Goal: Entertainment & Leisure: Browse casually

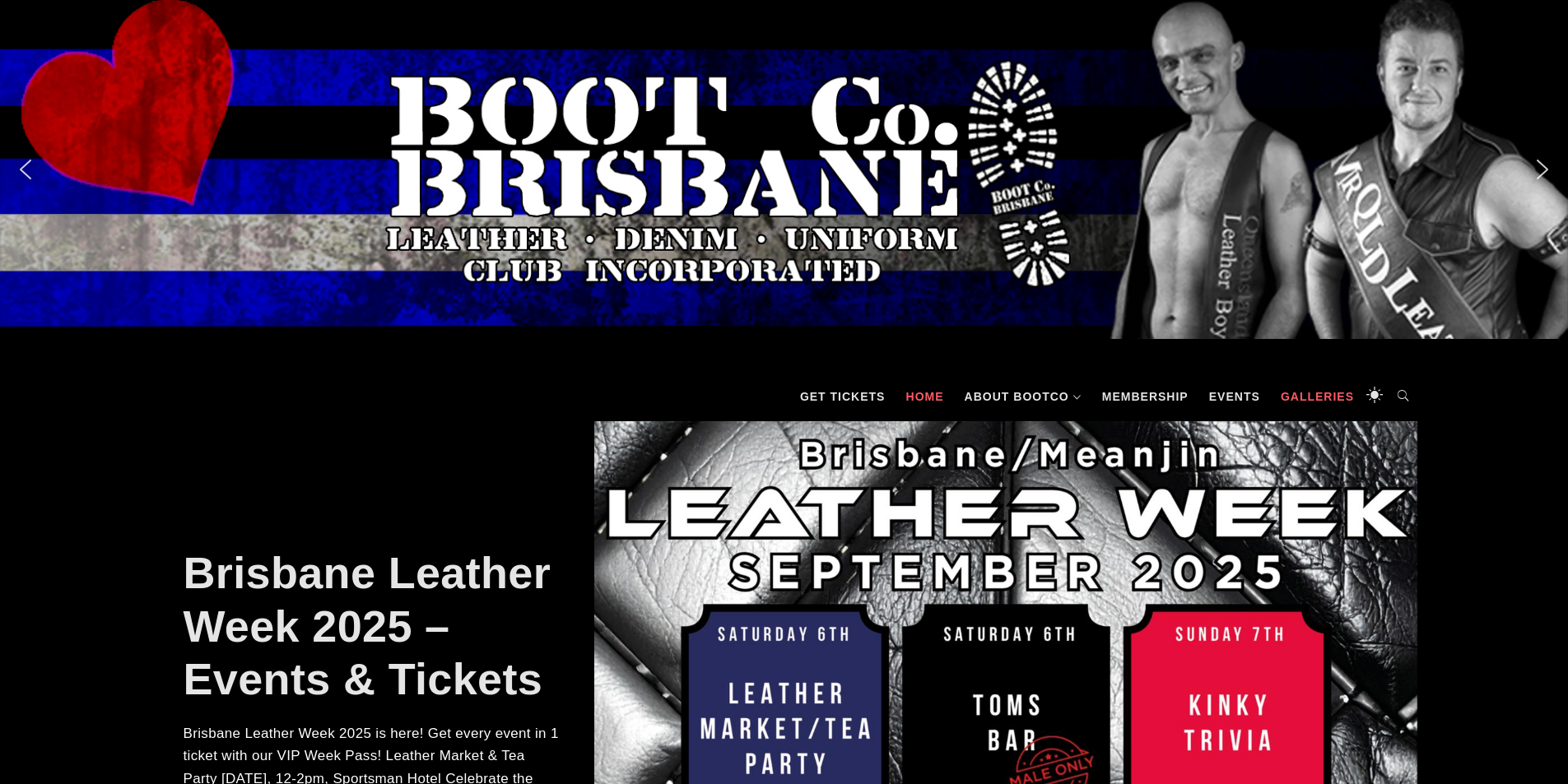
click at [1322, 405] on link "Galleries" at bounding box center [1317, 397] width 90 height 49
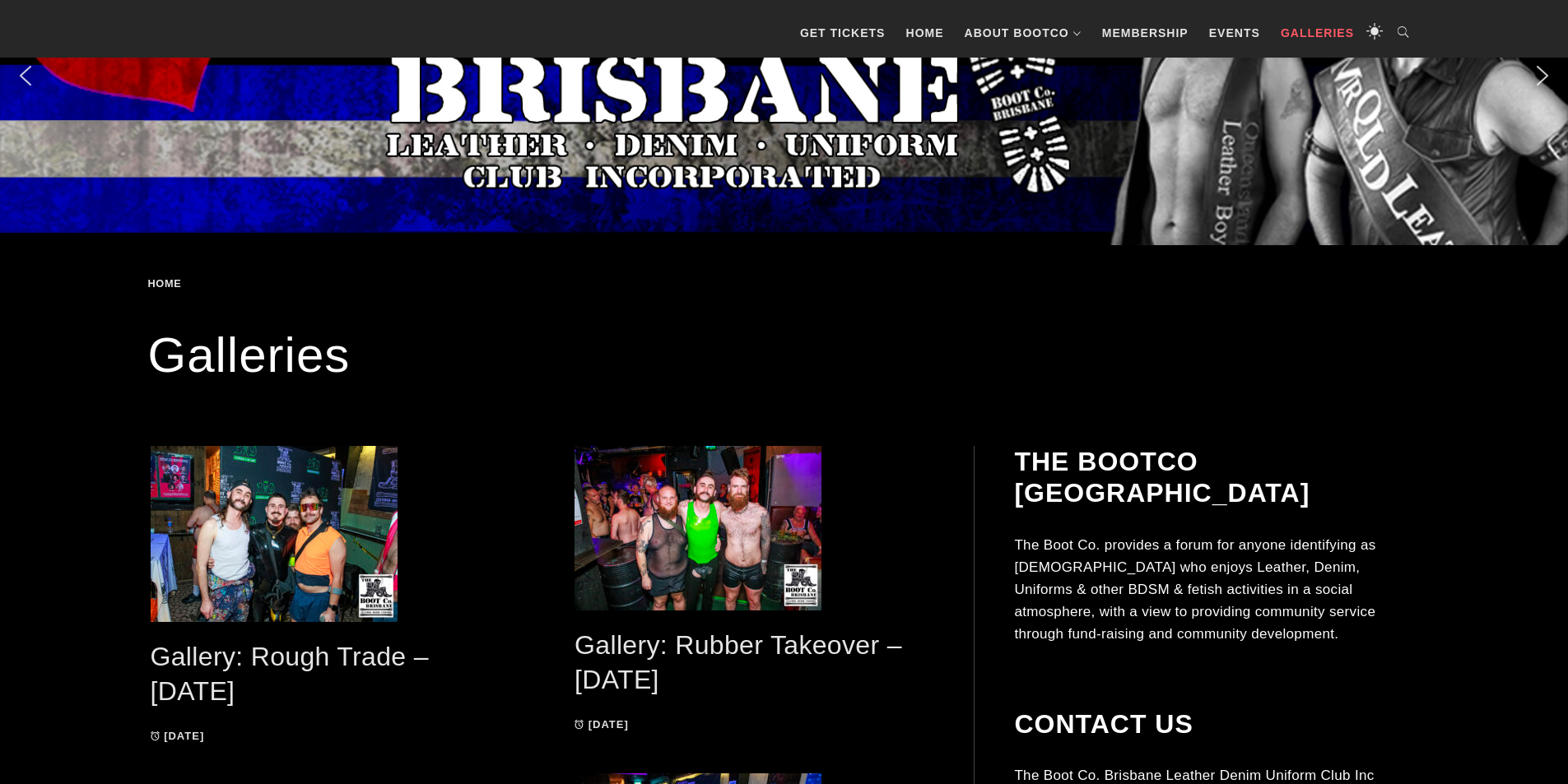
scroll to position [329, 0]
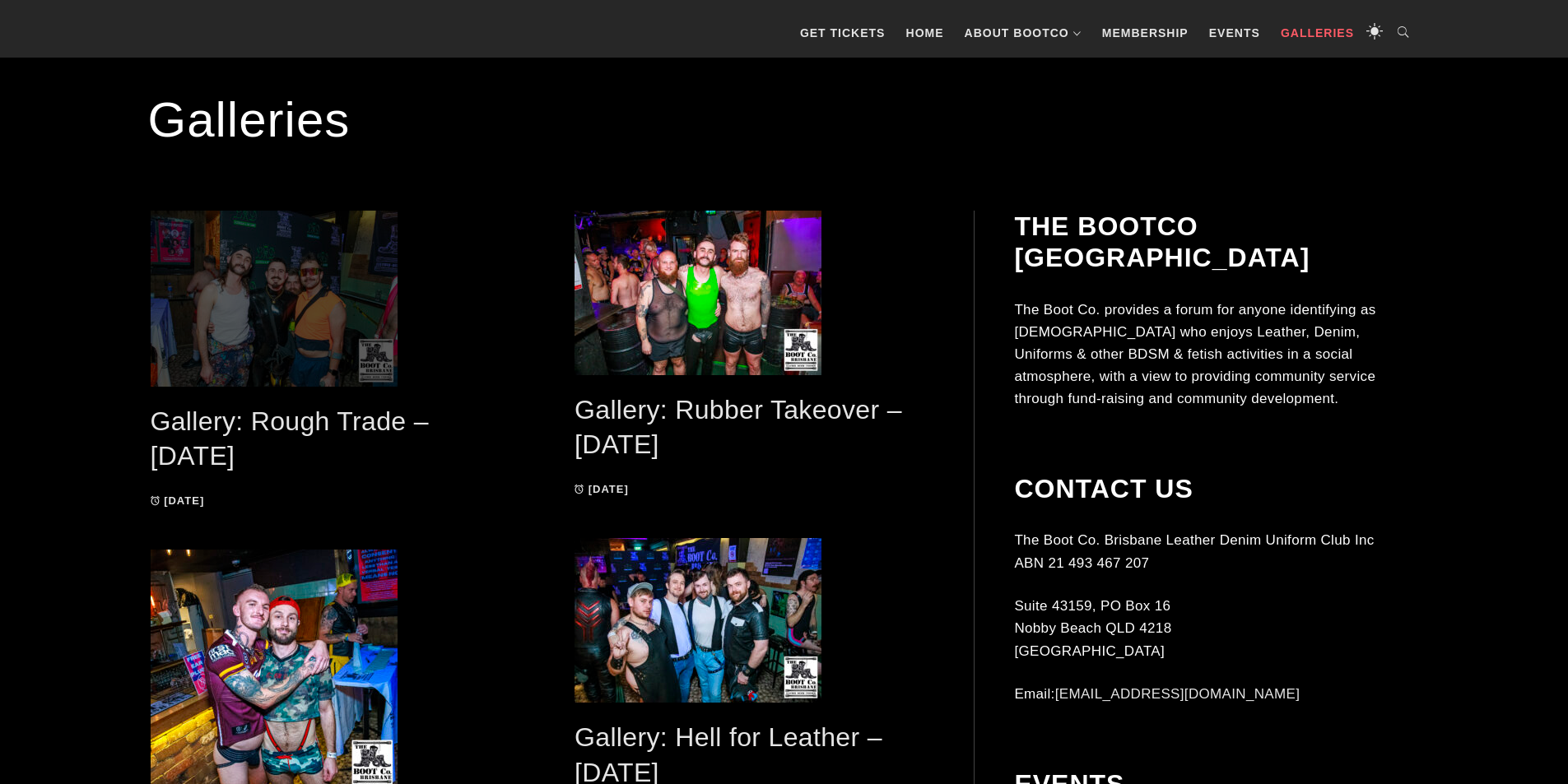
click at [276, 349] on span at bounding box center [330, 298] width 359 height 176
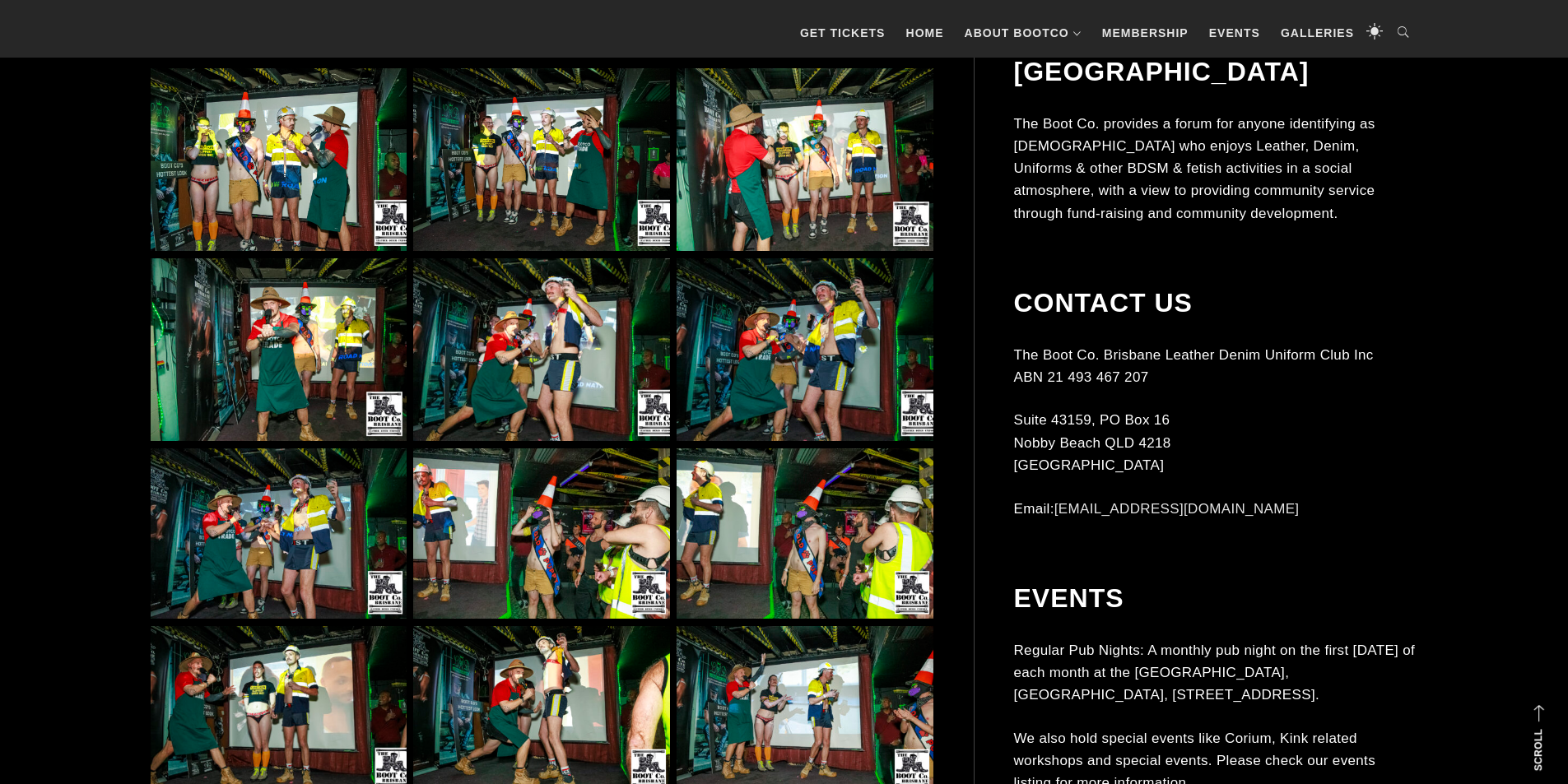
scroll to position [985, 0]
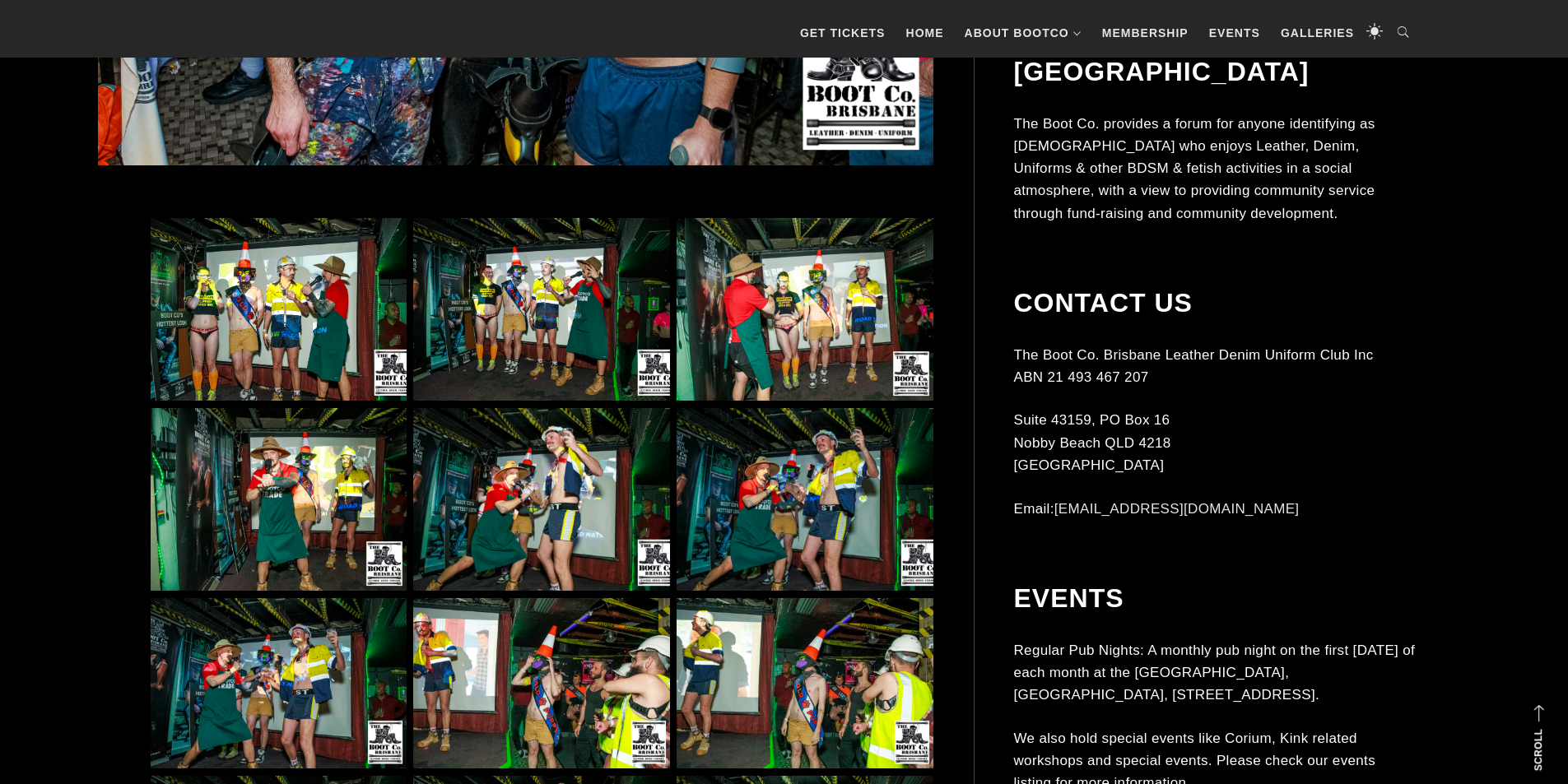
click at [831, 680] on img at bounding box center [805, 683] width 256 height 171
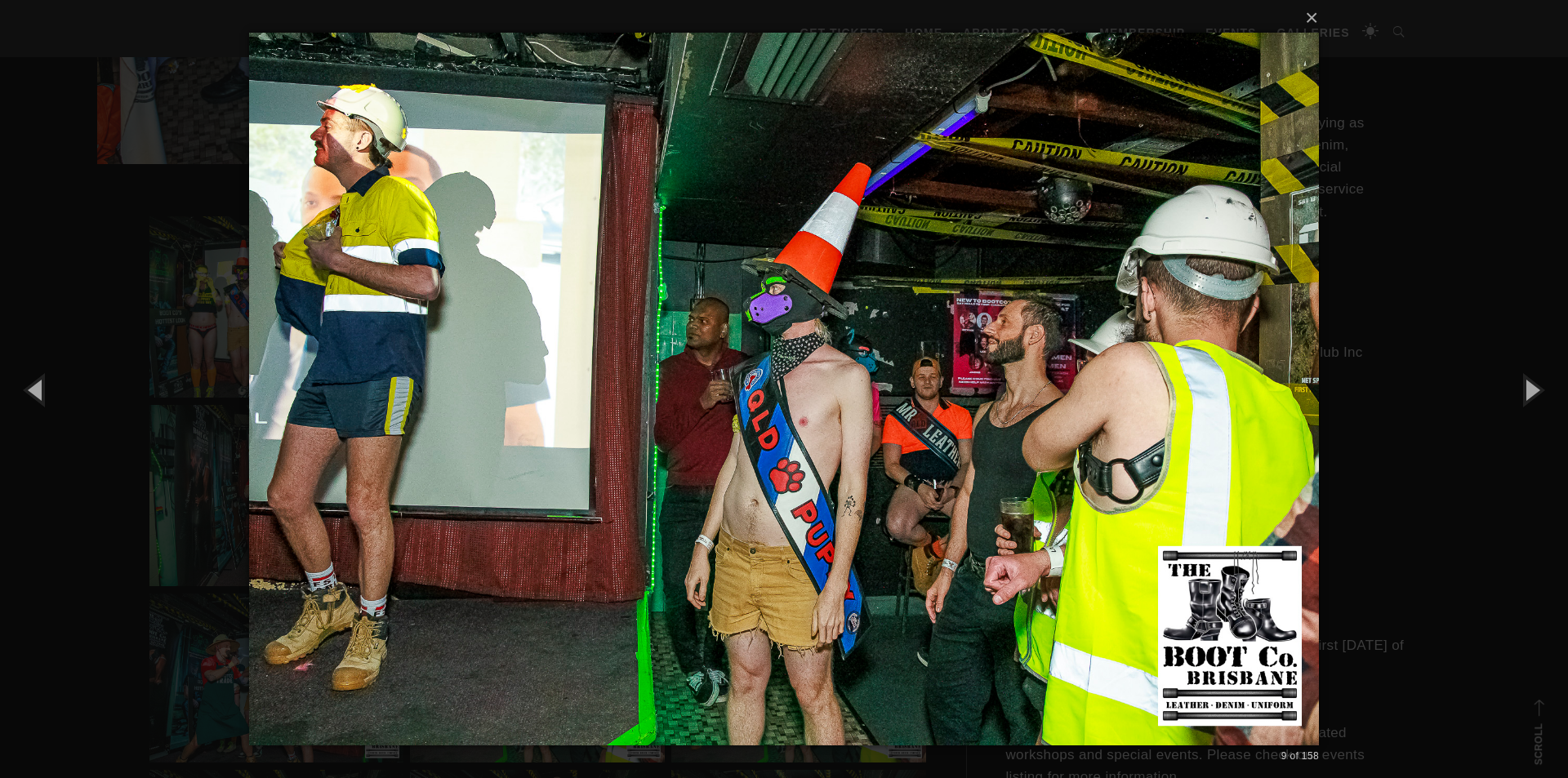
click at [1522, 126] on div "× 9 of 158 Loading..." at bounding box center [784, 389] width 1568 height 778
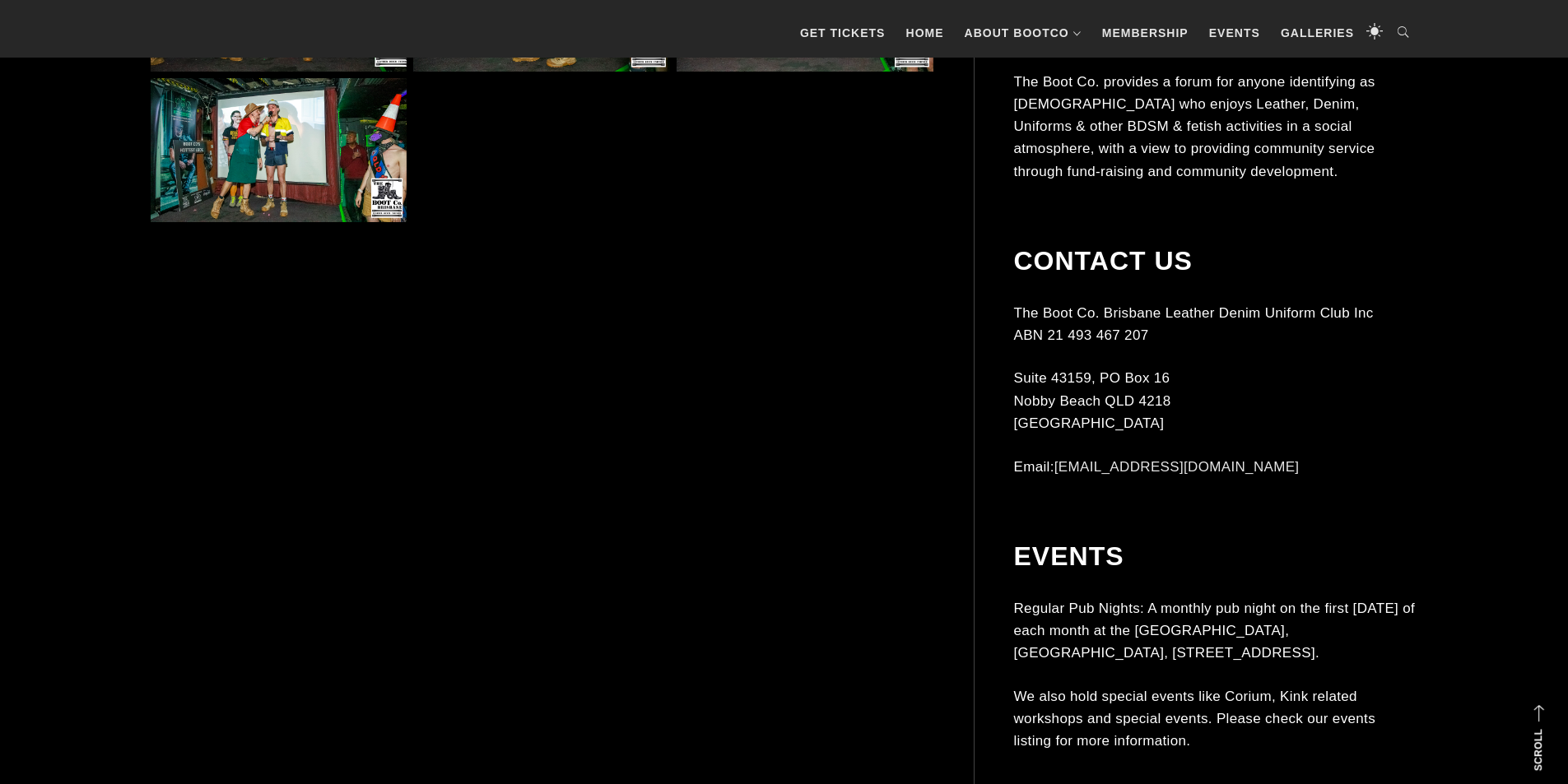
scroll to position [1890, 0]
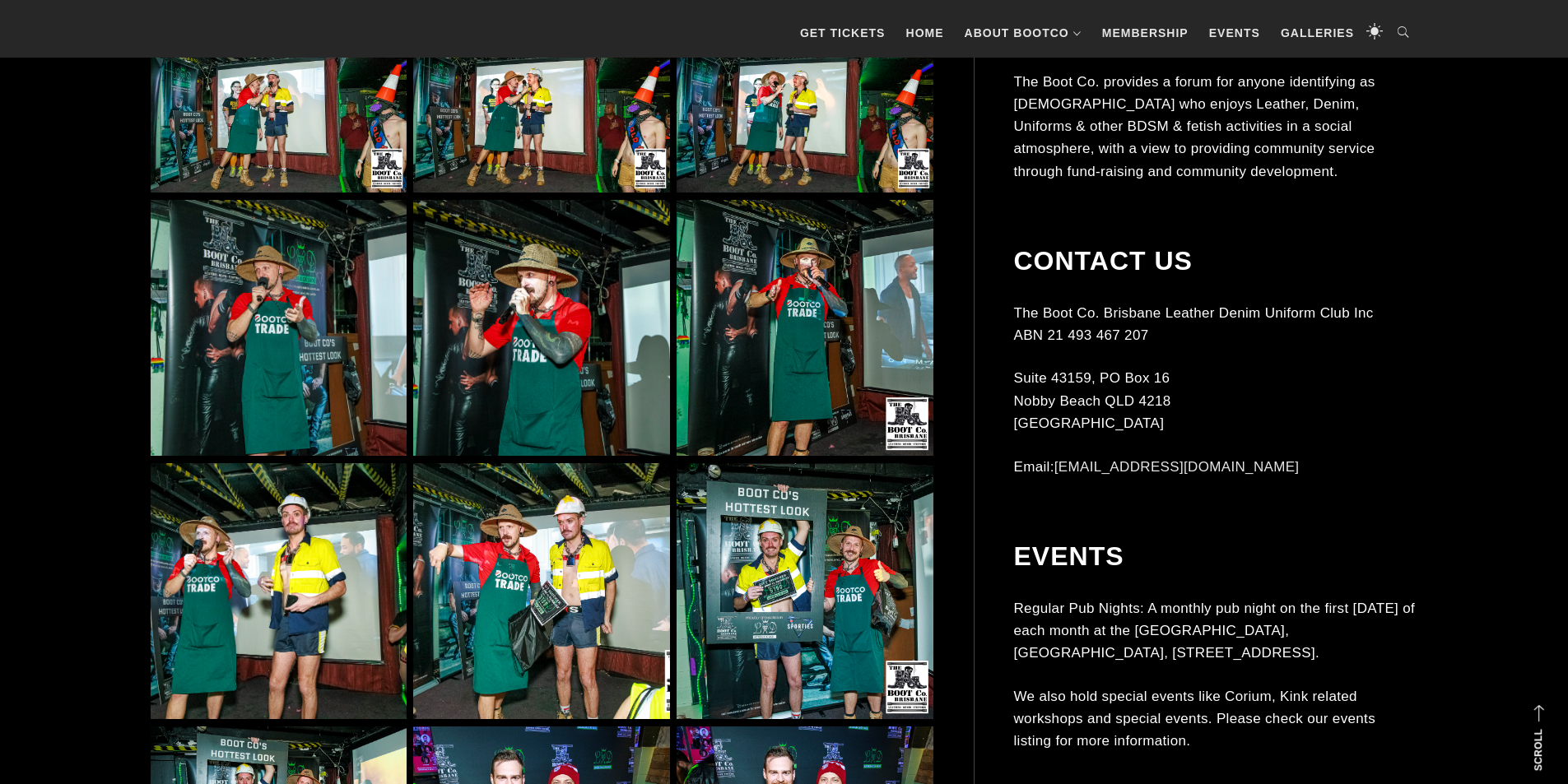
click at [600, 403] on img at bounding box center [542, 328] width 256 height 256
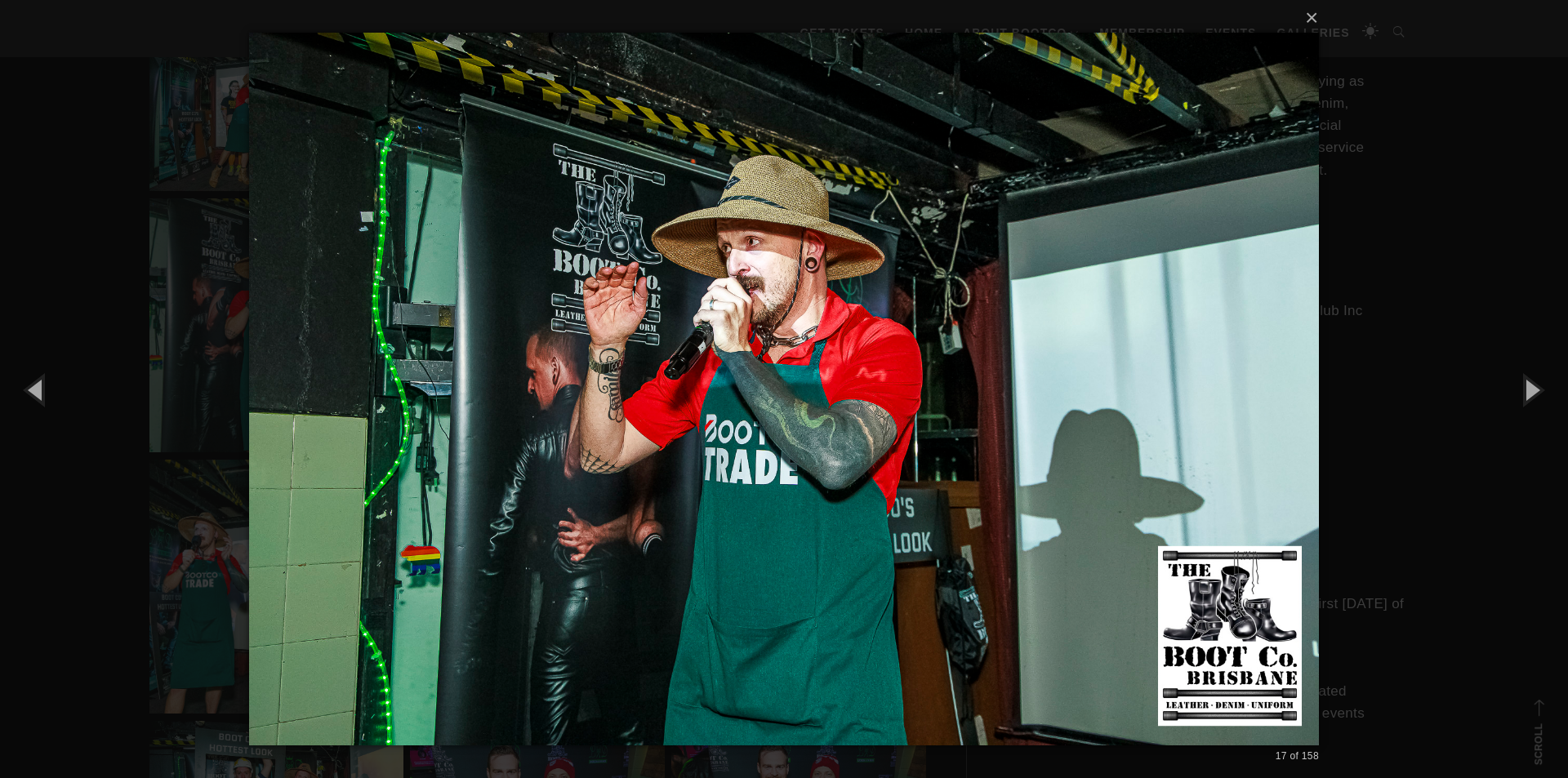
click at [1406, 255] on div "× 17 of 158 Loading..." at bounding box center [784, 389] width 1568 height 778
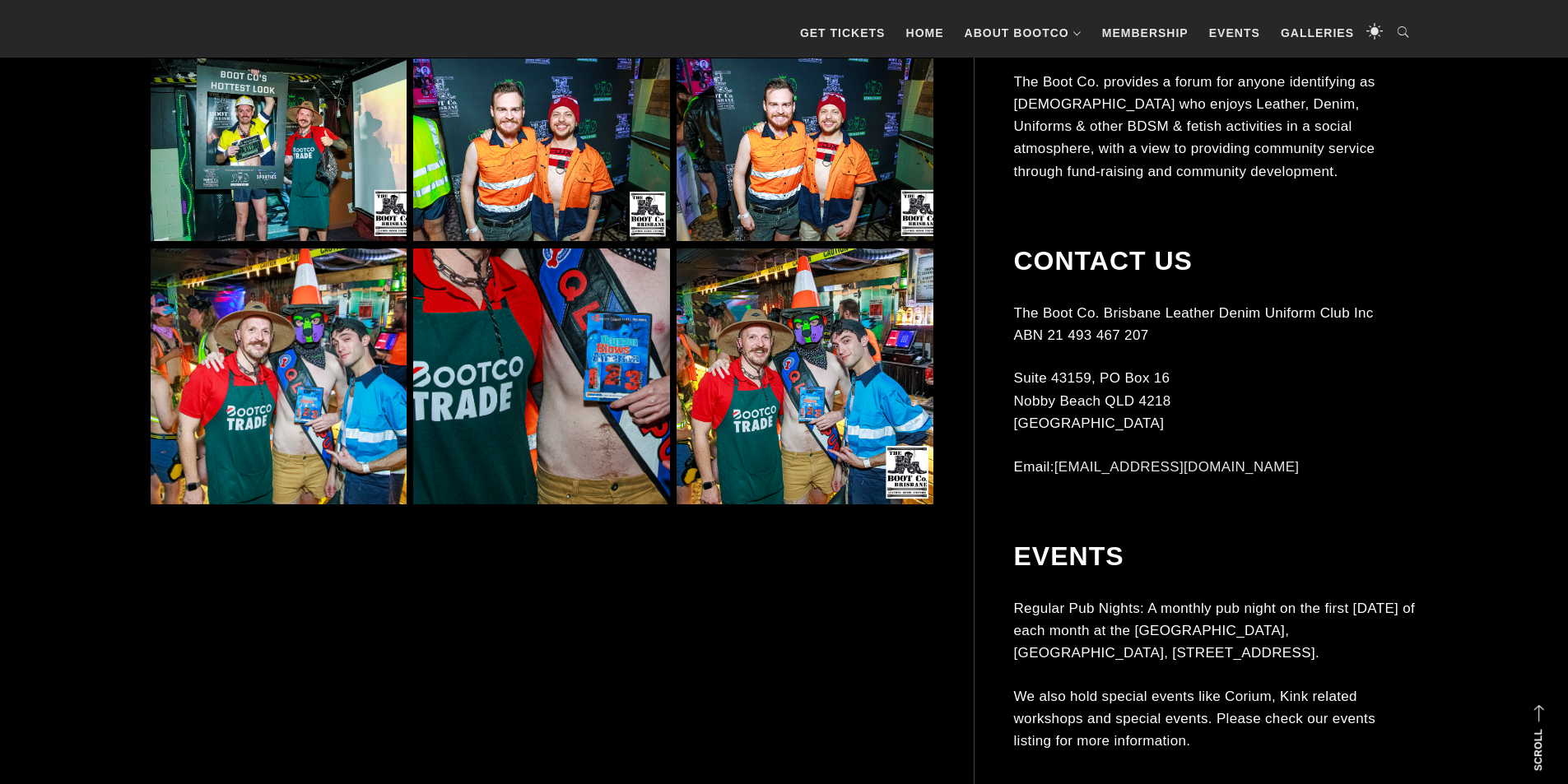
scroll to position [2712, 0]
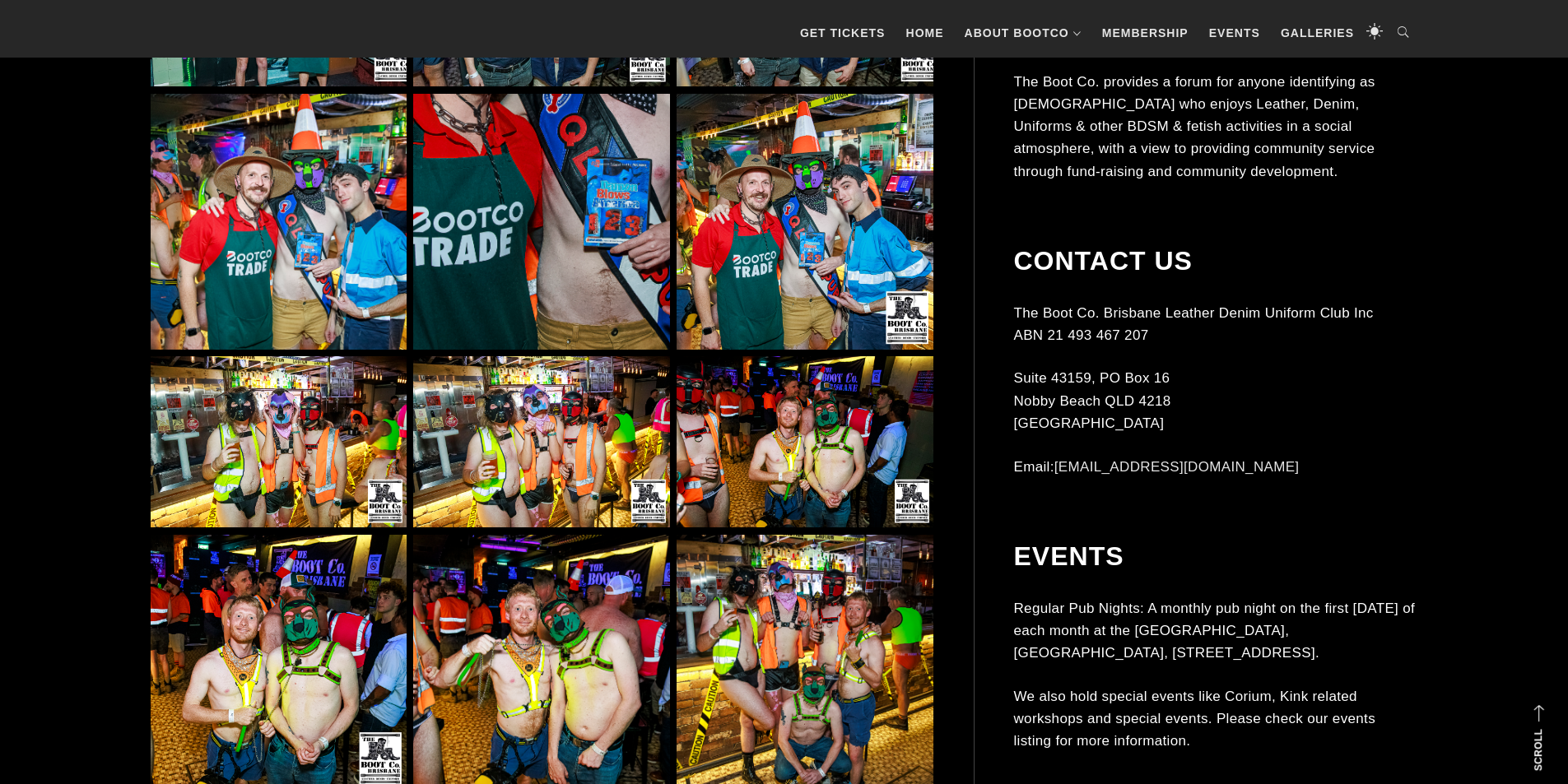
click at [820, 261] on img at bounding box center [805, 222] width 256 height 256
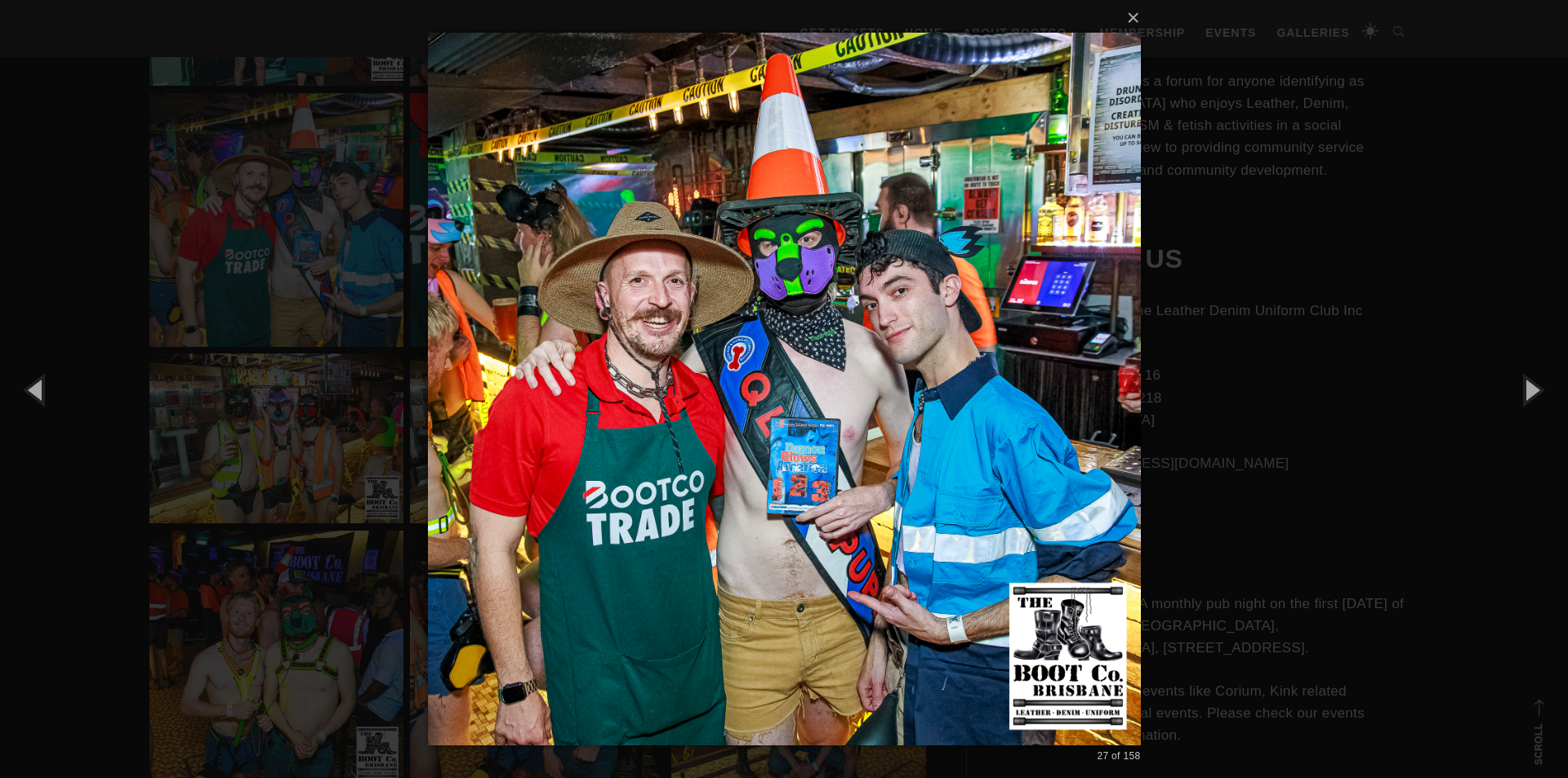
click at [800, 397] on img at bounding box center [784, 389] width 713 height 778
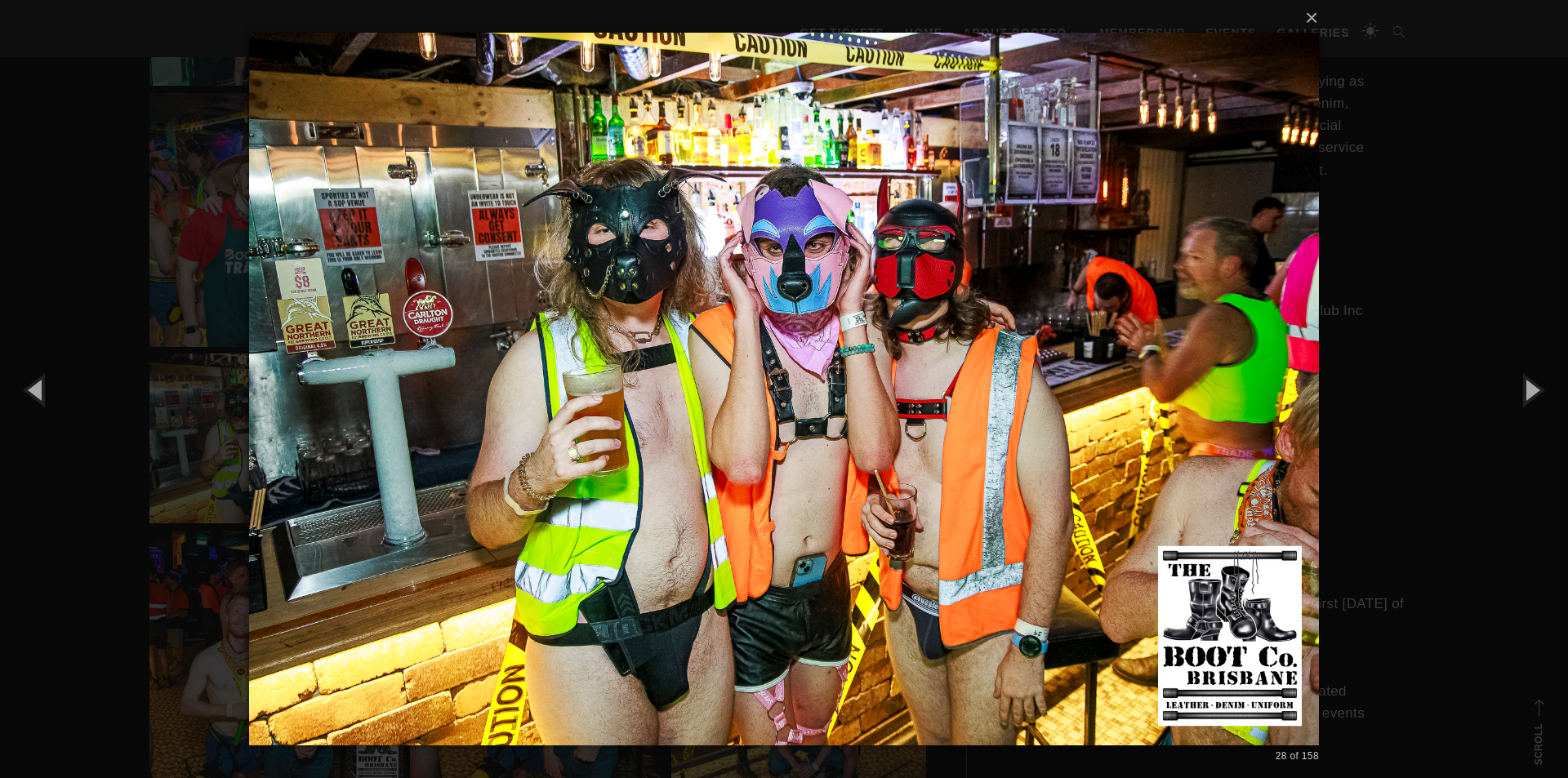
click at [142, 361] on div "× 28 of 158 Loading..." at bounding box center [784, 389] width 1568 height 778
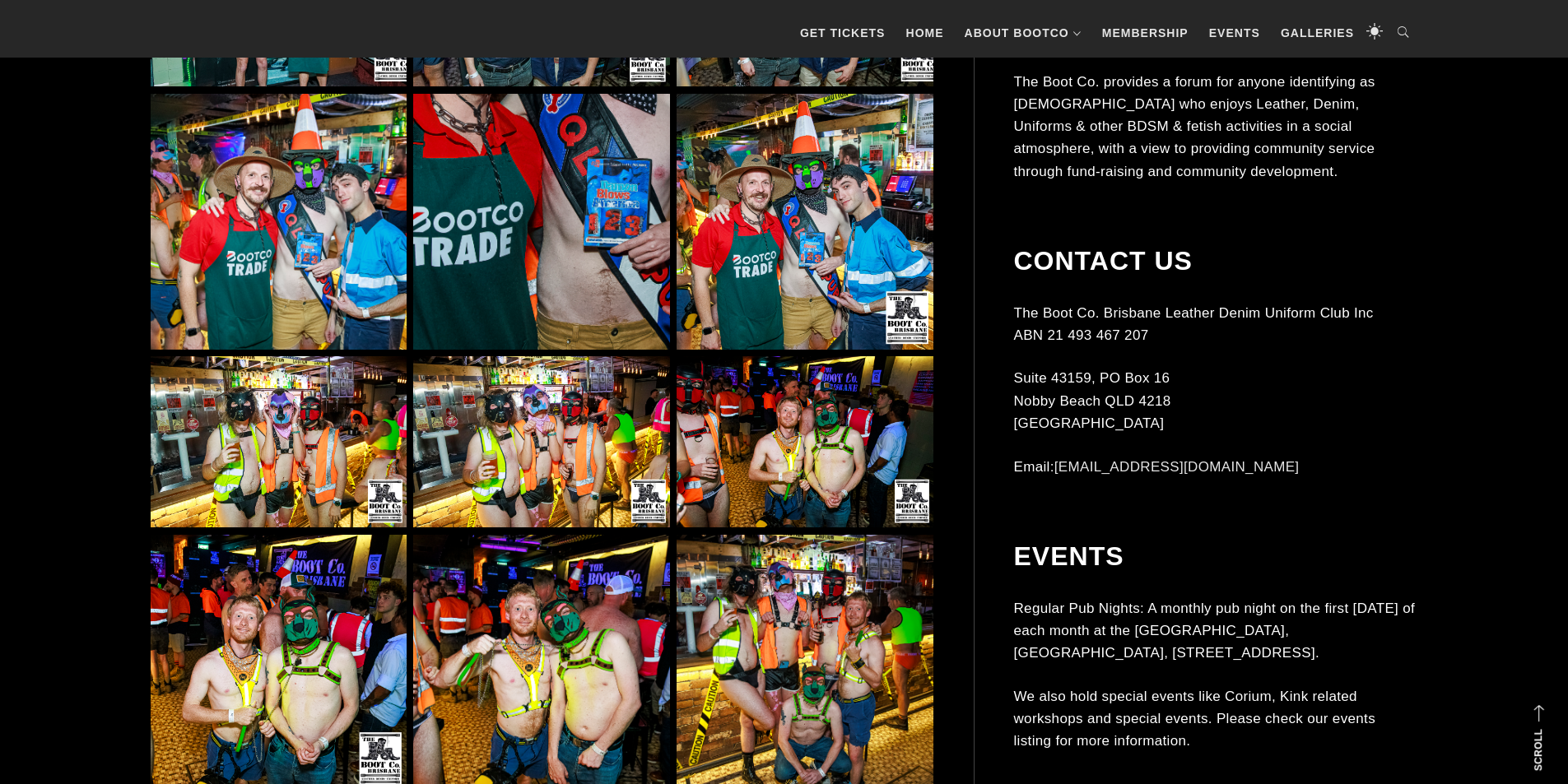
click at [318, 428] on img at bounding box center [279, 441] width 256 height 171
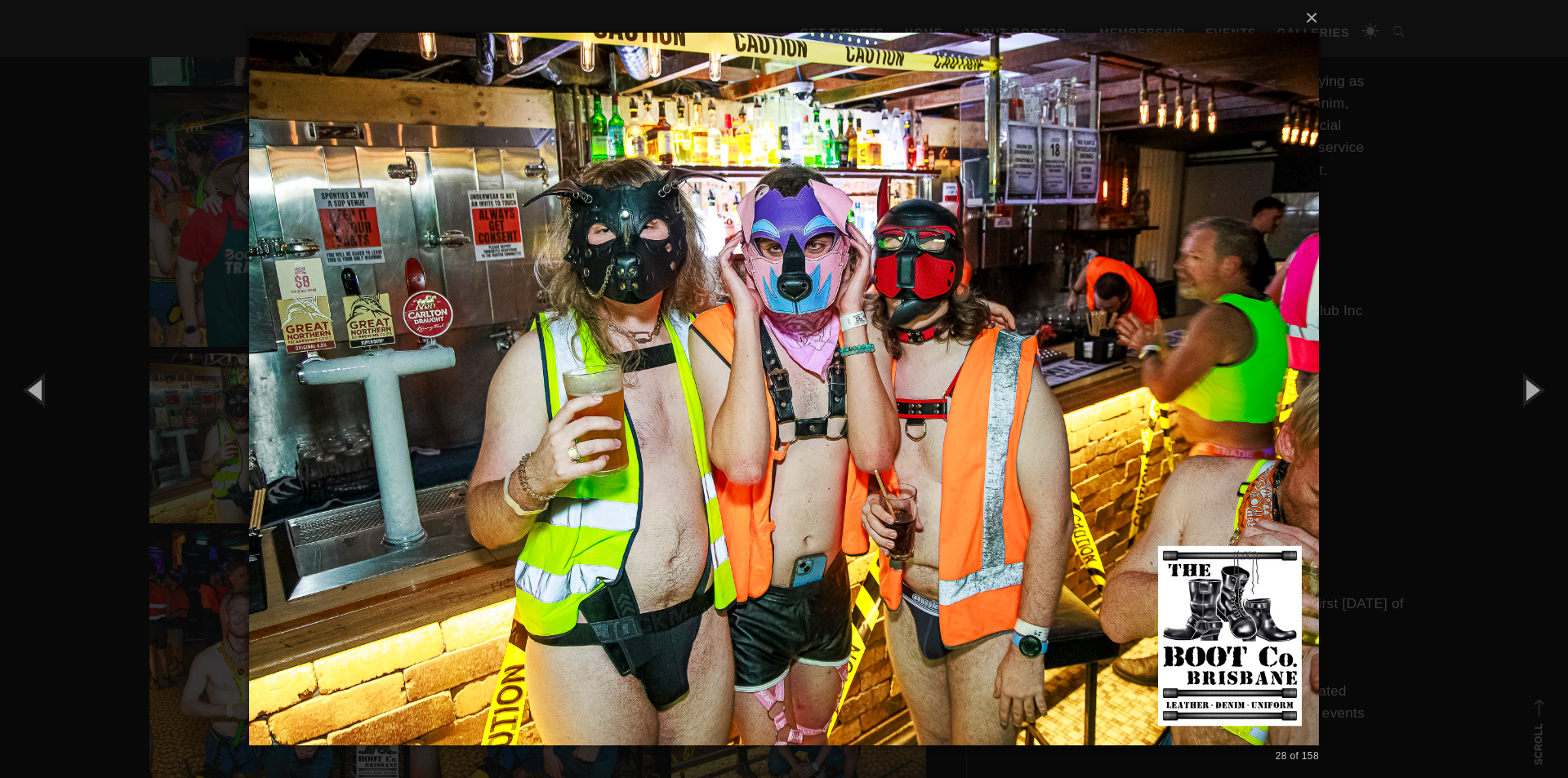
click at [150, 390] on div "× 28 of 158 Loading..." at bounding box center [784, 389] width 1568 height 778
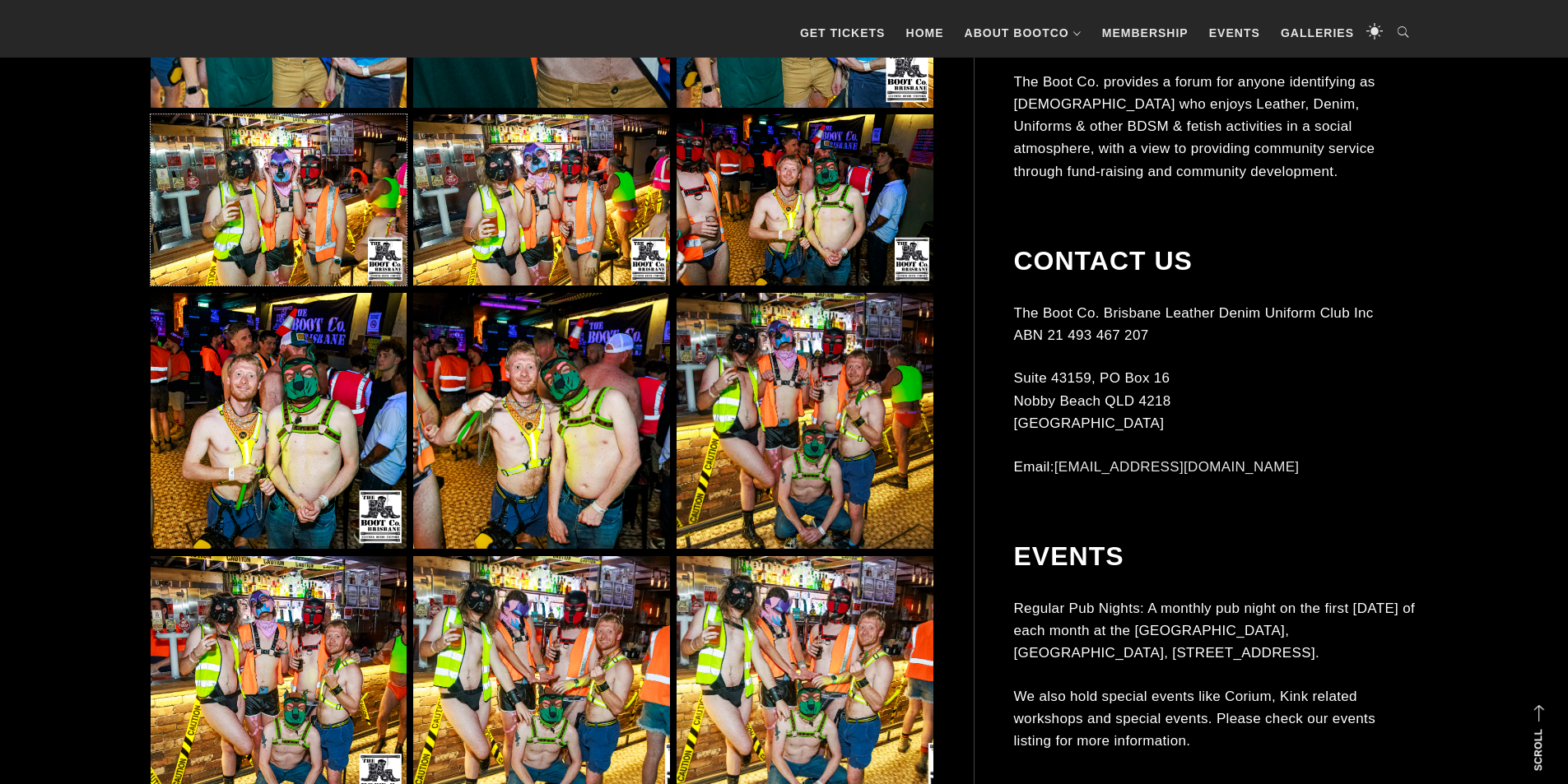
scroll to position [2959, 0]
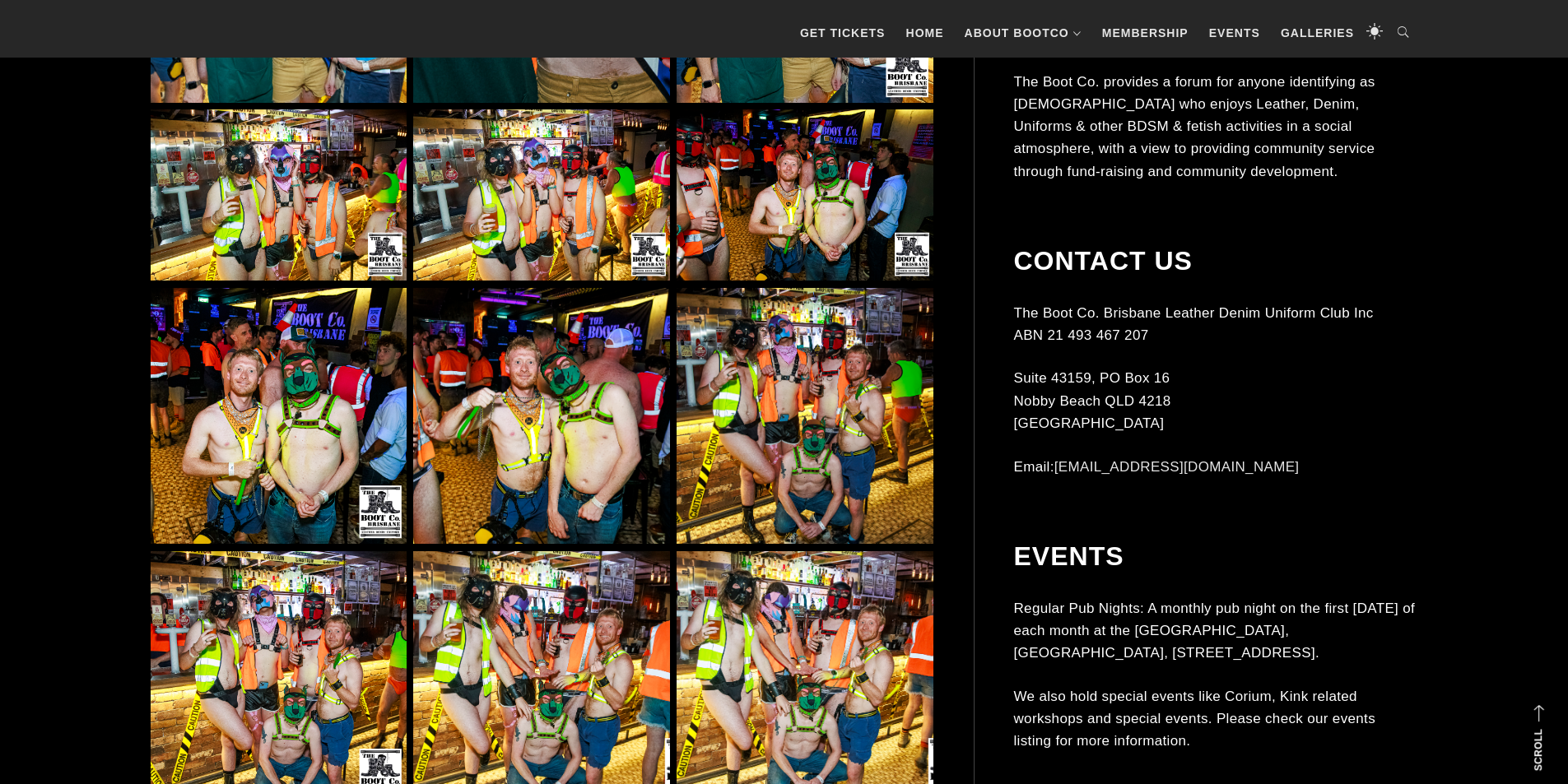
click at [838, 446] on img at bounding box center [805, 416] width 256 height 256
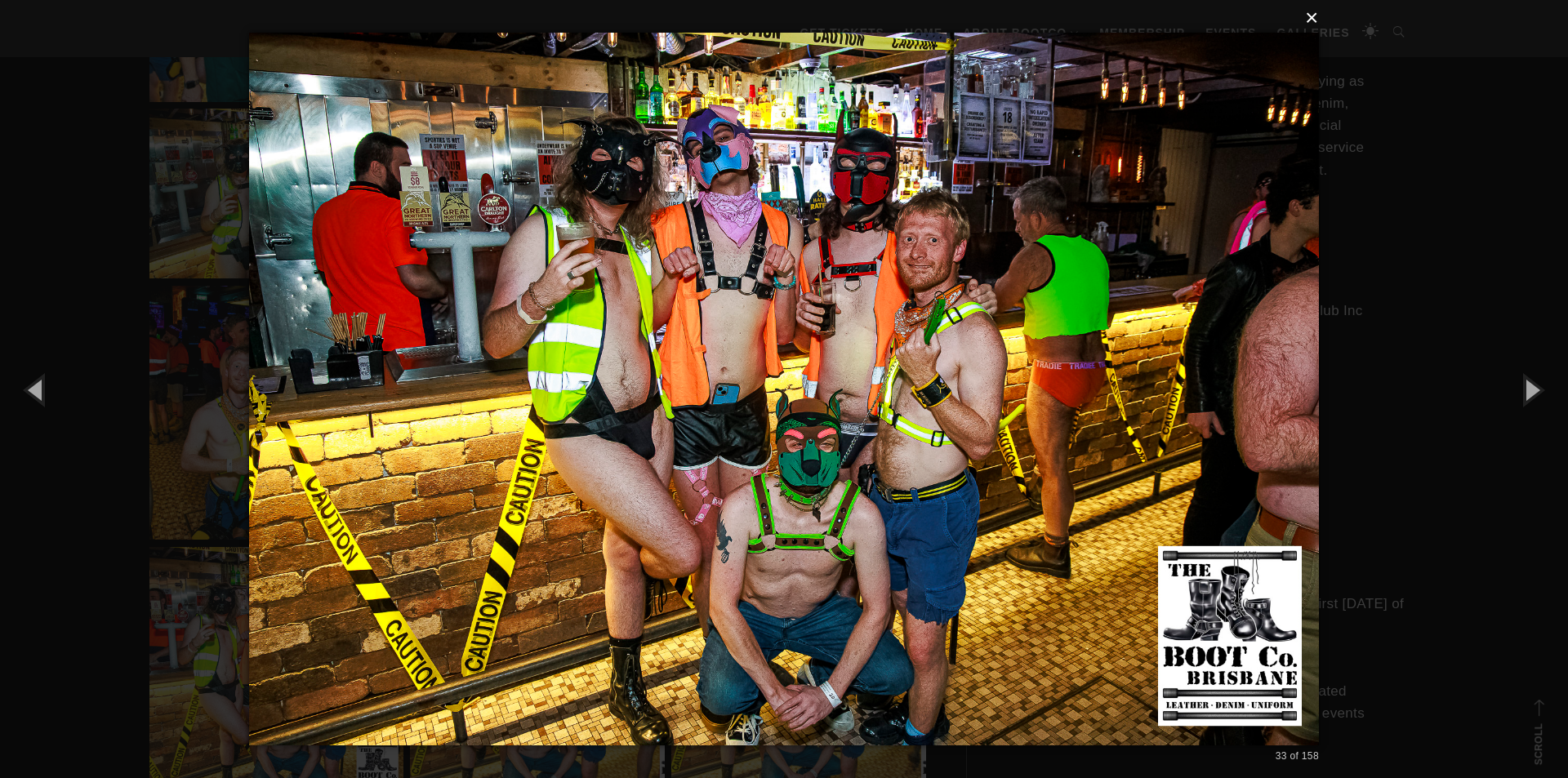
click at [1311, 22] on button "×" at bounding box center [789, 18] width 1070 height 36
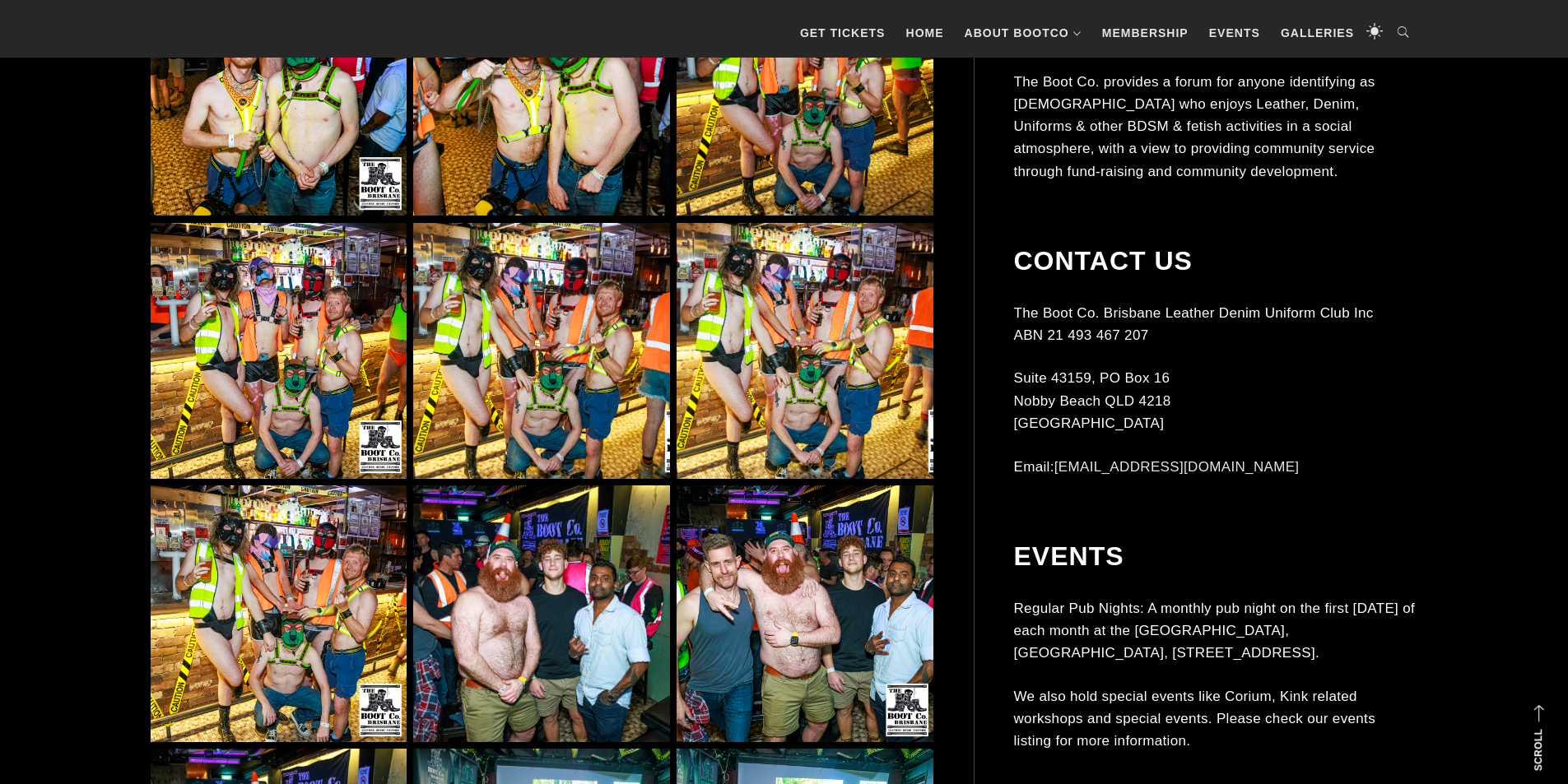
scroll to position [3289, 0]
click at [850, 340] on img at bounding box center [805, 350] width 256 height 256
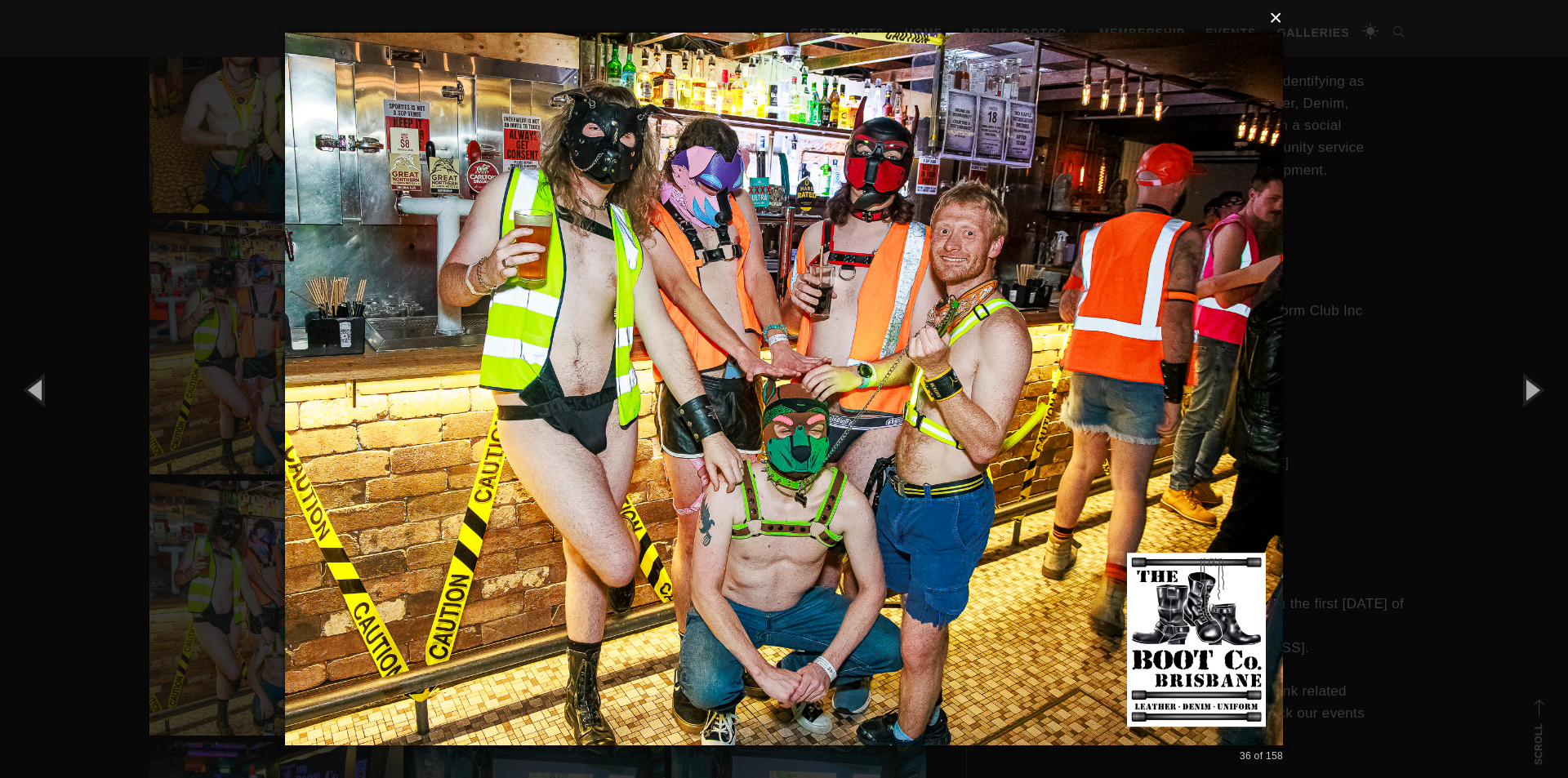
click at [1277, 23] on button "×" at bounding box center [788, 18] width 998 height 36
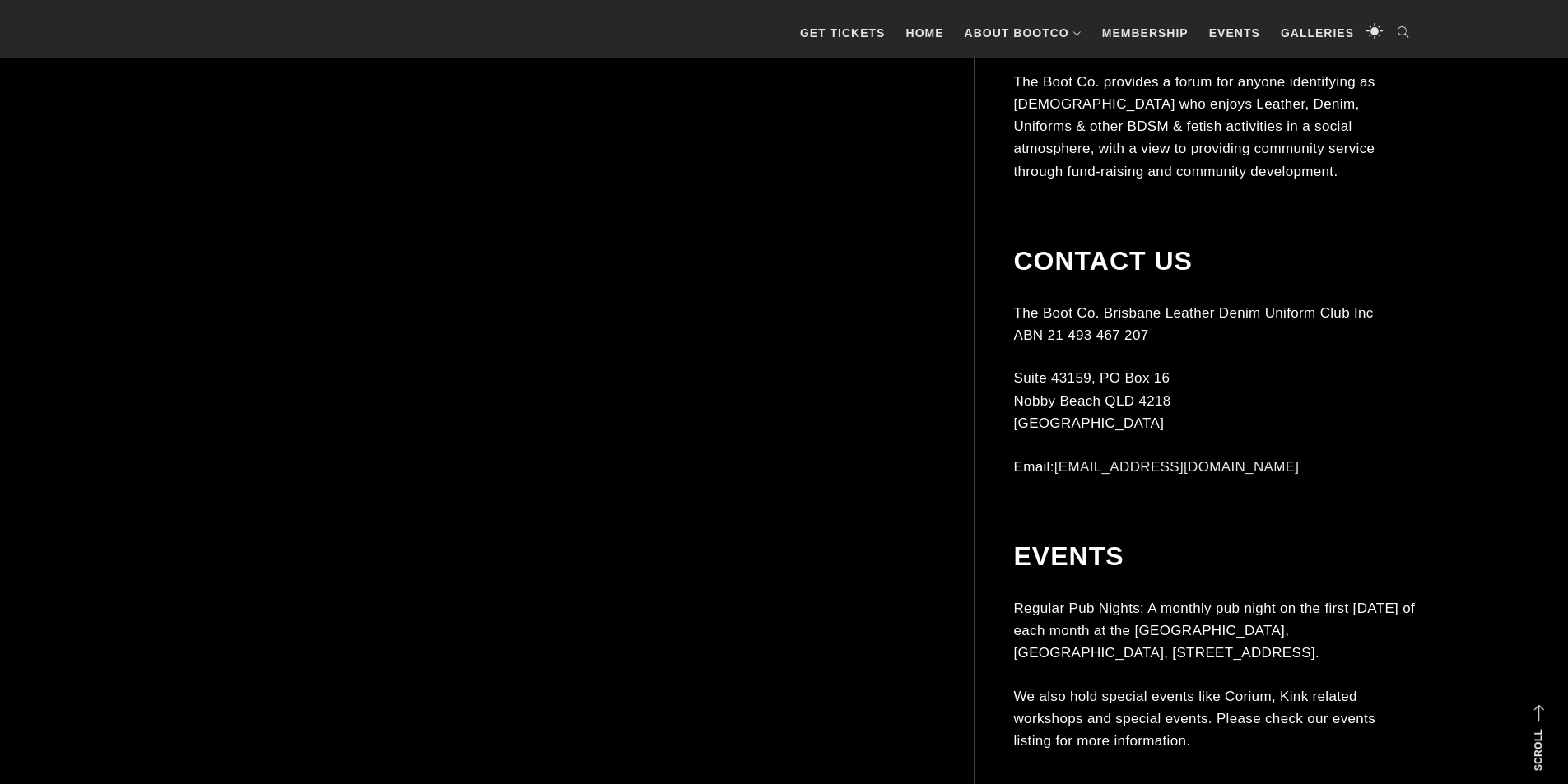
scroll to position [5592, 0]
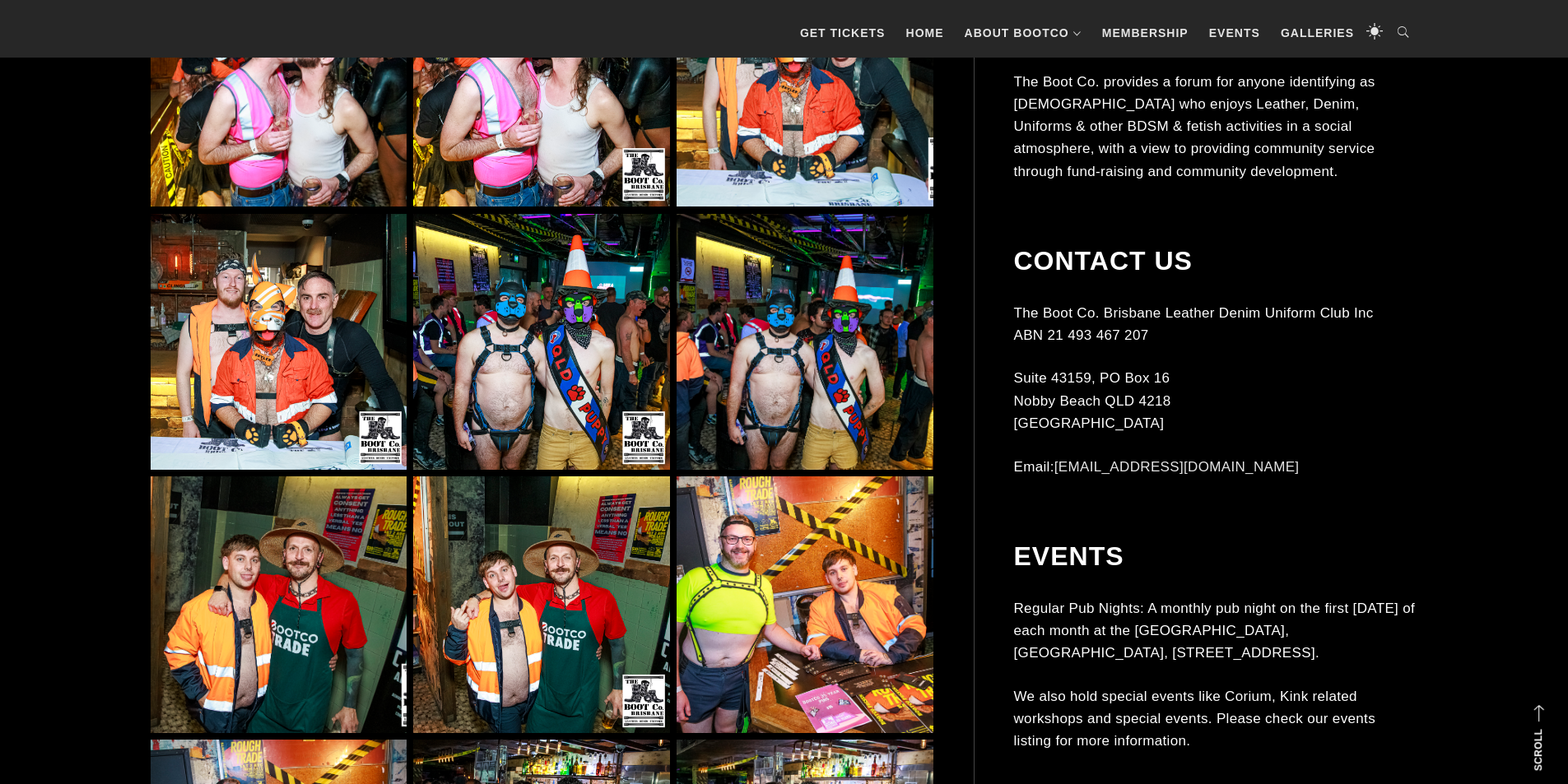
click at [566, 435] on img at bounding box center [542, 342] width 256 height 256
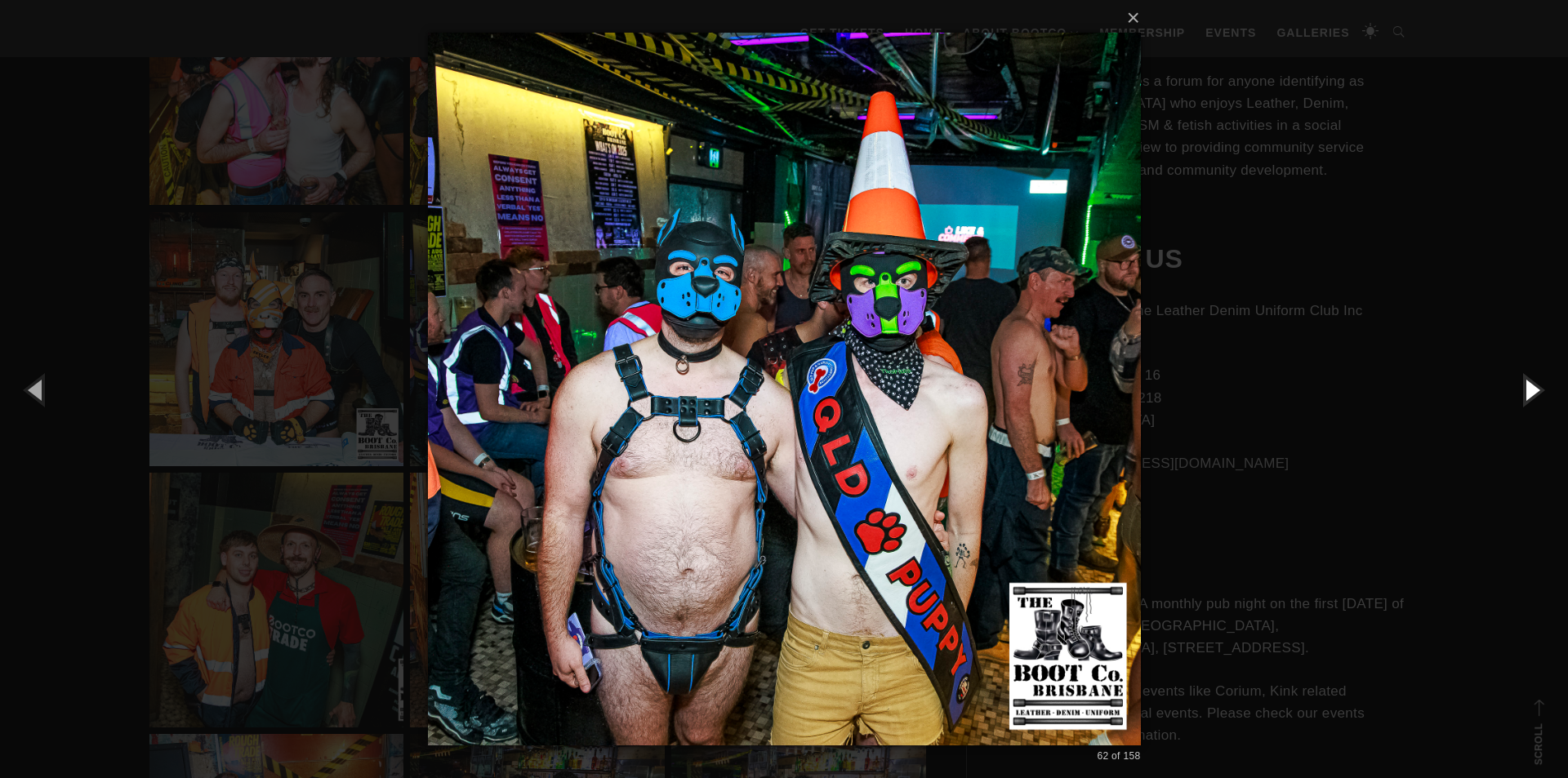
click at [1537, 388] on button "button" at bounding box center [1531, 389] width 74 height 90
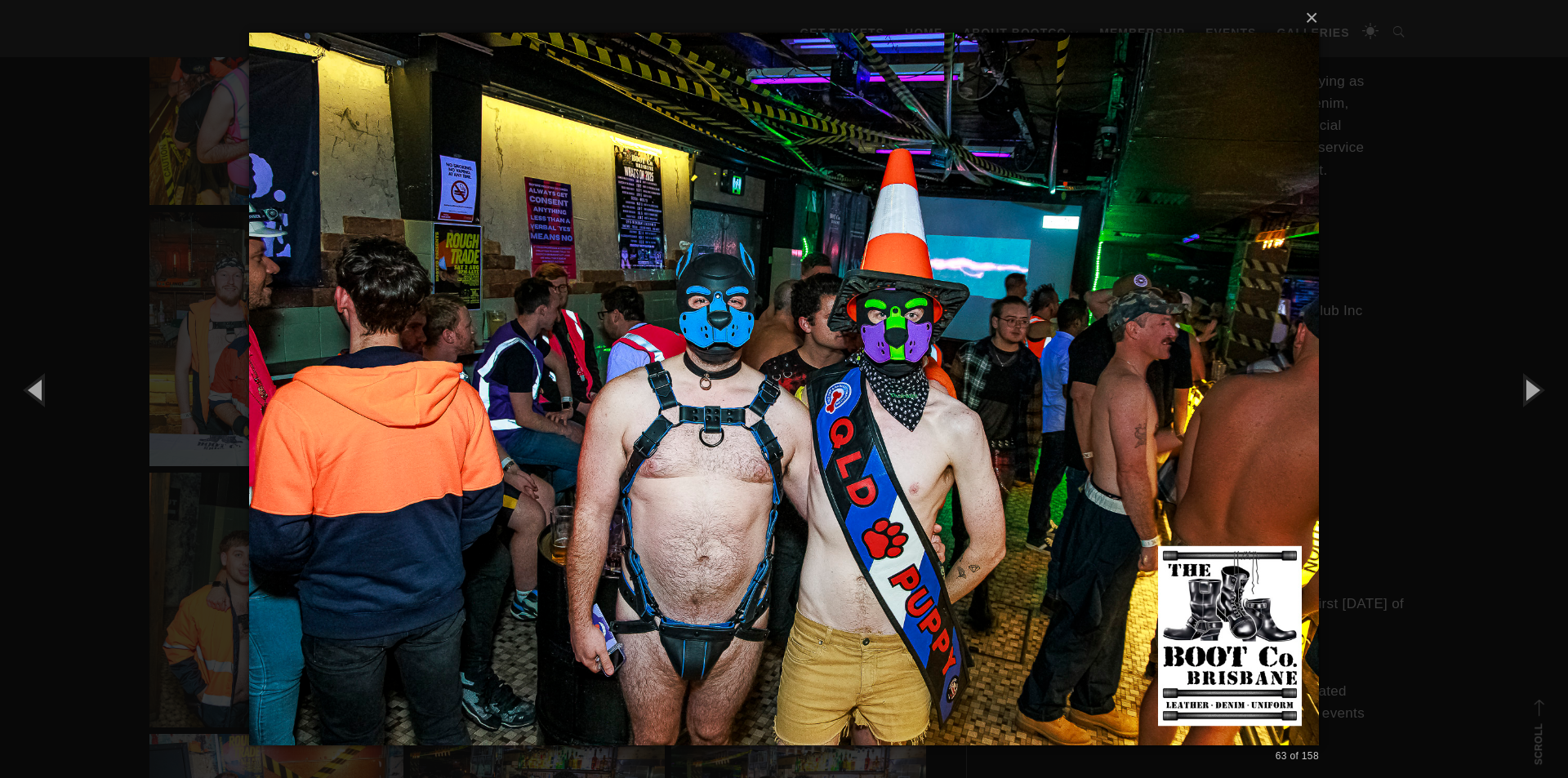
click at [641, 580] on img at bounding box center [784, 389] width 1070 height 778
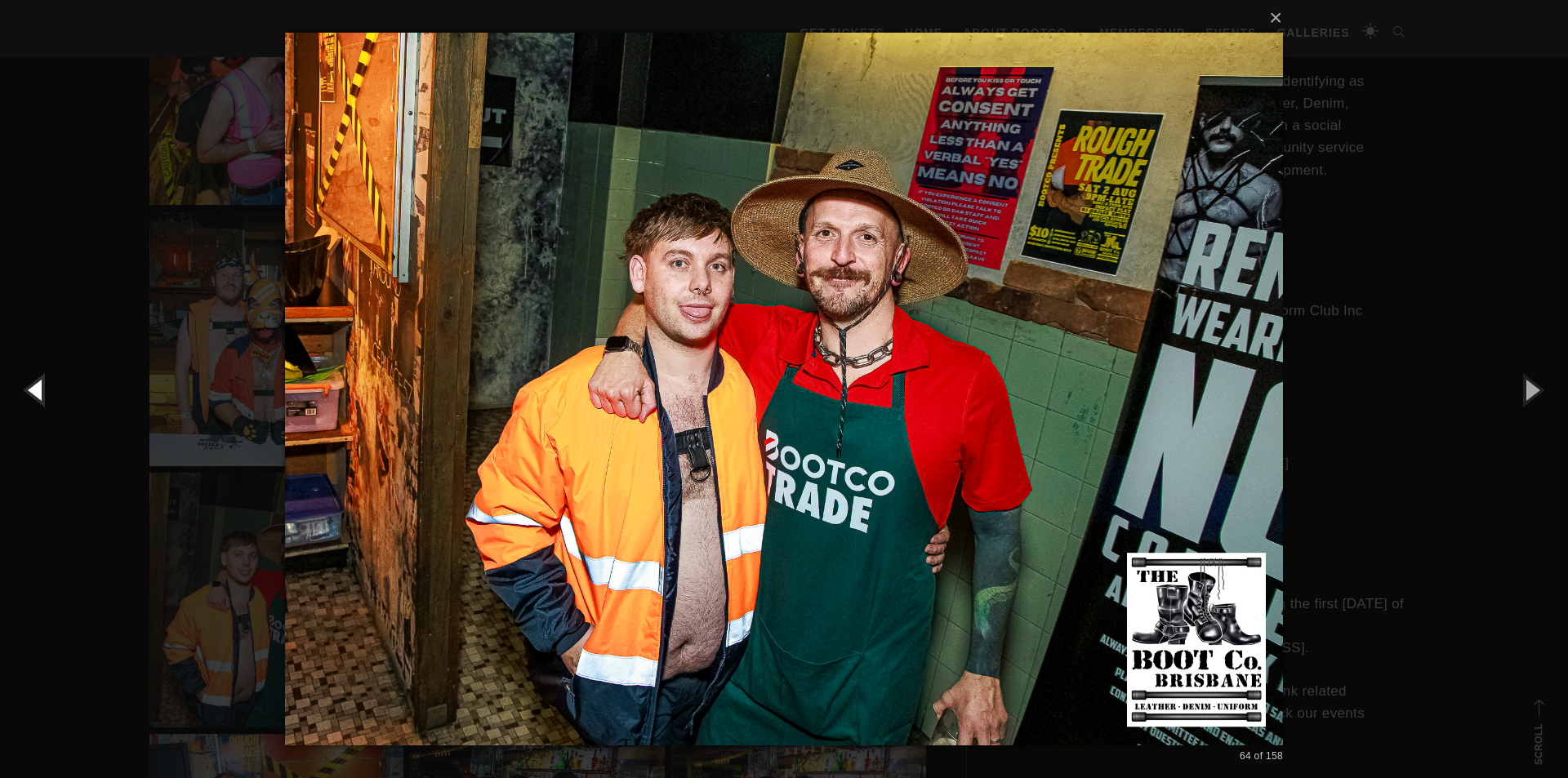
click at [34, 369] on button "button" at bounding box center [36, 389] width 74 height 90
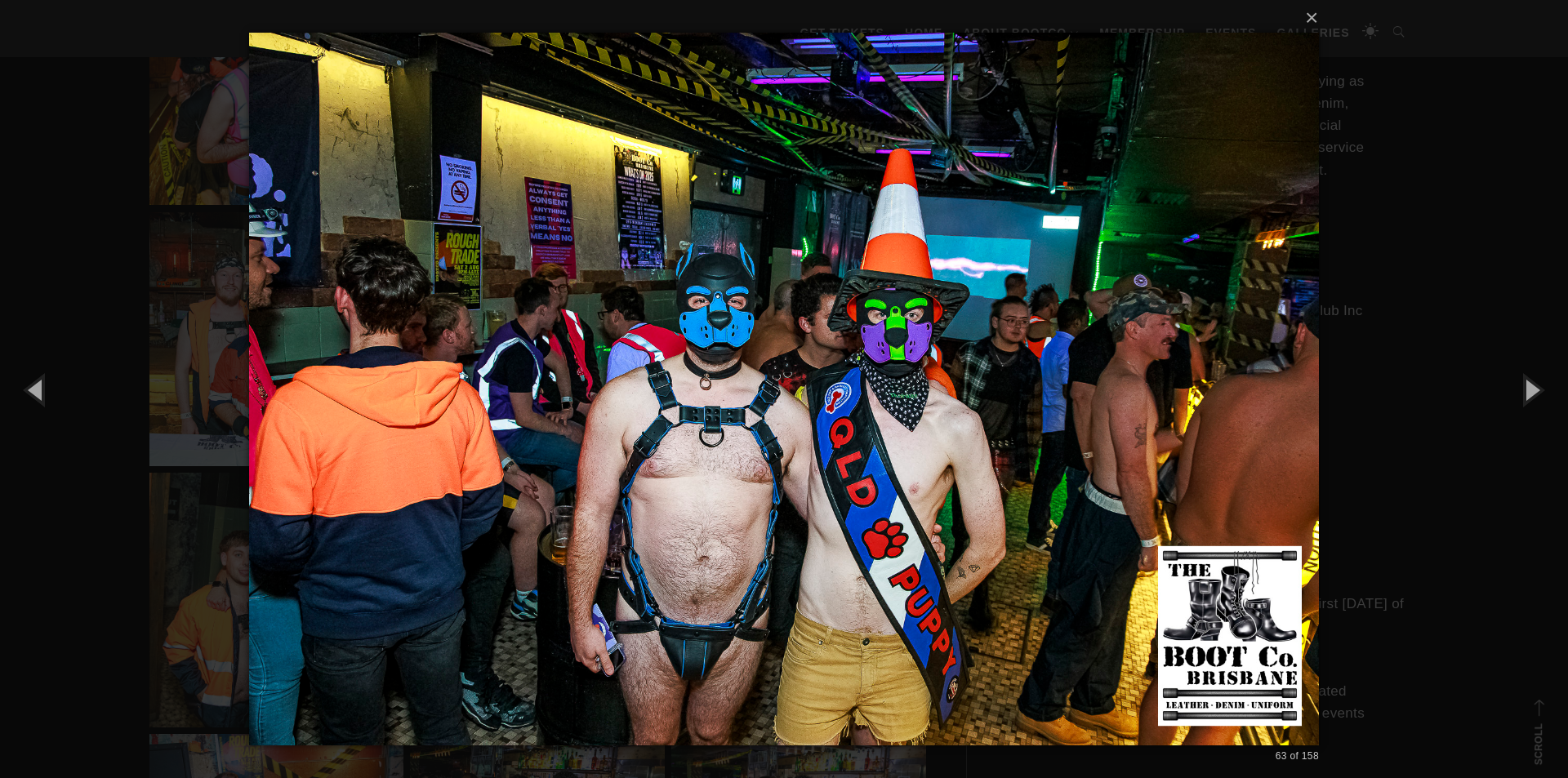
click at [1516, 205] on div "× 63 of 158 Loading..." at bounding box center [784, 389] width 1568 height 778
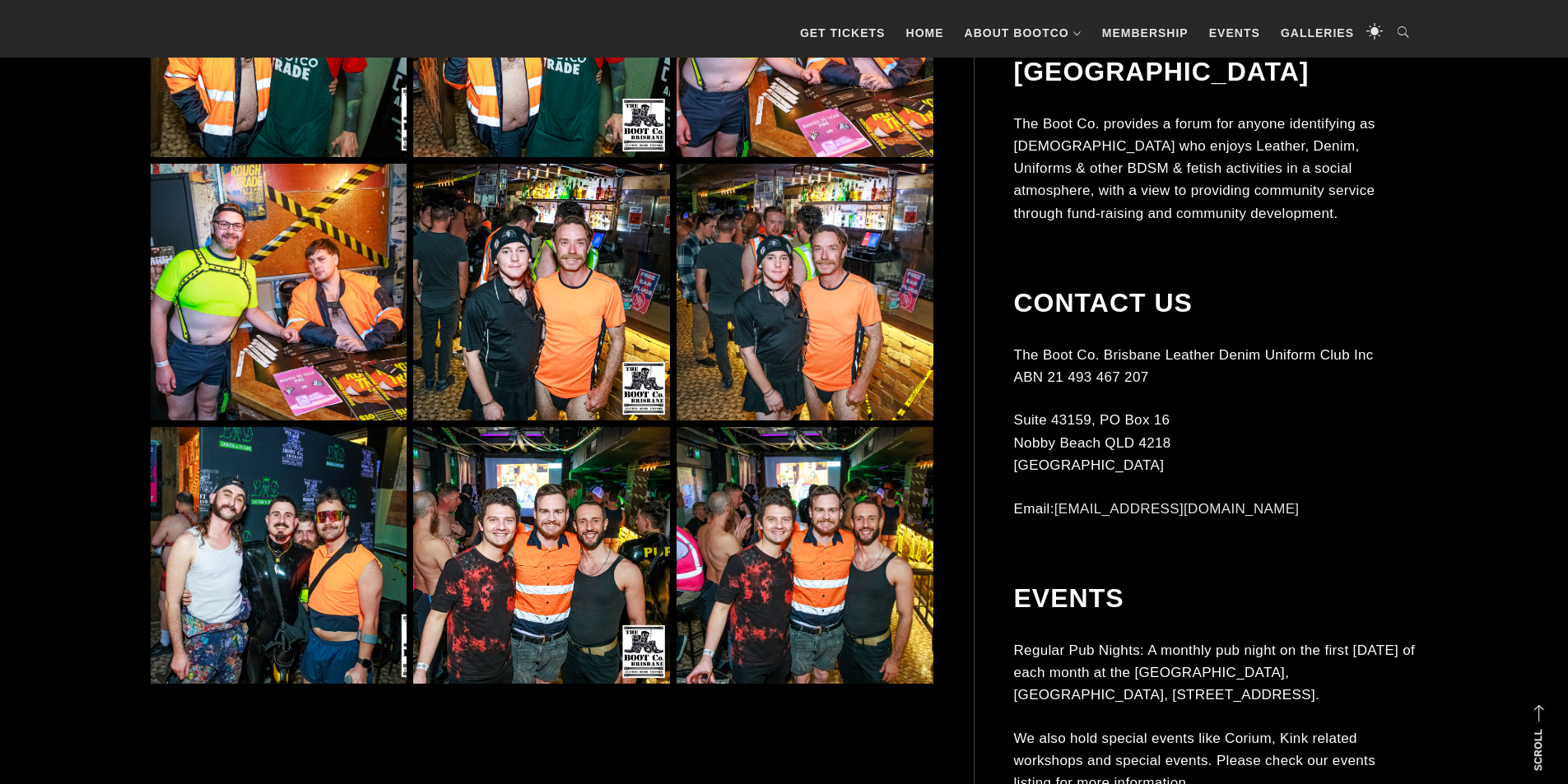
scroll to position [5839, 0]
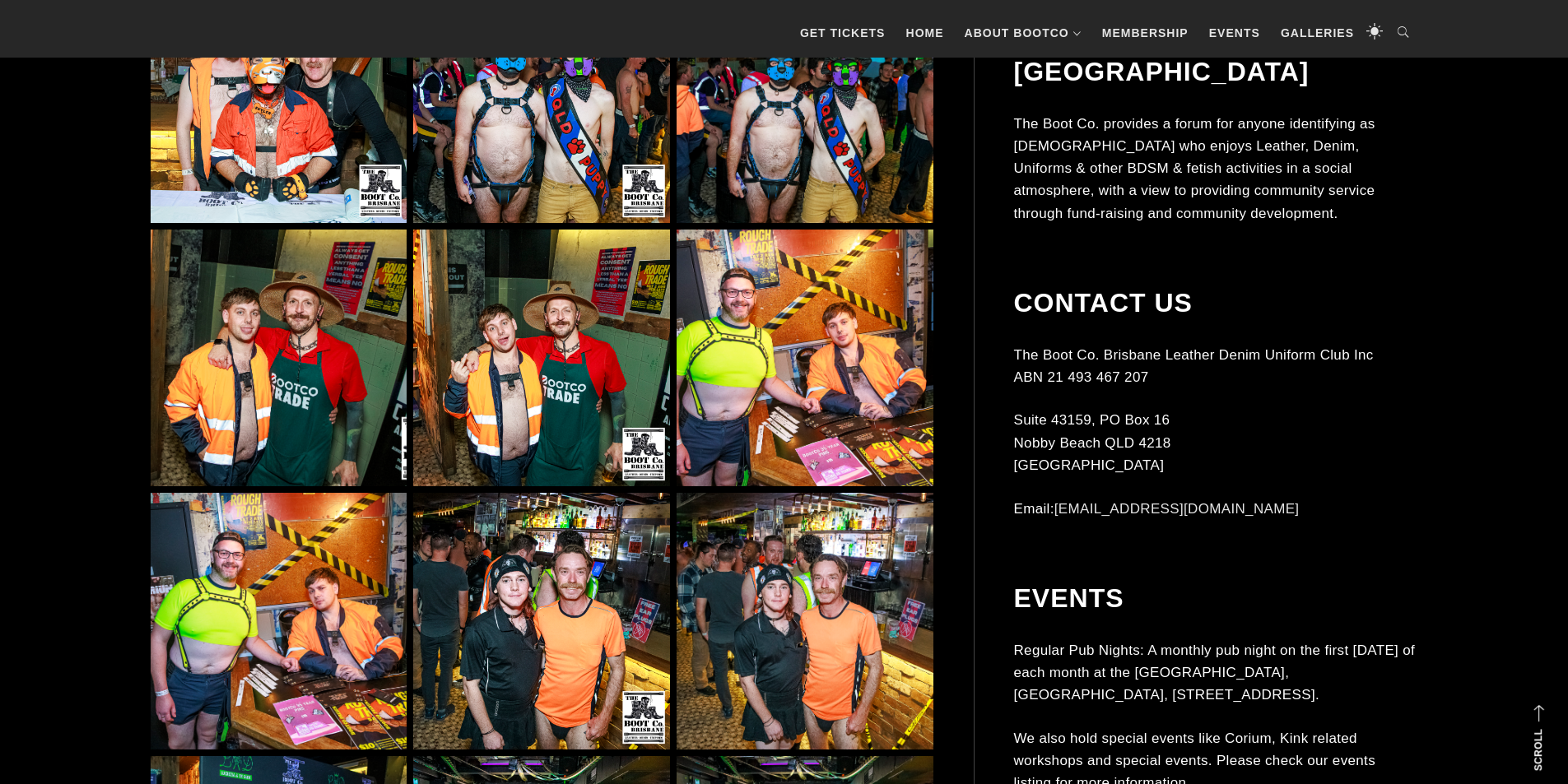
click at [799, 426] on img at bounding box center [805, 358] width 256 height 256
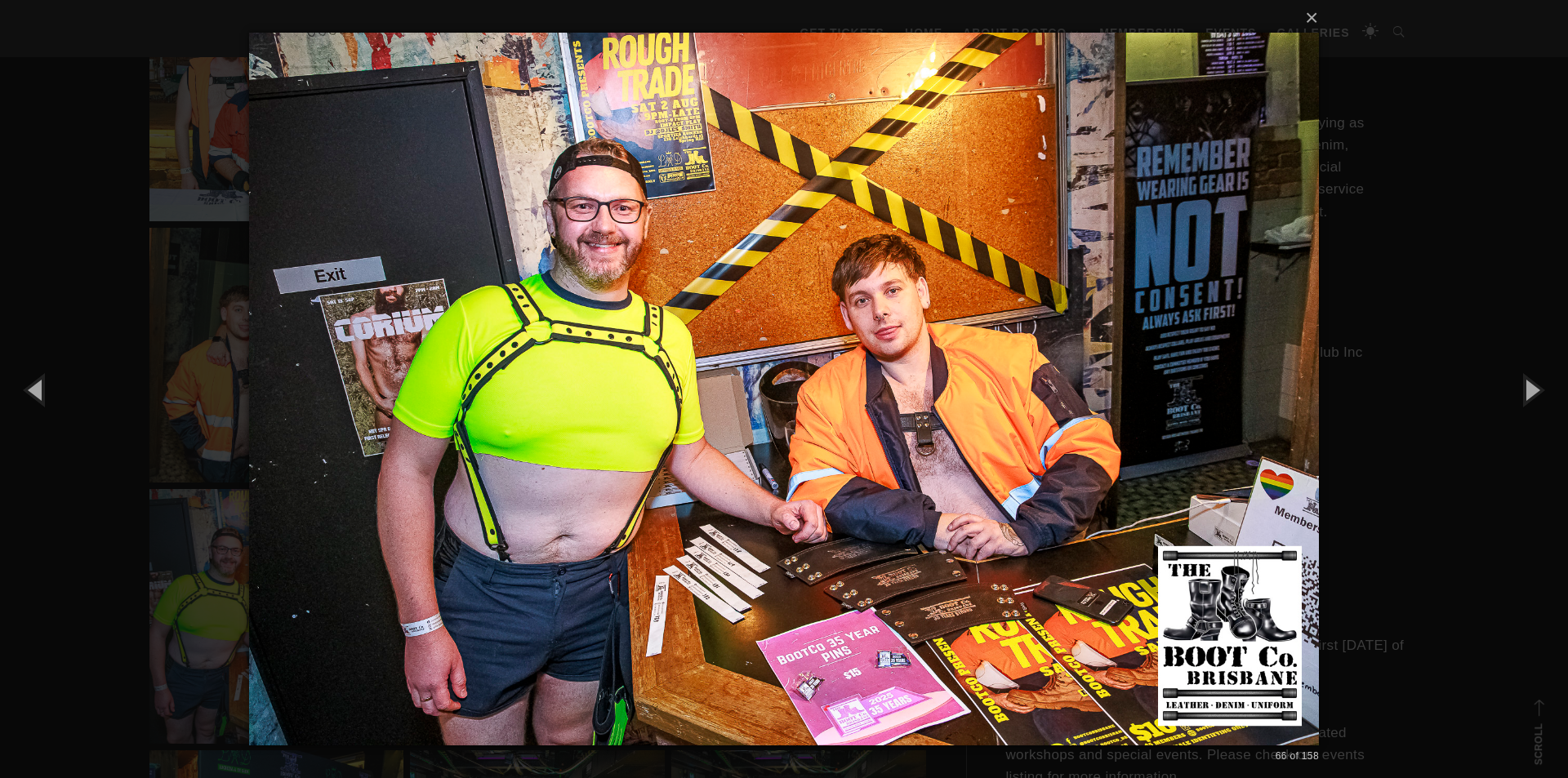
click at [1445, 271] on div "× 66 of 158 Loading..." at bounding box center [784, 389] width 1568 height 778
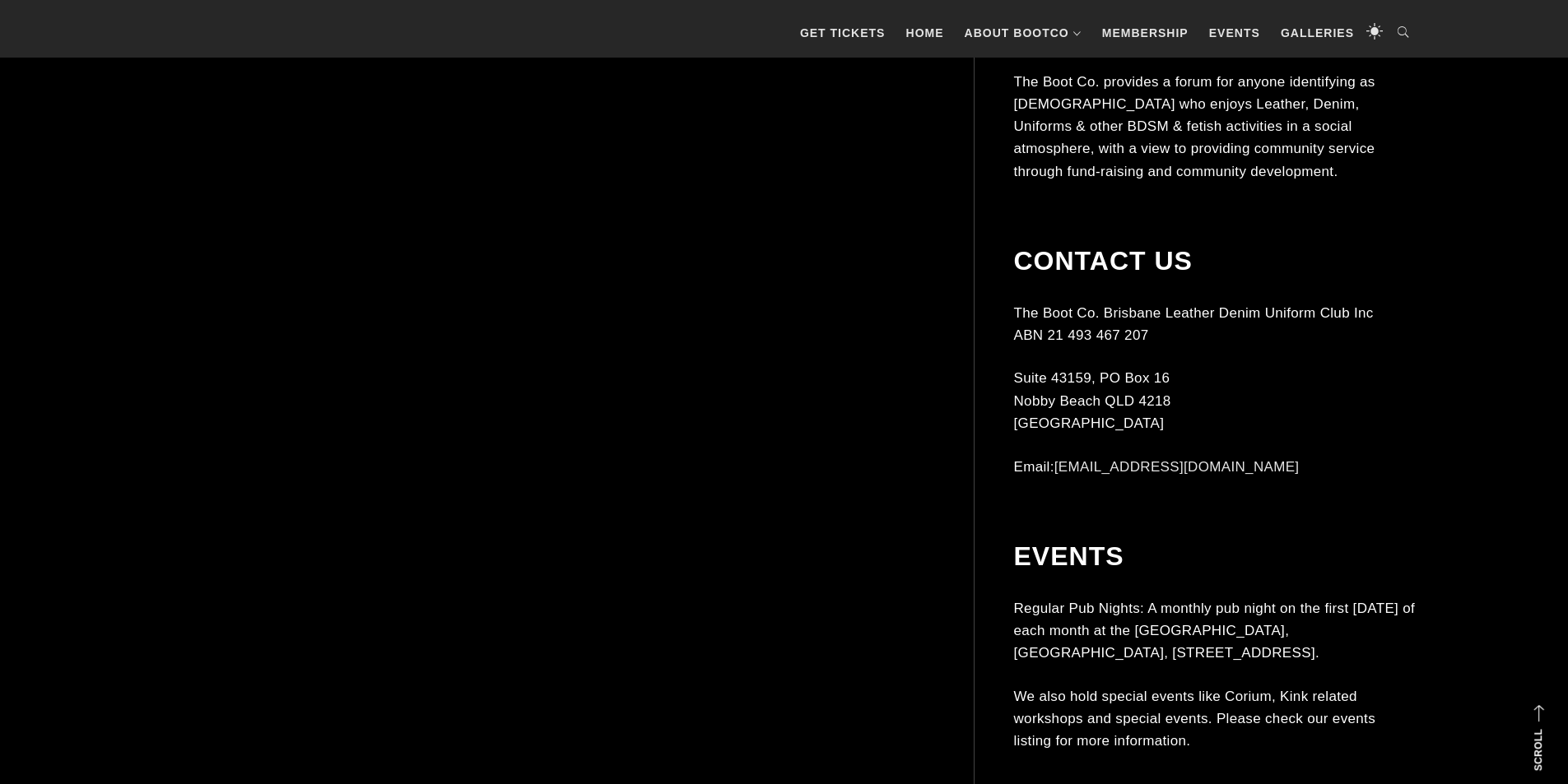
scroll to position [7897, 0]
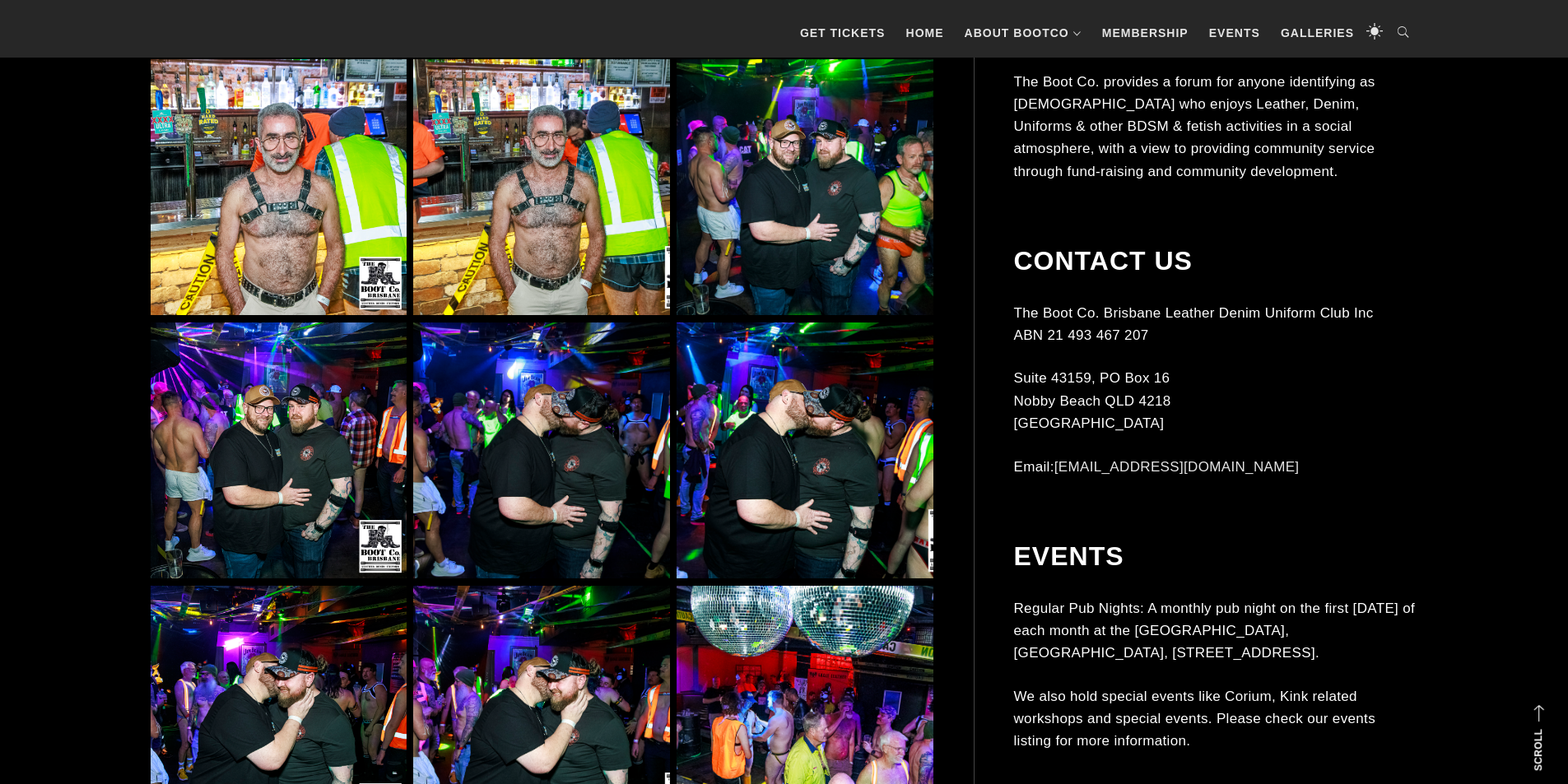
click at [593, 231] on img at bounding box center [542, 188] width 256 height 256
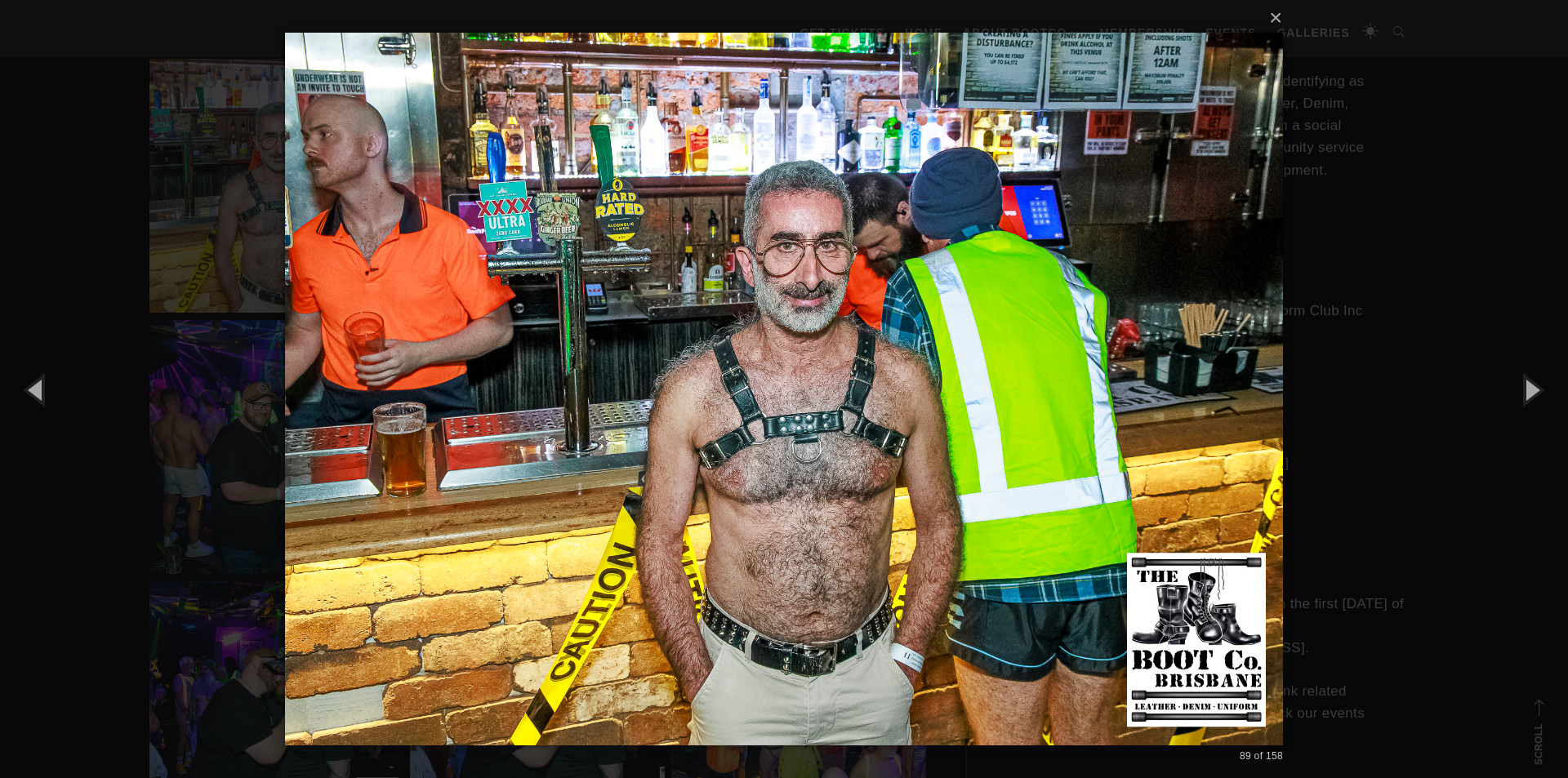
click at [1359, 397] on div "× 89 of 158 Loading..." at bounding box center [784, 389] width 1568 height 778
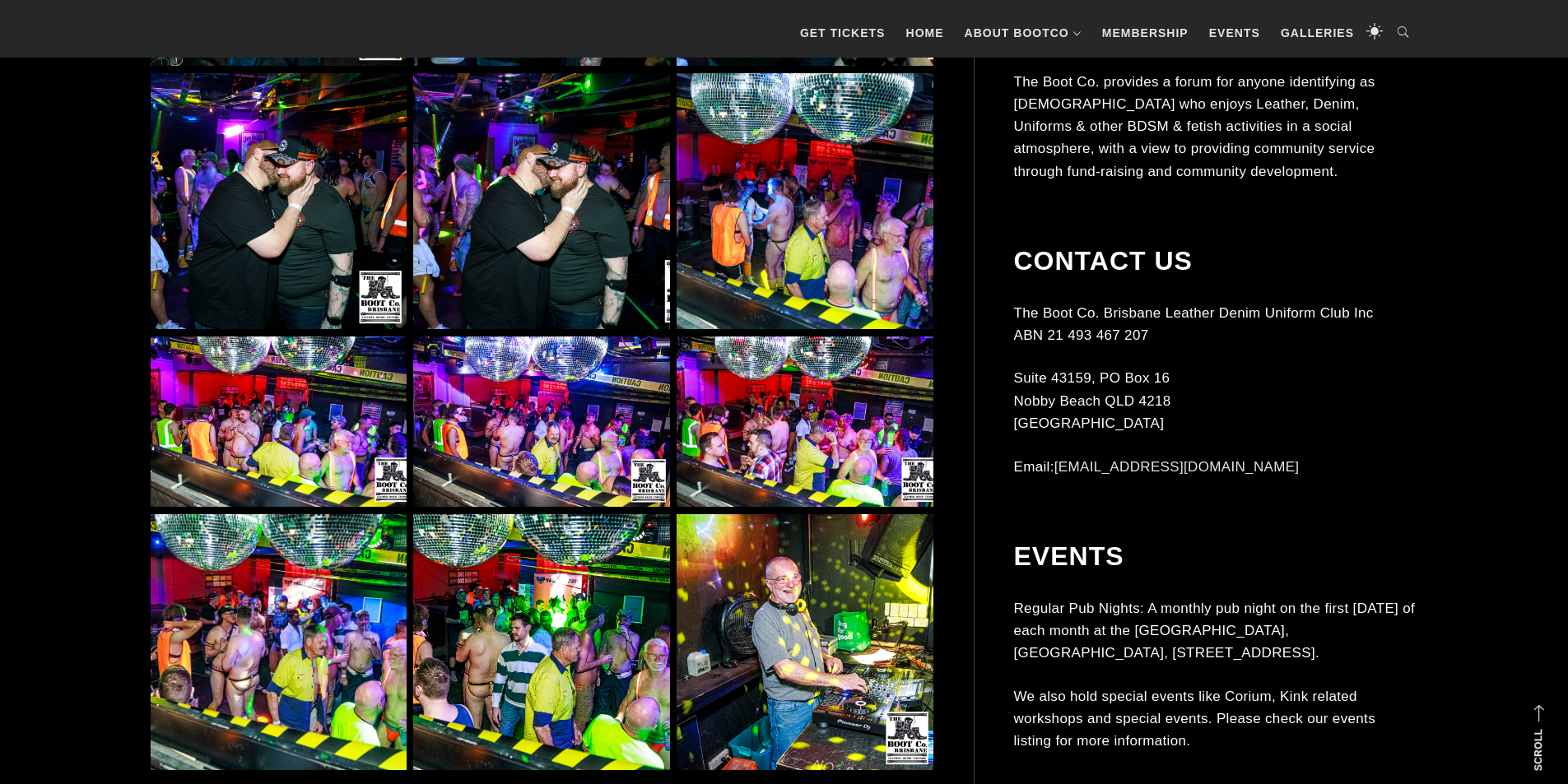
scroll to position [8472, 0]
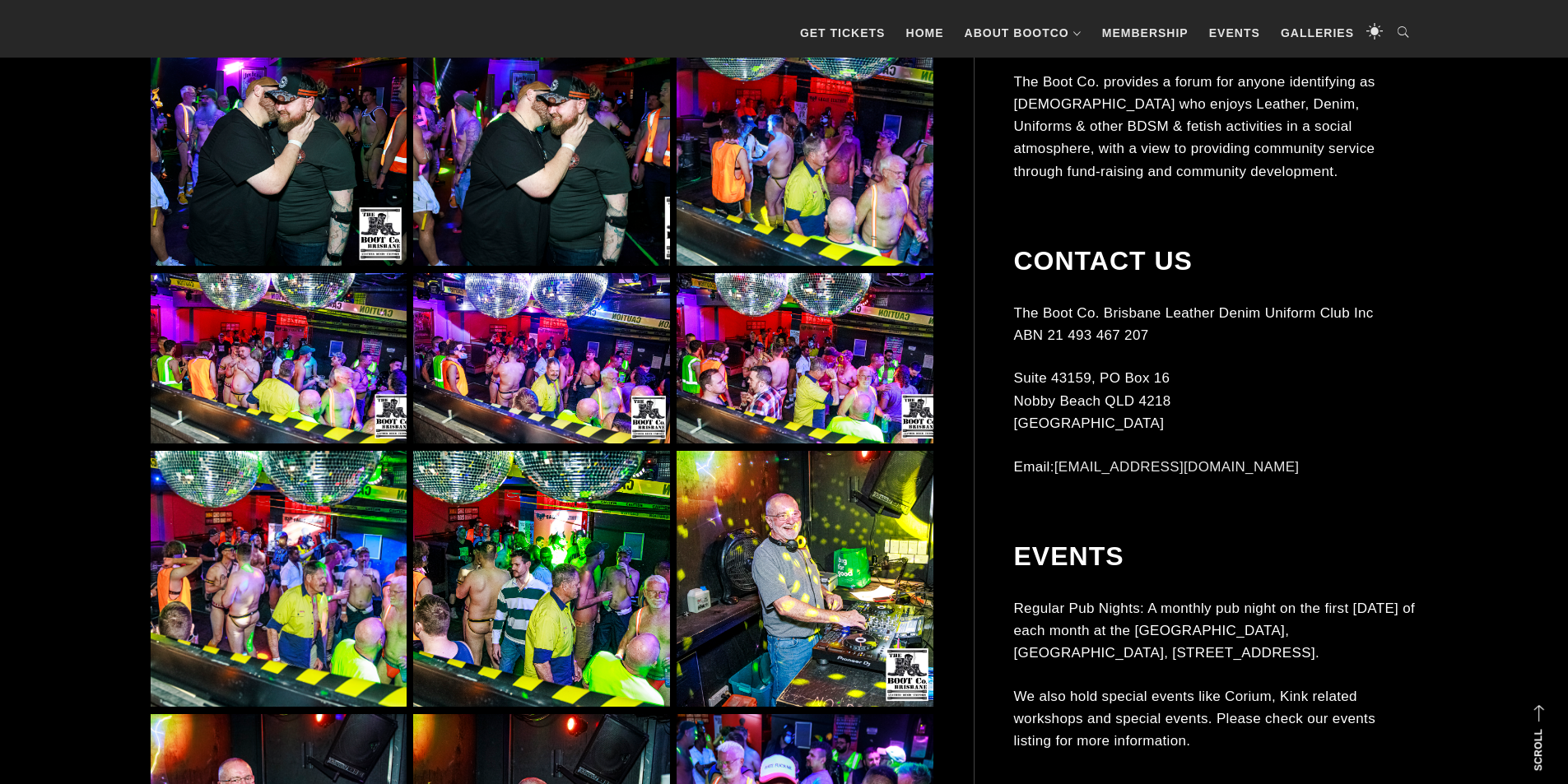
click at [843, 378] on img at bounding box center [805, 359] width 256 height 171
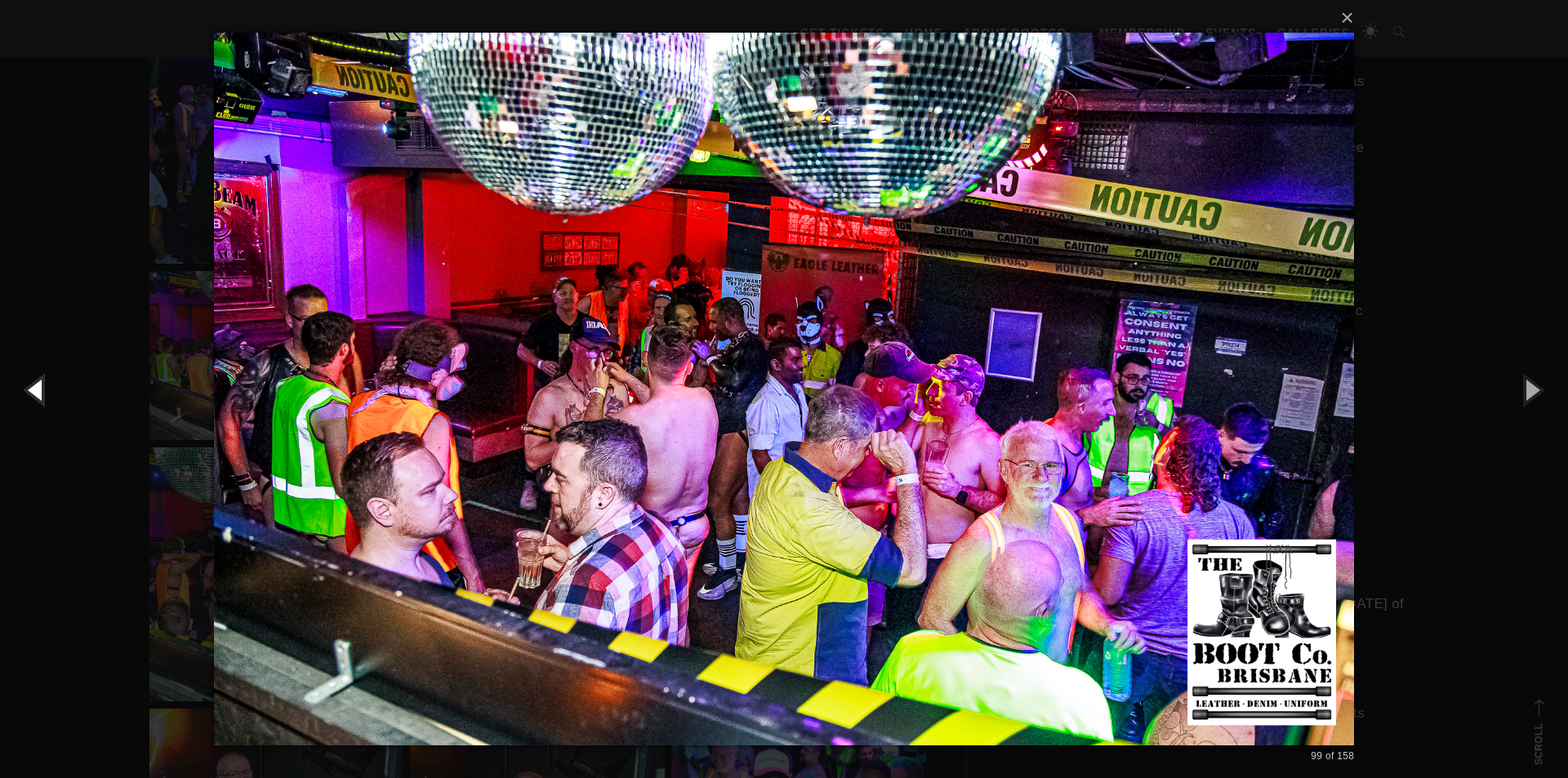
click at [15, 389] on button "button" at bounding box center [36, 389] width 74 height 90
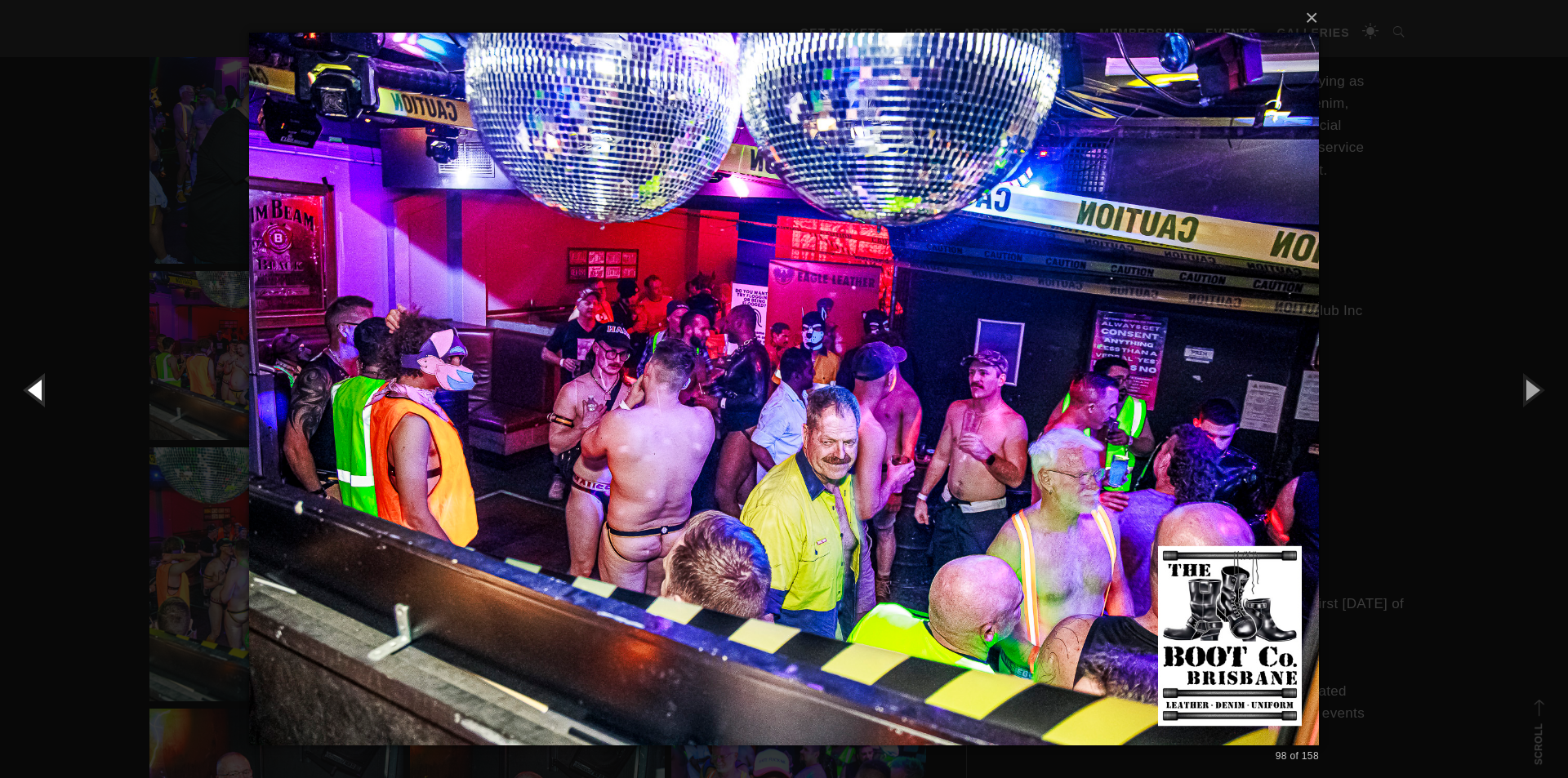
click at [13, 391] on button "button" at bounding box center [36, 389] width 74 height 90
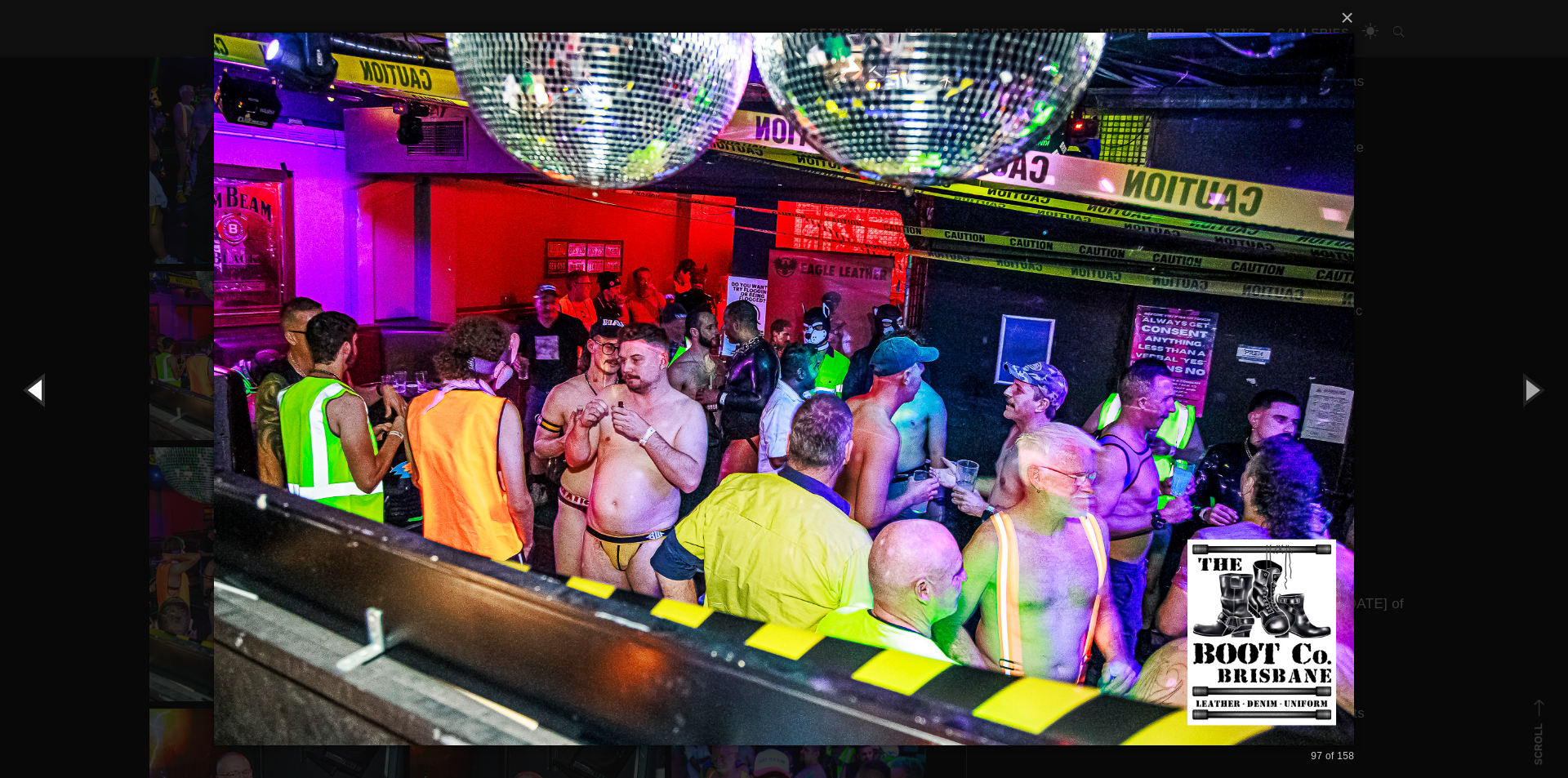
click at [12, 391] on button "button" at bounding box center [36, 389] width 74 height 90
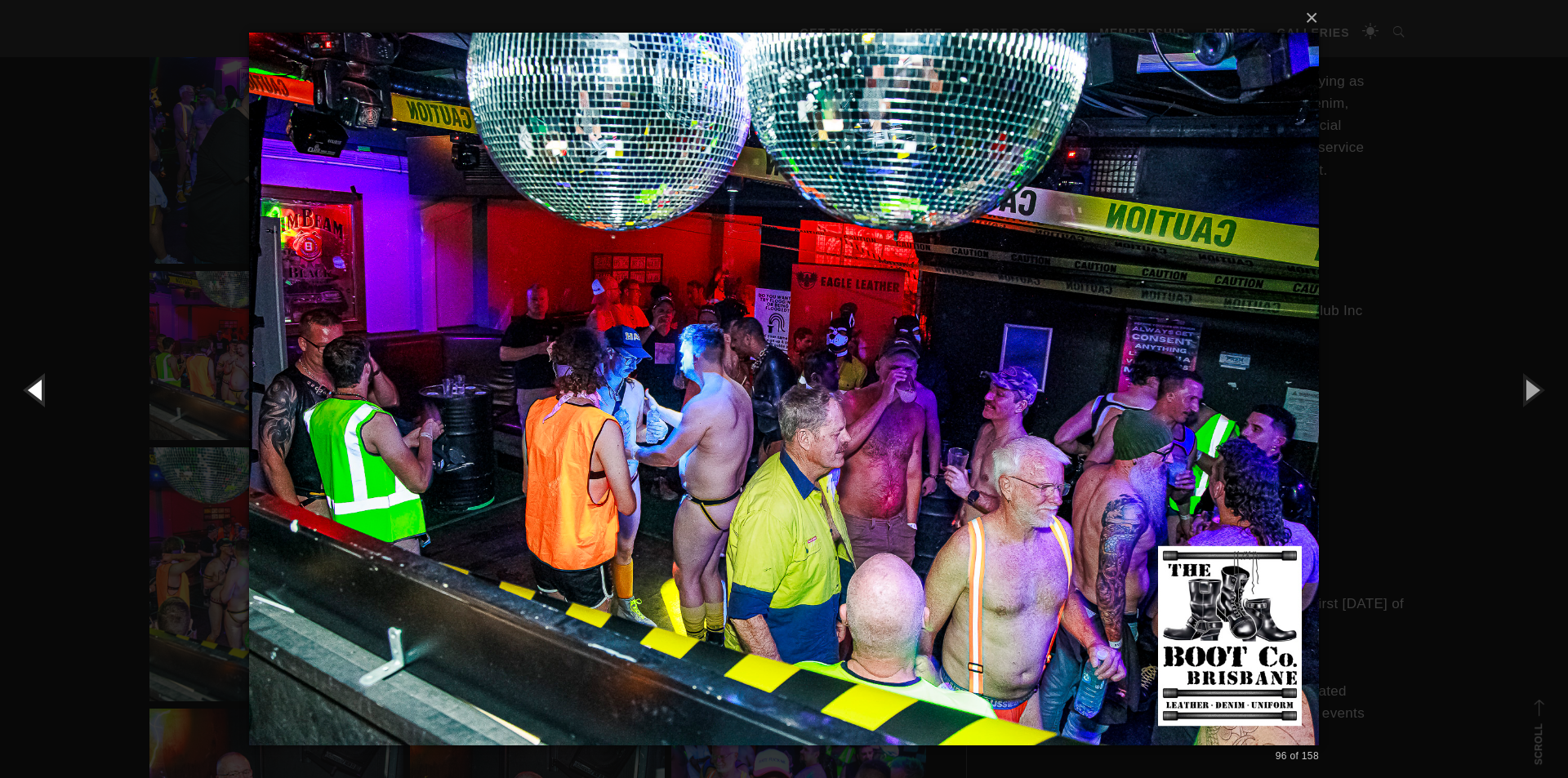
click at [10, 393] on button "button" at bounding box center [36, 389] width 74 height 90
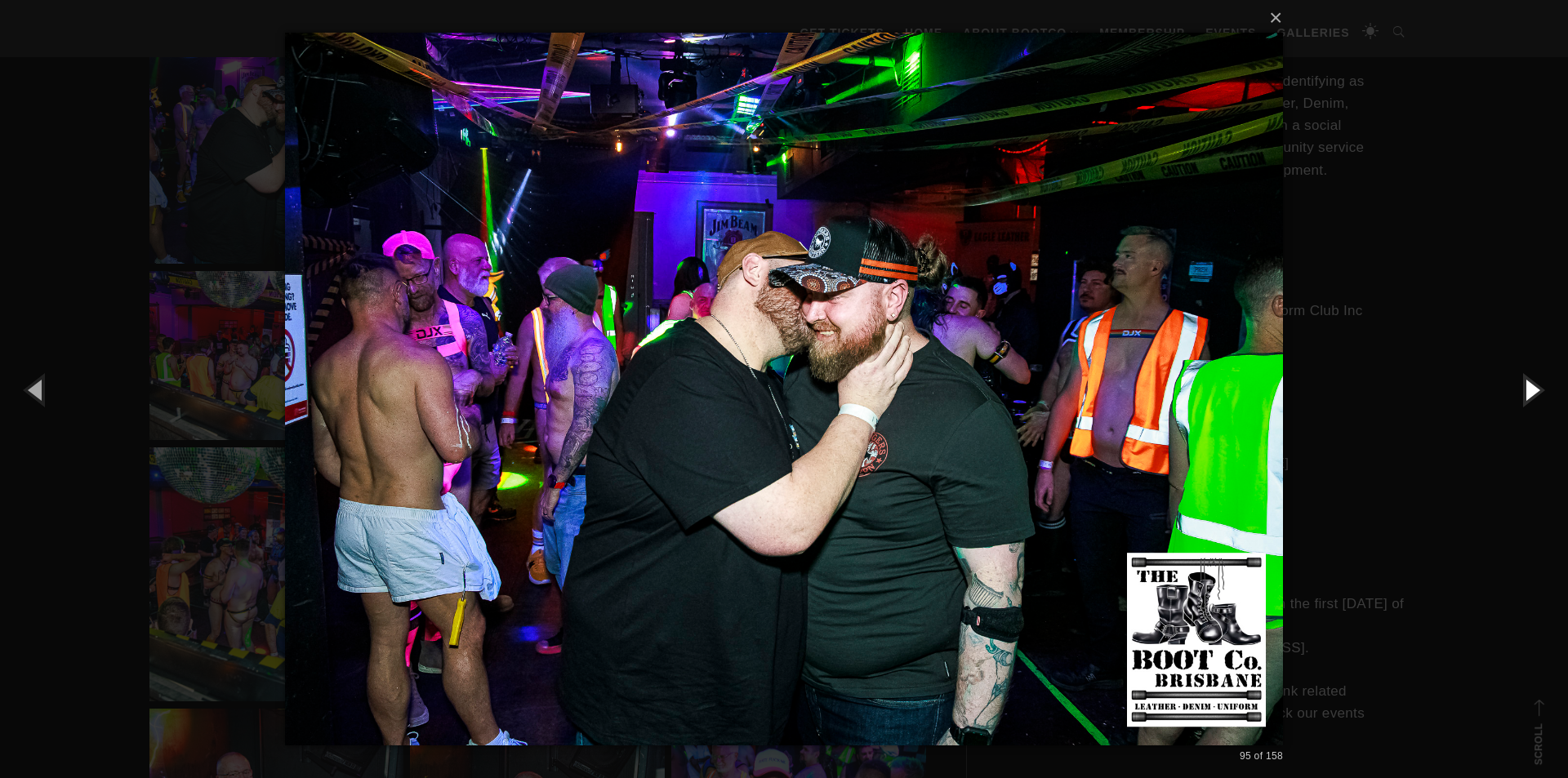
click at [1524, 406] on button "button" at bounding box center [1531, 389] width 74 height 90
click at [1523, 407] on button "button" at bounding box center [1531, 389] width 74 height 90
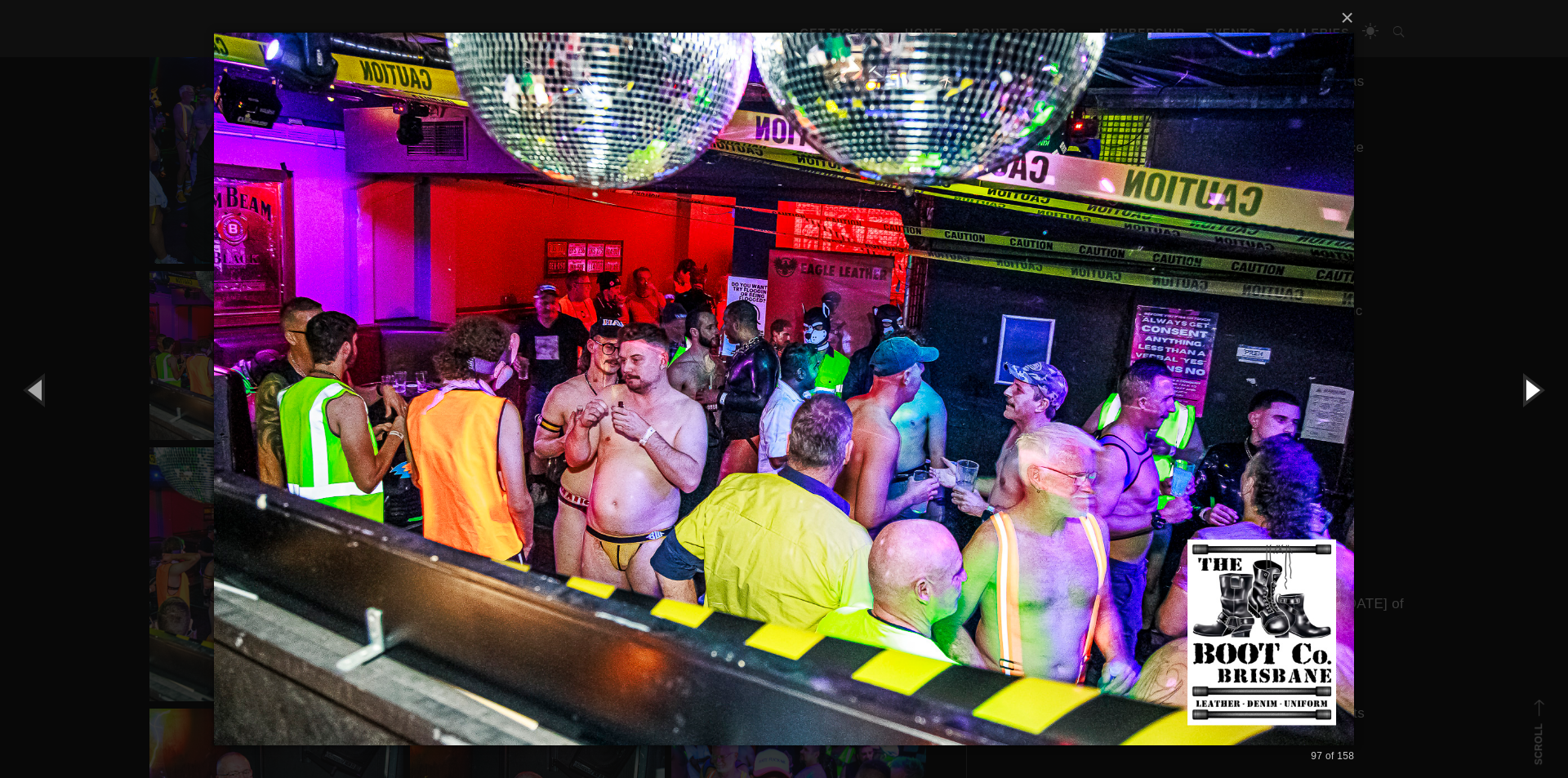
click at [1519, 410] on button "button" at bounding box center [1531, 389] width 74 height 90
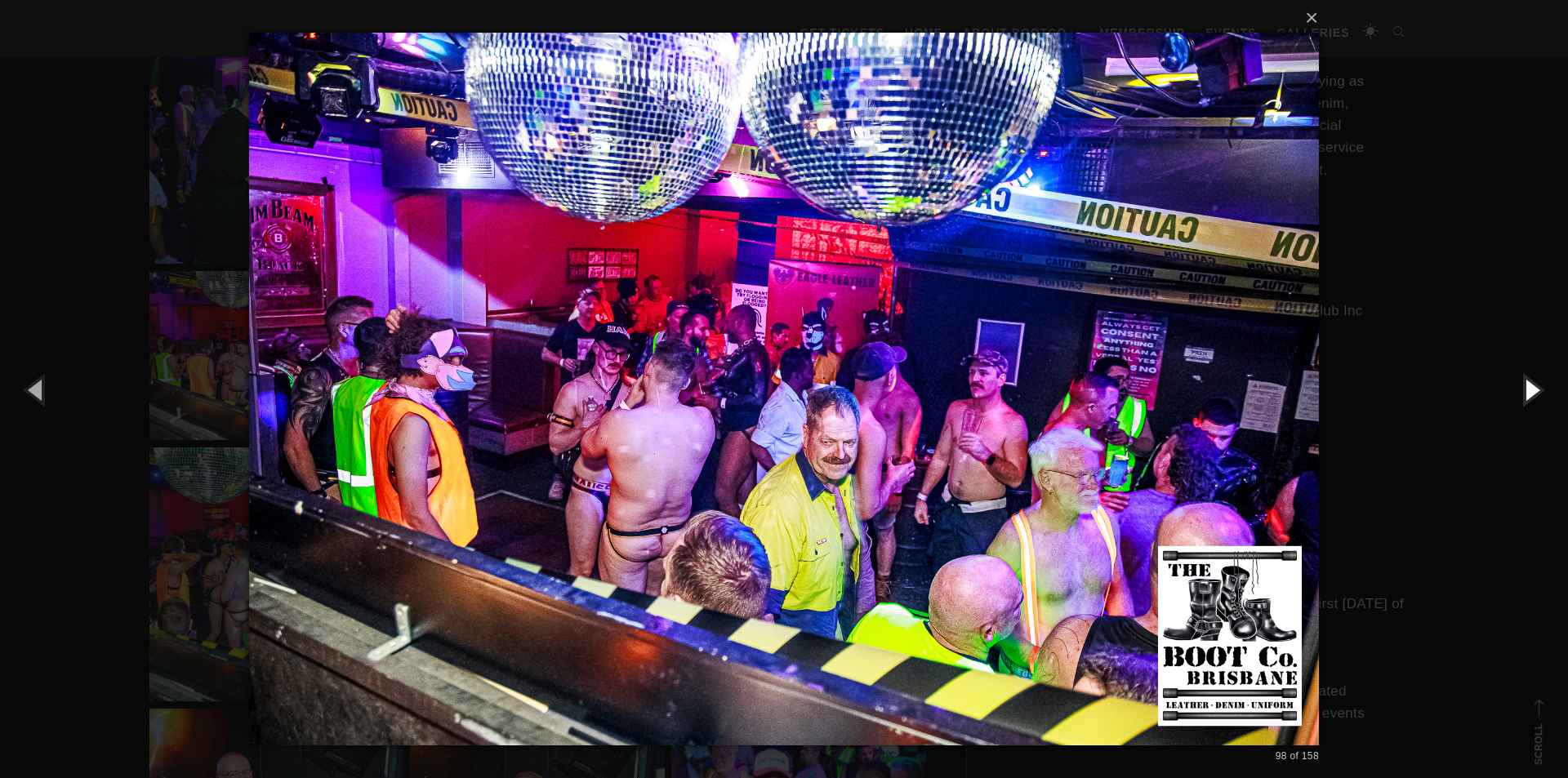
click at [1516, 413] on button "button" at bounding box center [1531, 389] width 74 height 90
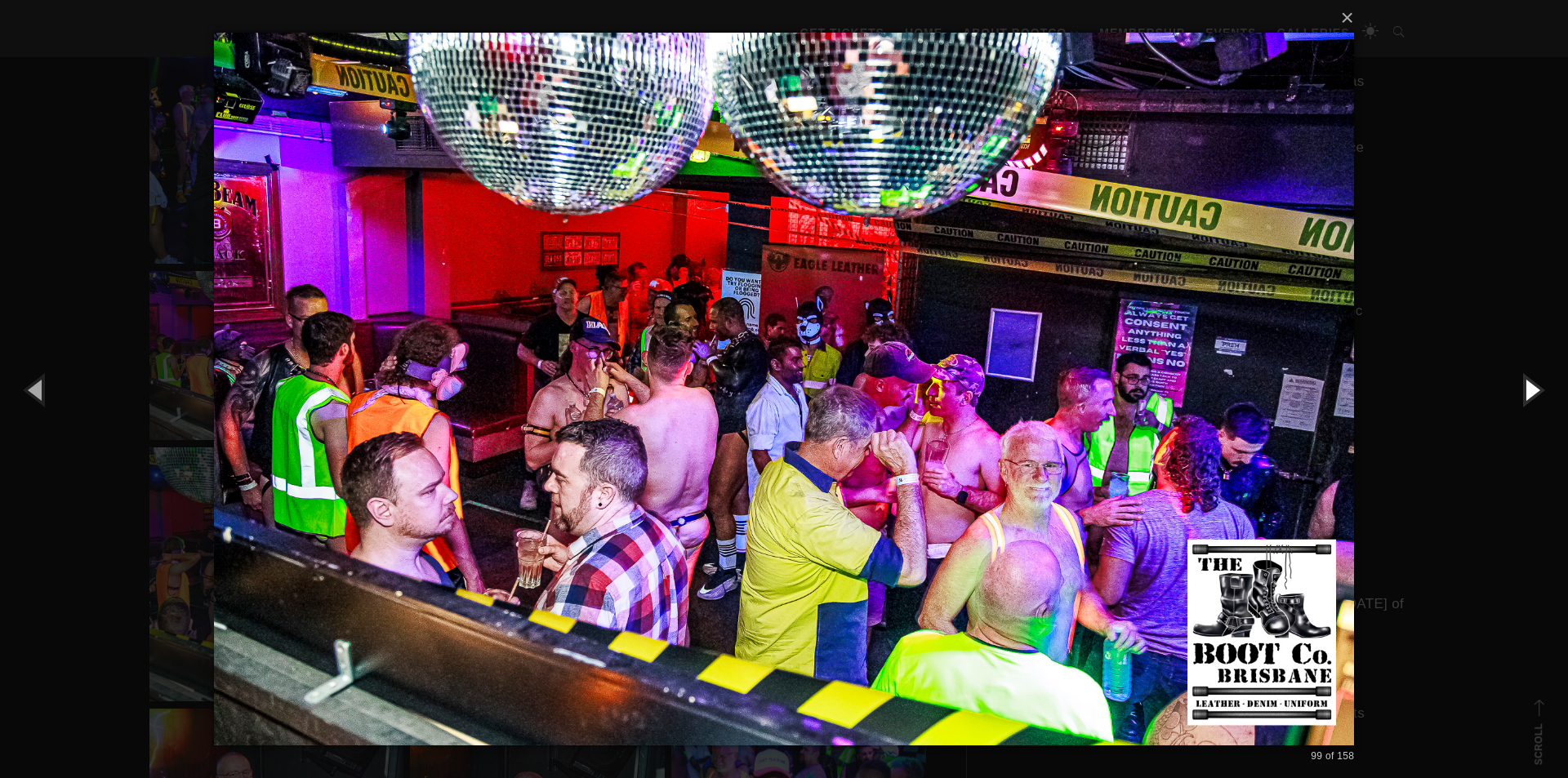
click at [1515, 415] on button "button" at bounding box center [1531, 389] width 74 height 90
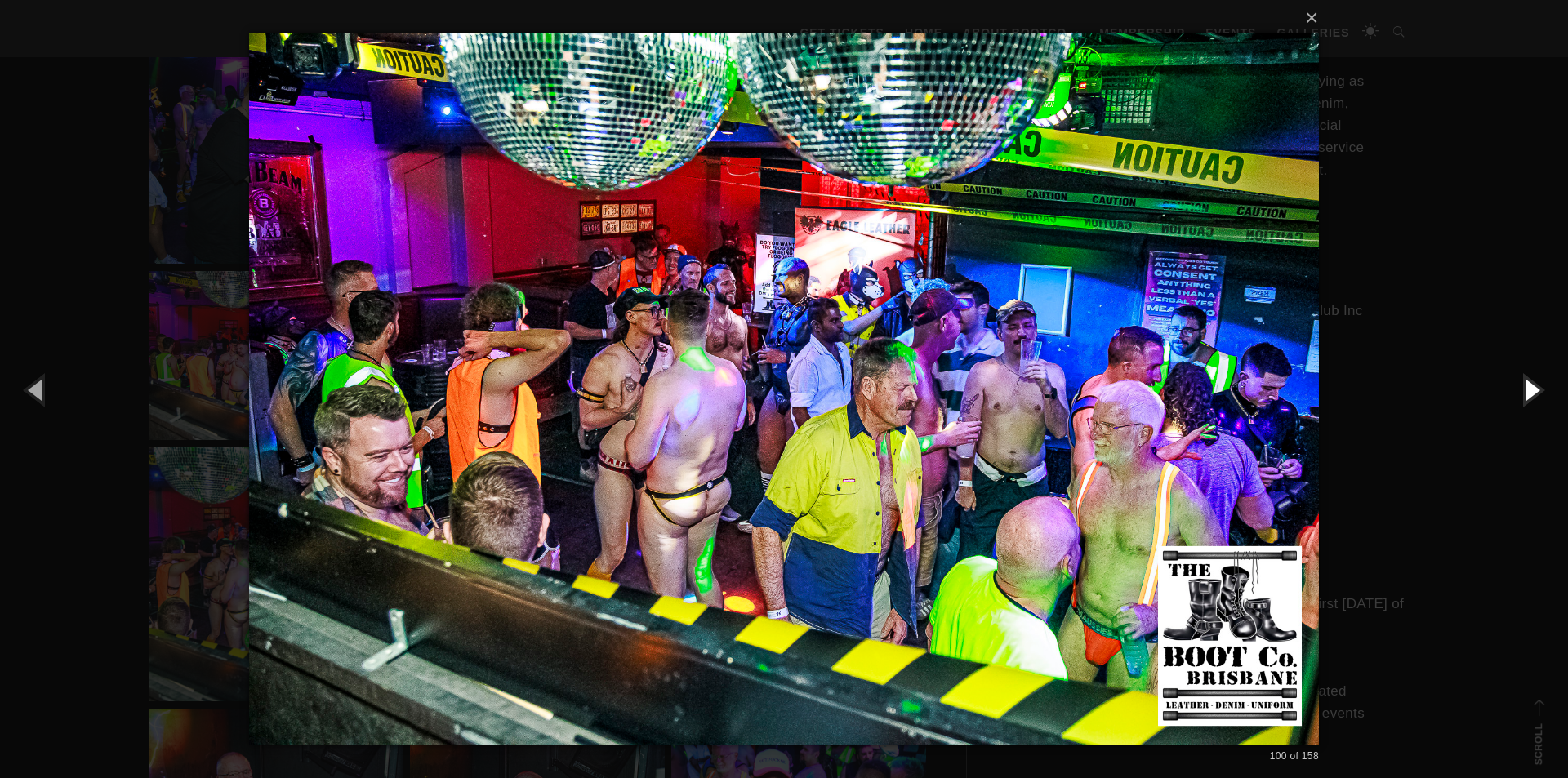
click at [1511, 419] on button "button" at bounding box center [1531, 389] width 74 height 90
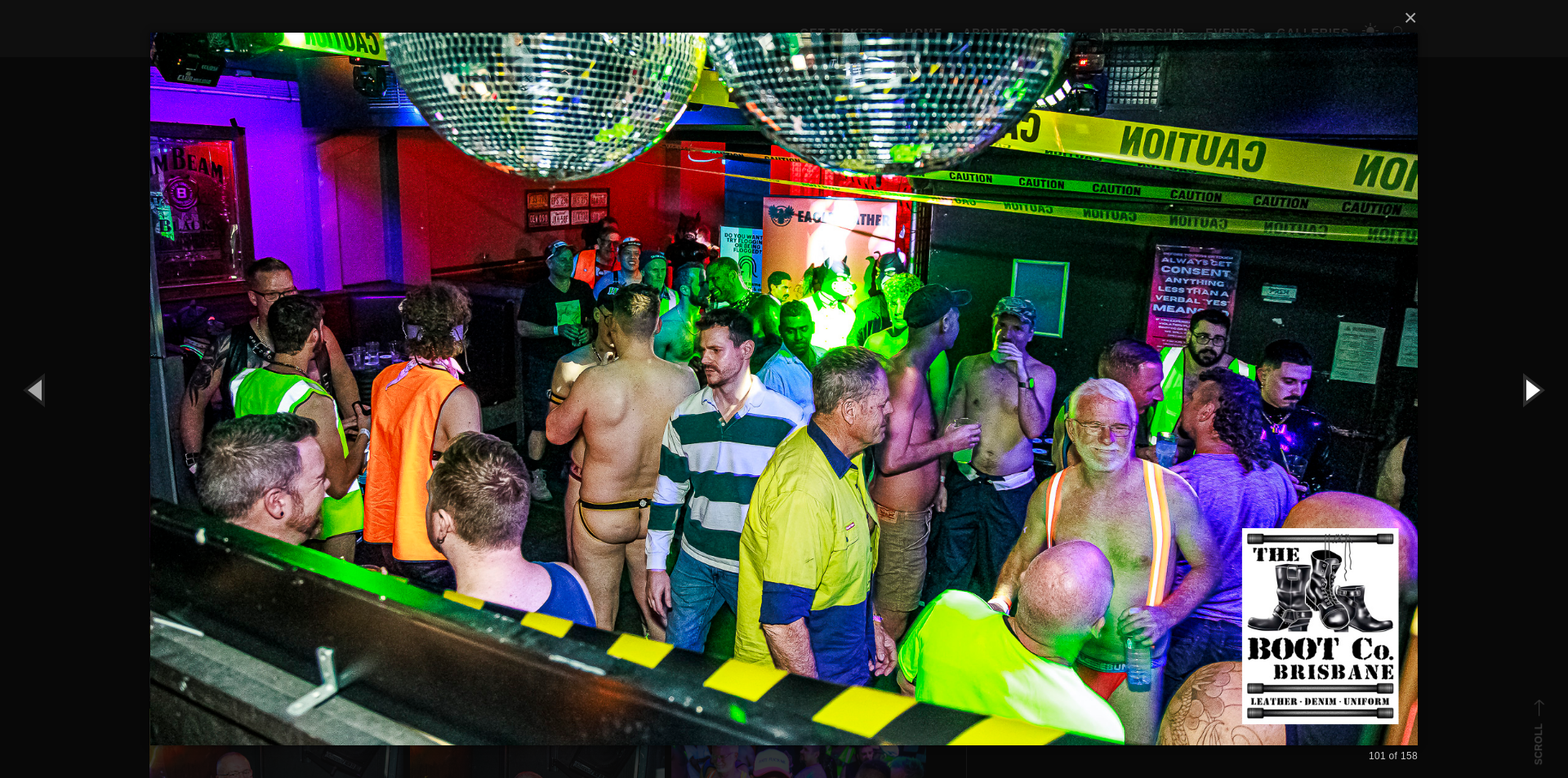
click at [1509, 419] on button "button" at bounding box center [1531, 389] width 74 height 90
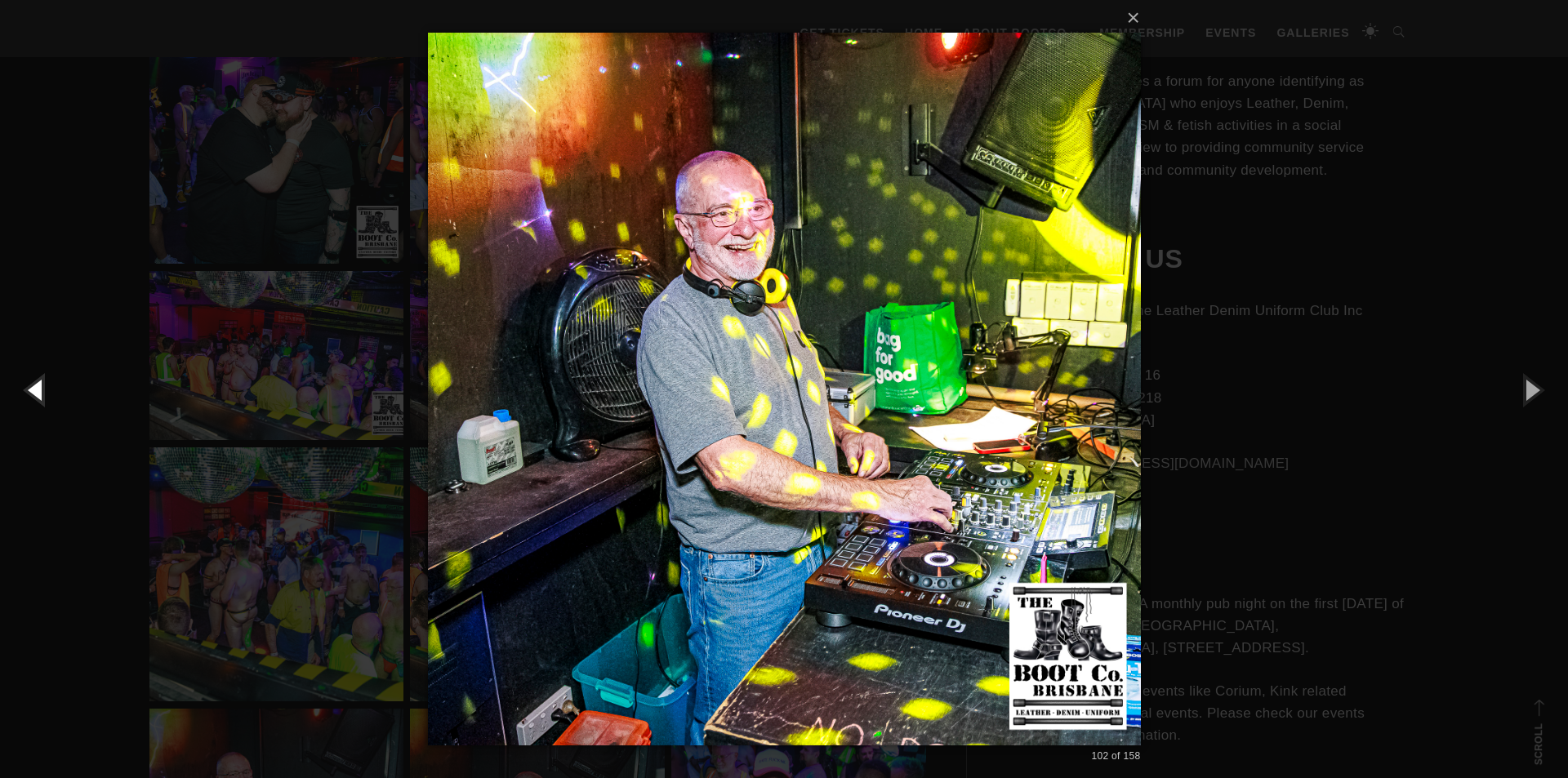
click at [28, 400] on button "button" at bounding box center [36, 389] width 74 height 90
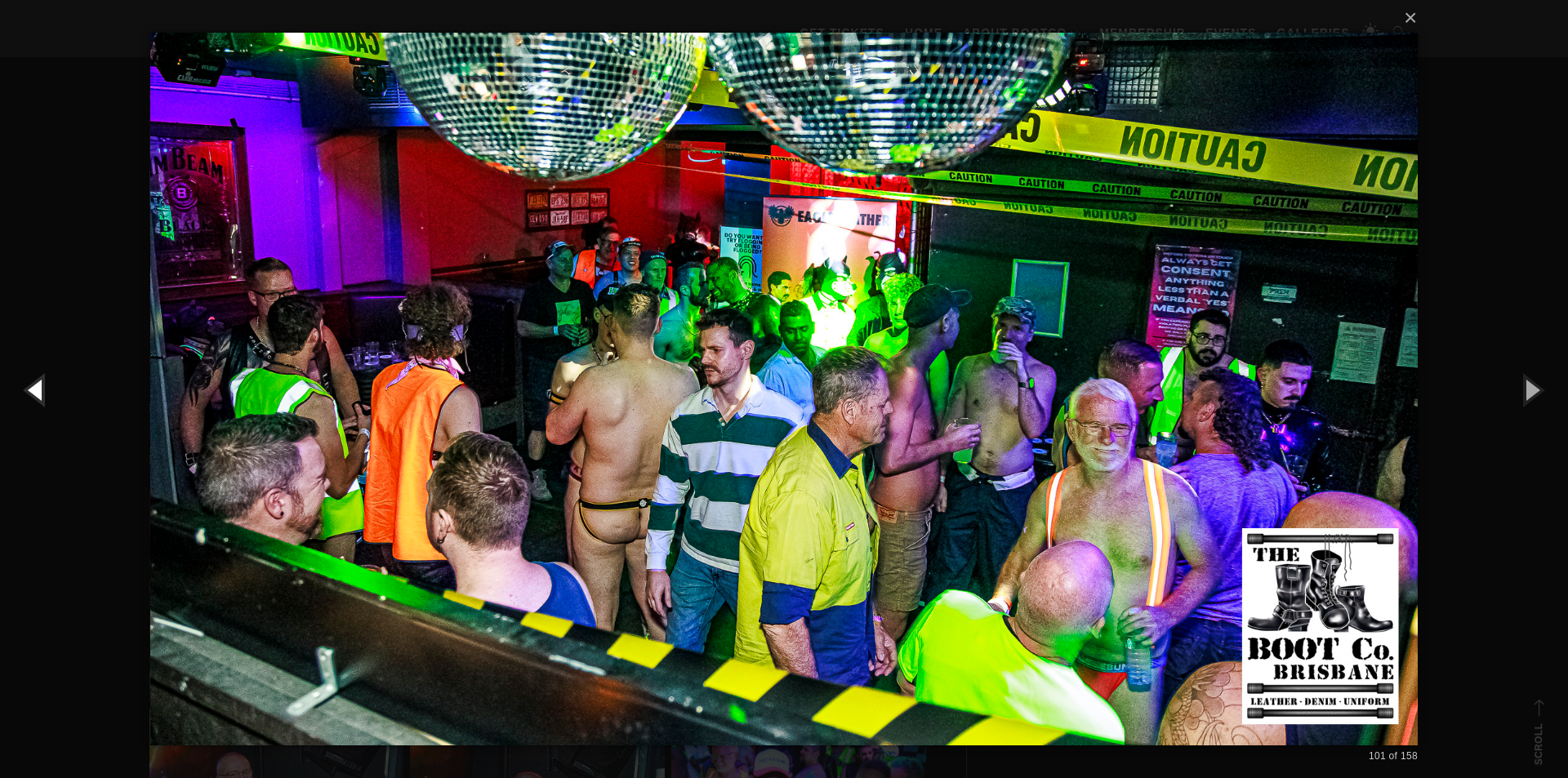
click at [28, 400] on button "button" at bounding box center [36, 389] width 74 height 90
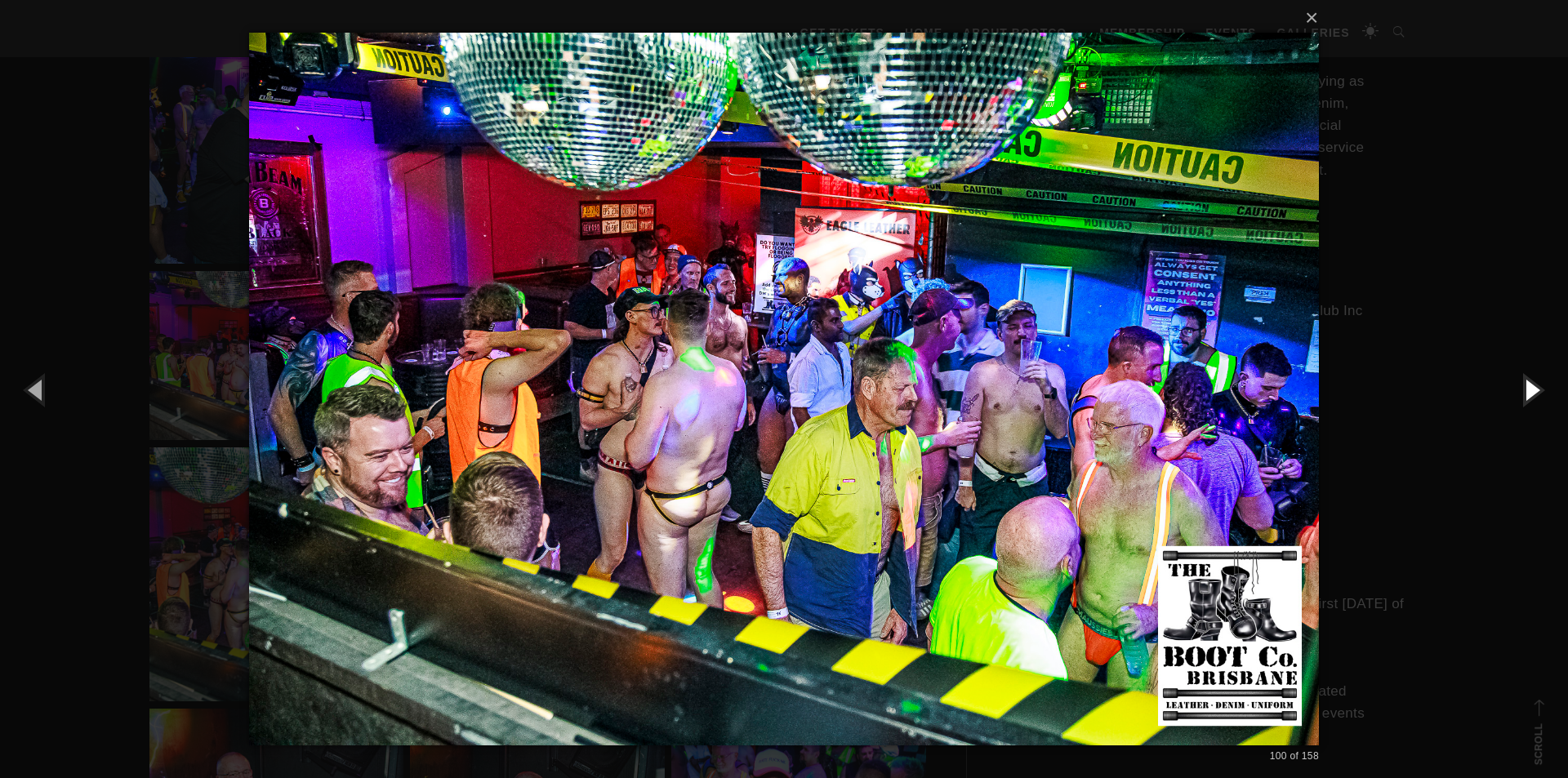
click at [1535, 409] on button "button" at bounding box center [1531, 389] width 74 height 90
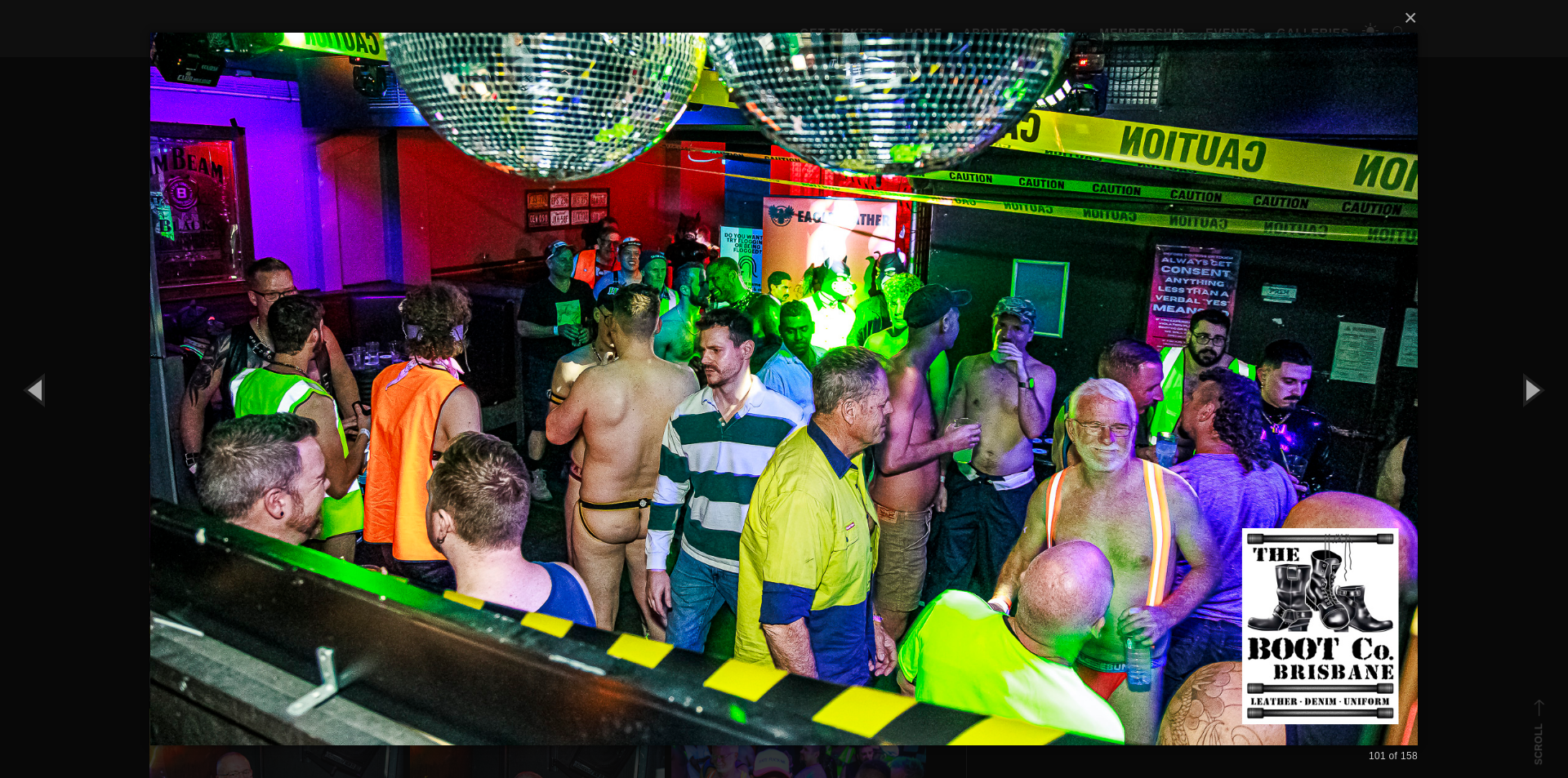
click at [895, 320] on img at bounding box center [784, 389] width 1267 height 778
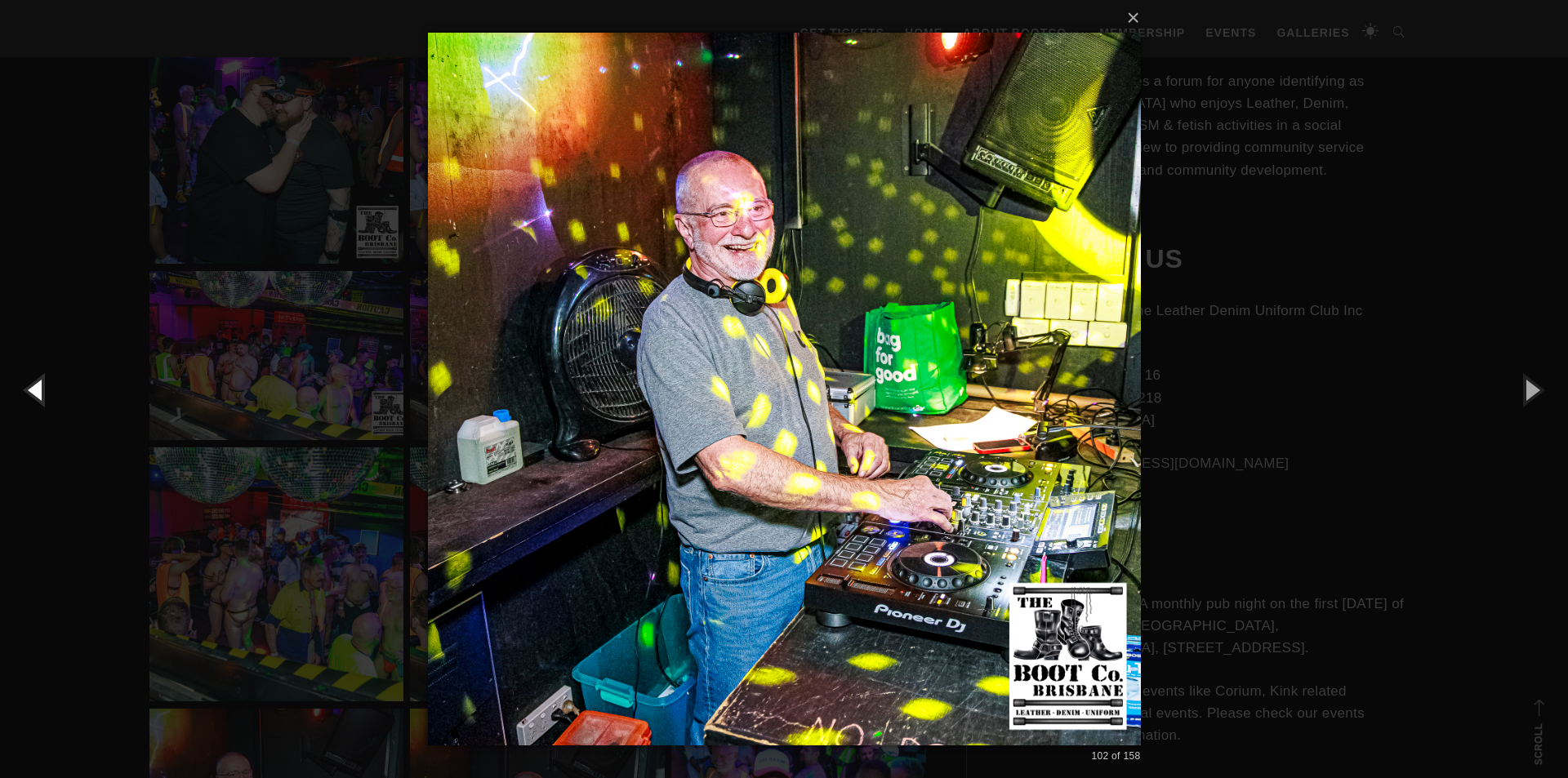
click at [10, 378] on button "button" at bounding box center [36, 389] width 74 height 90
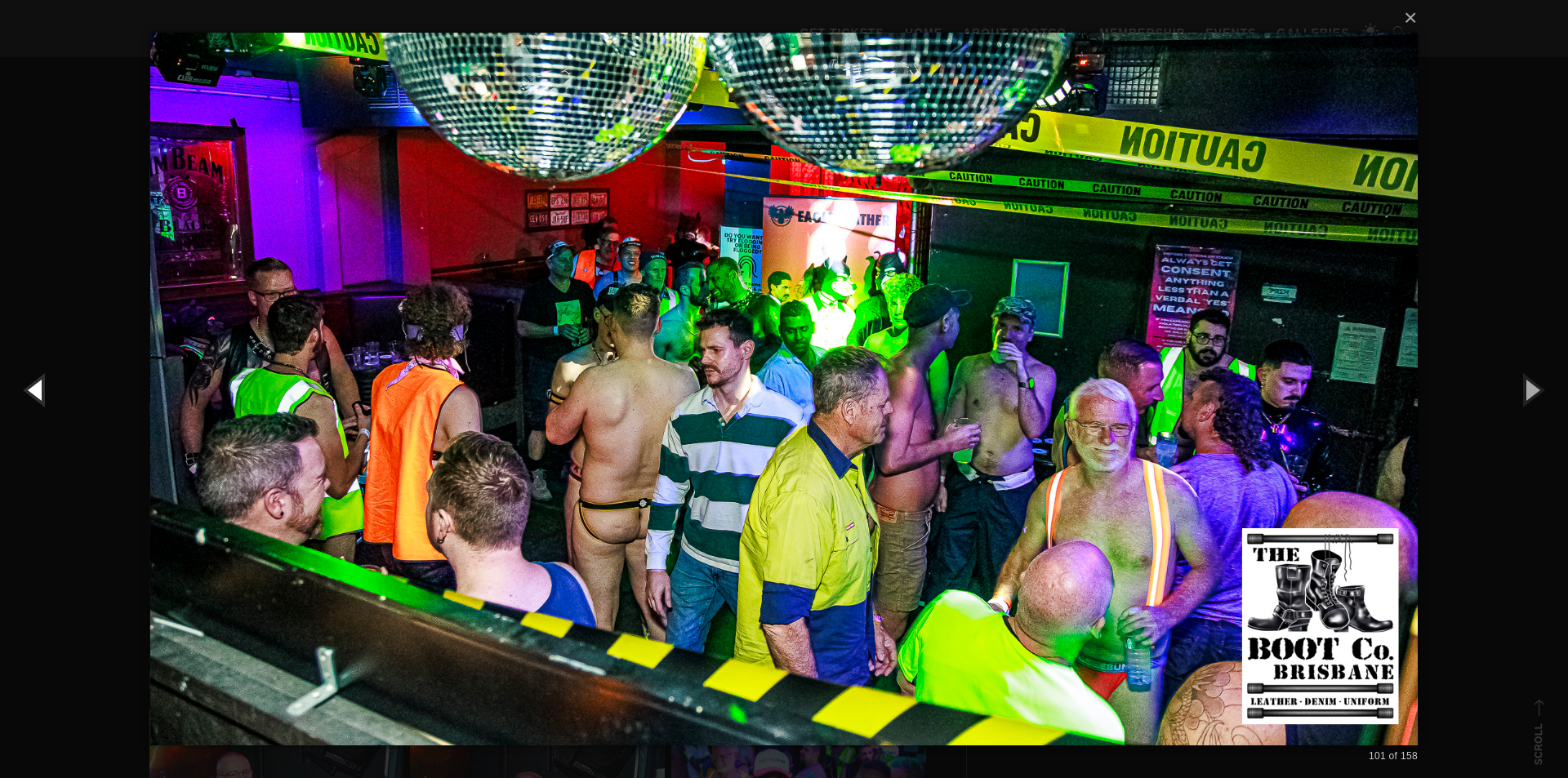
click at [12, 375] on button "button" at bounding box center [36, 389] width 74 height 90
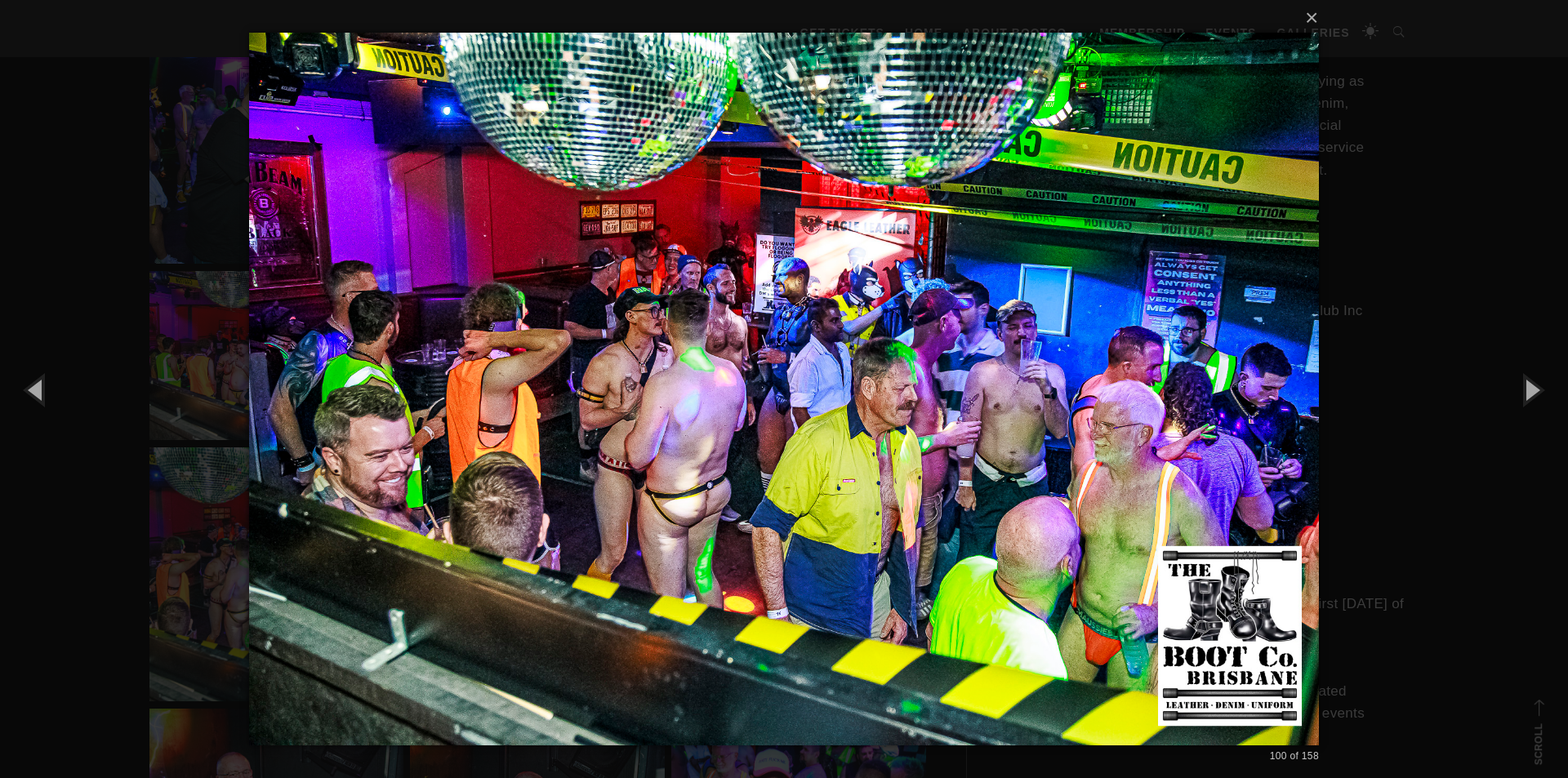
click at [1390, 293] on div "× 100 of 158 Loading..." at bounding box center [784, 389] width 1568 height 778
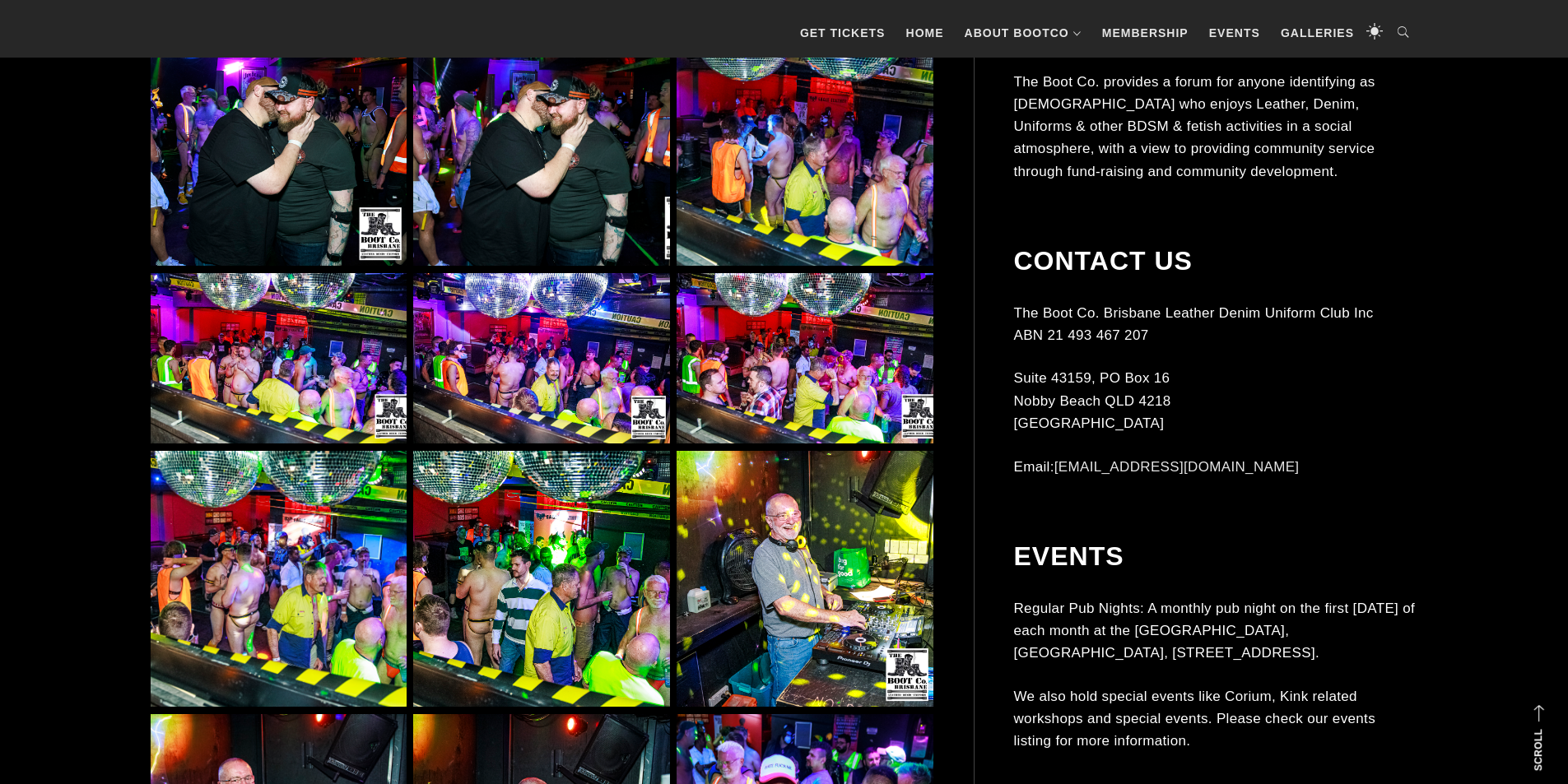
click at [278, 566] on img at bounding box center [279, 579] width 256 height 256
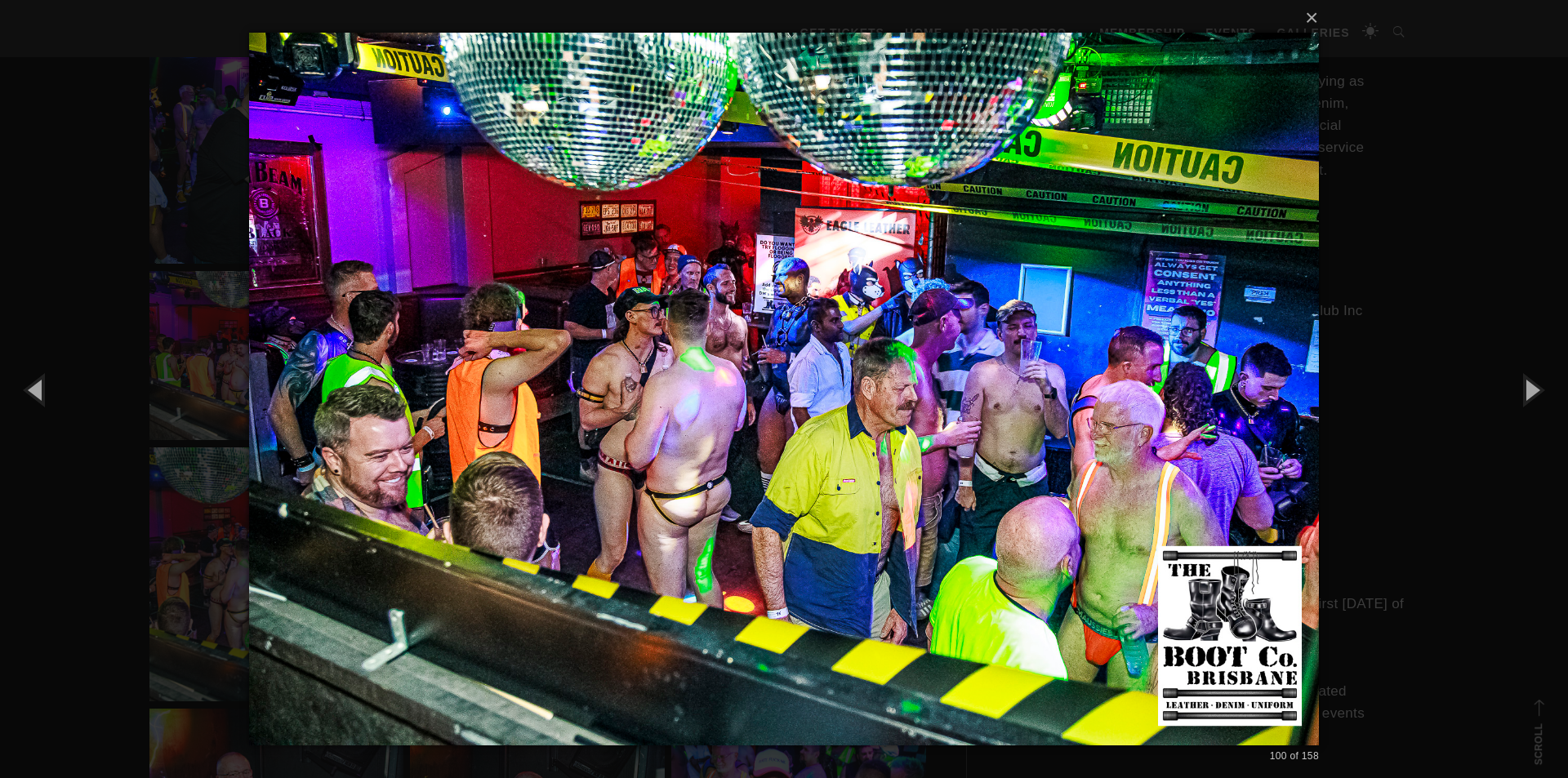
click at [232, 468] on div "× 100 of 158 Loading..." at bounding box center [784, 389] width 1568 height 778
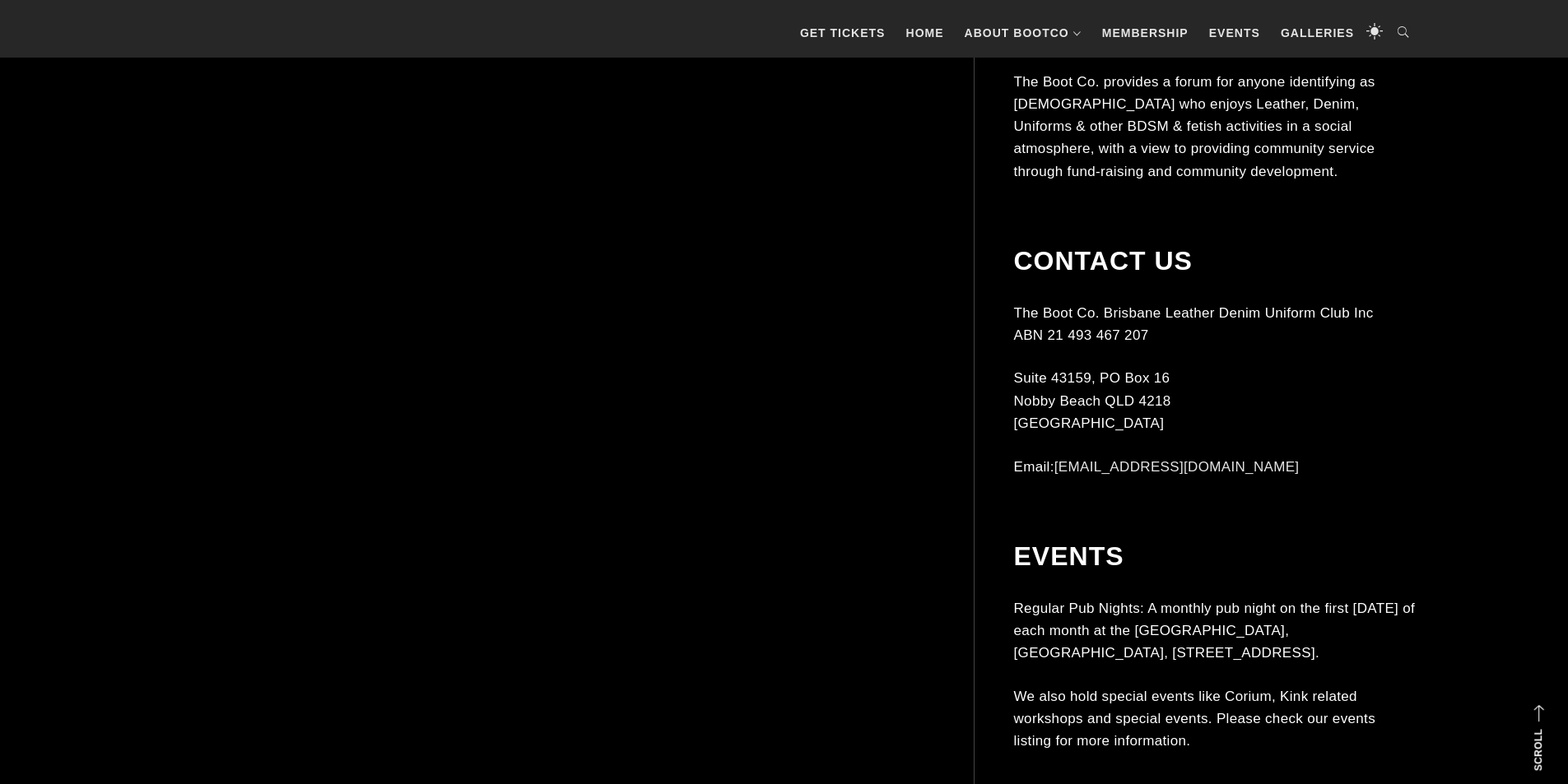
scroll to position [11434, 0]
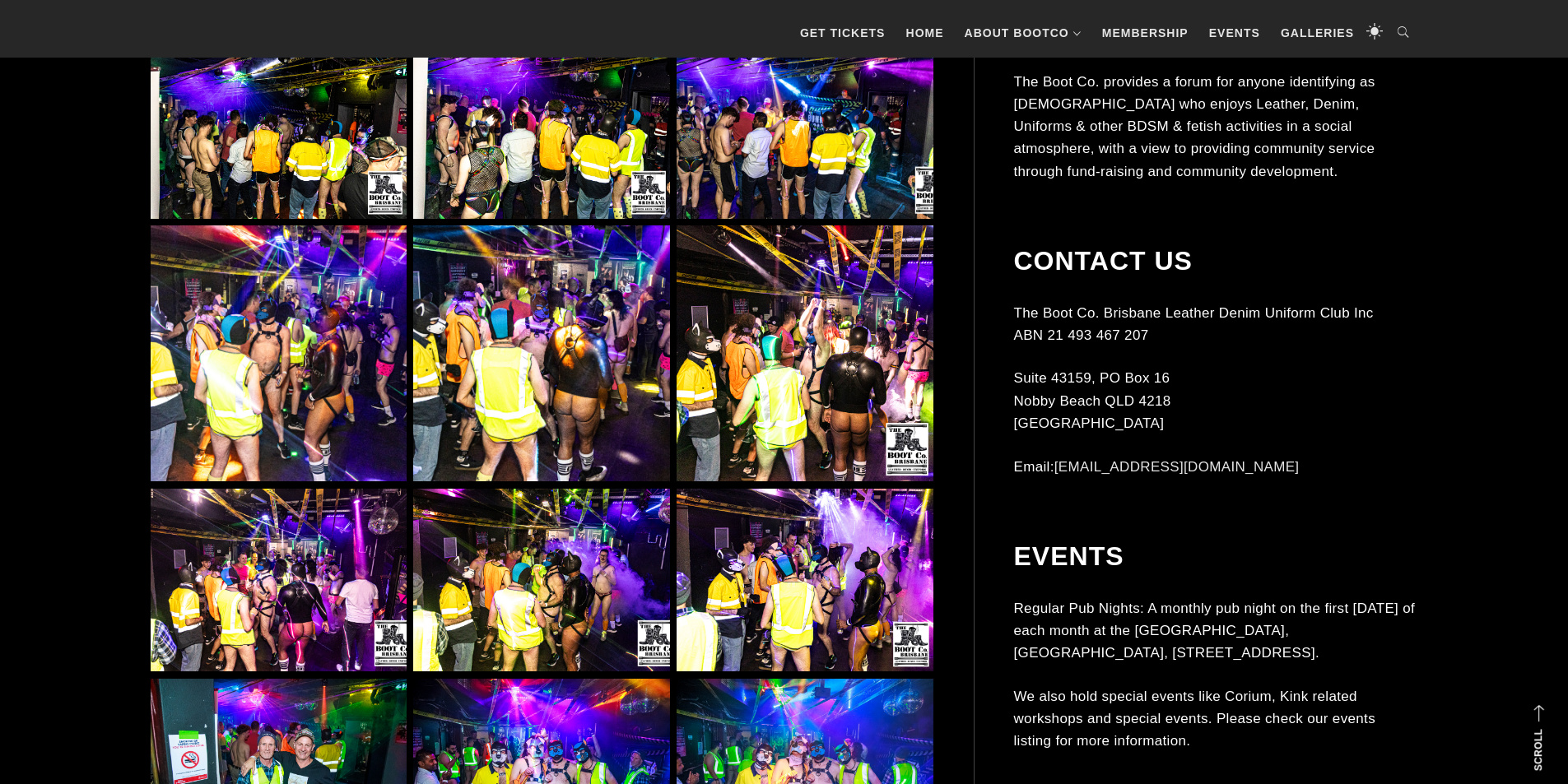
click at [285, 359] on img at bounding box center [279, 353] width 256 height 256
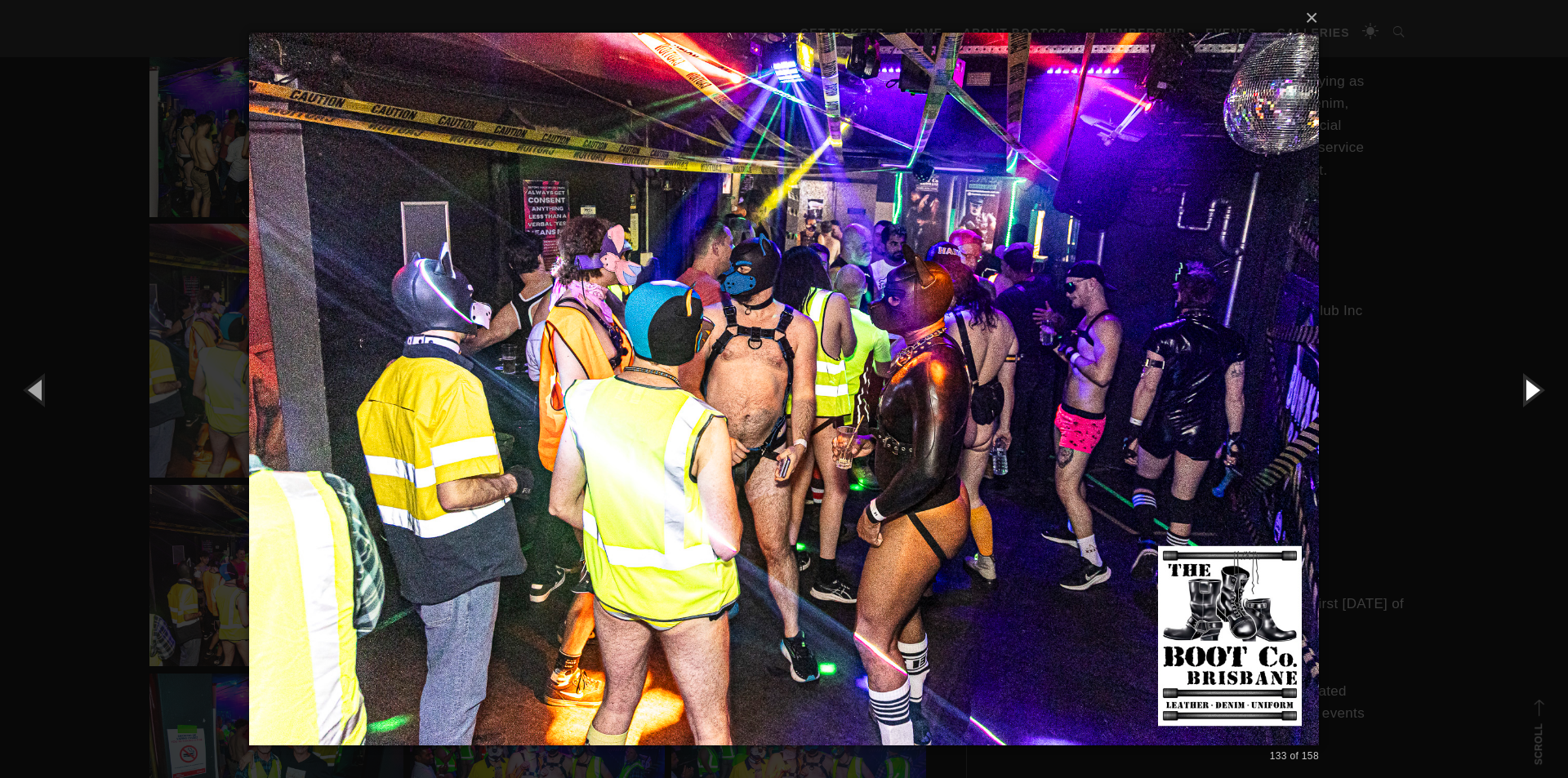
click at [1527, 391] on button "button" at bounding box center [1531, 389] width 74 height 90
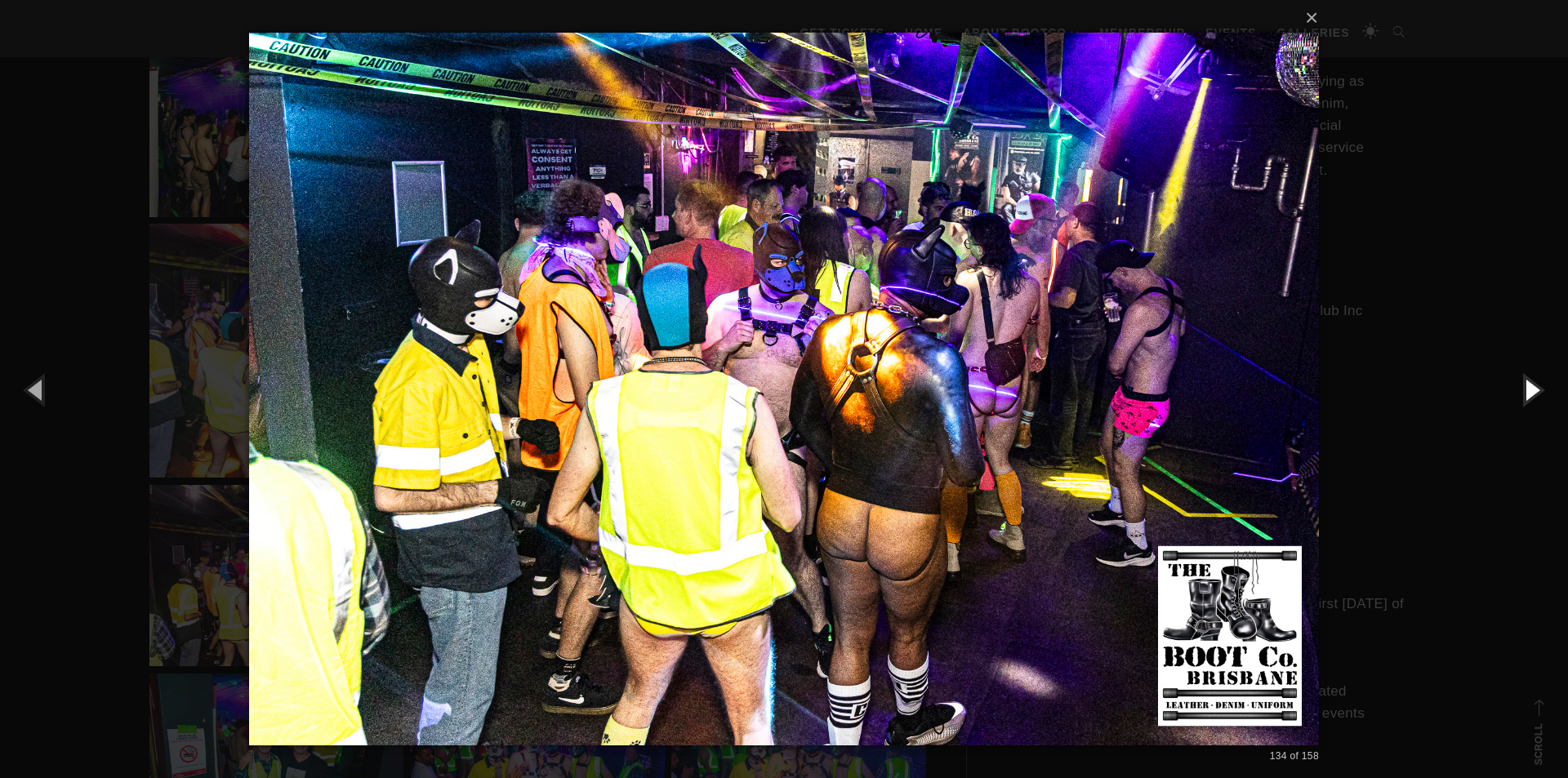
click at [1524, 398] on button "button" at bounding box center [1531, 389] width 74 height 90
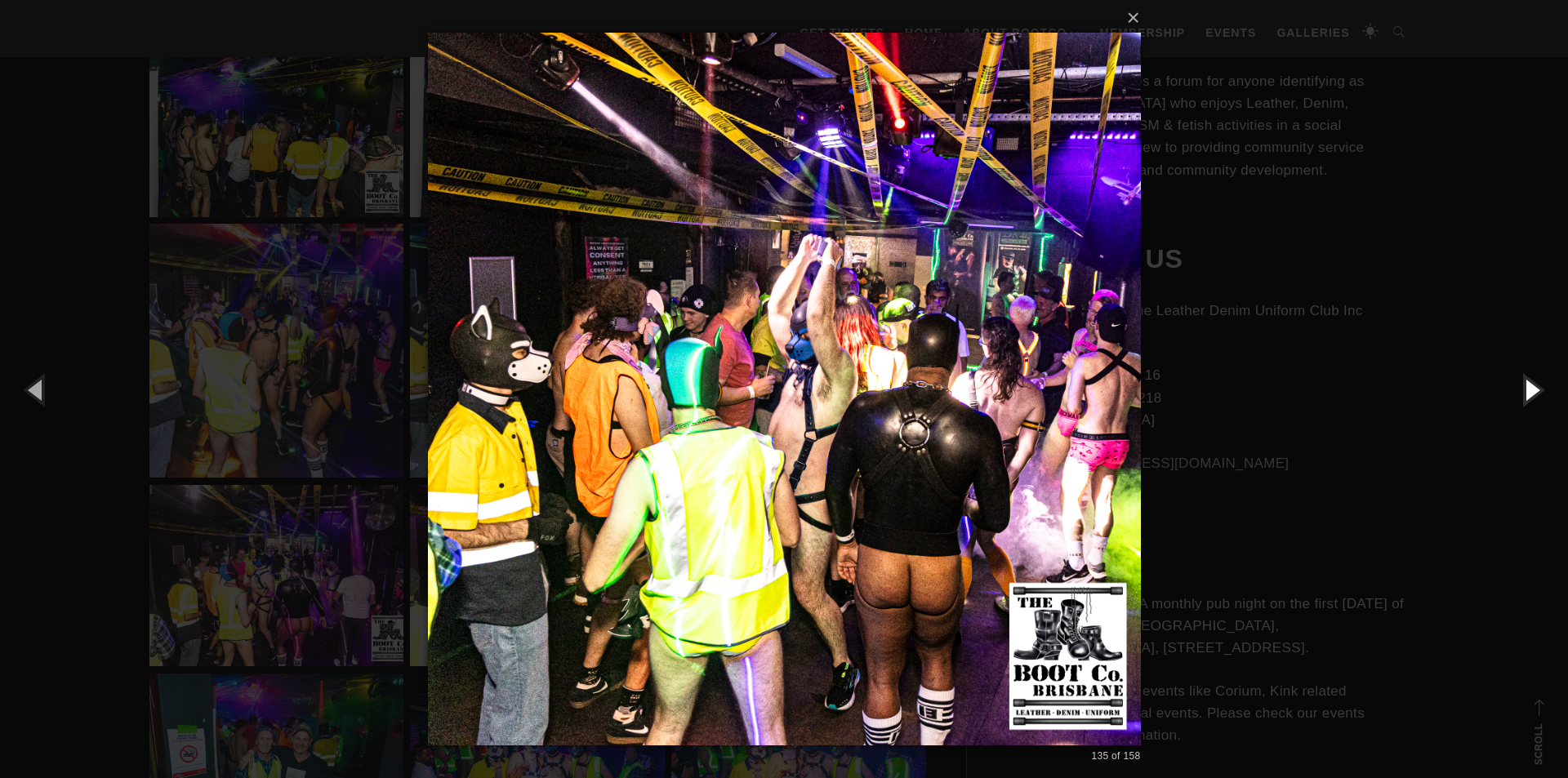
click at [1523, 400] on button "button" at bounding box center [1531, 389] width 74 height 90
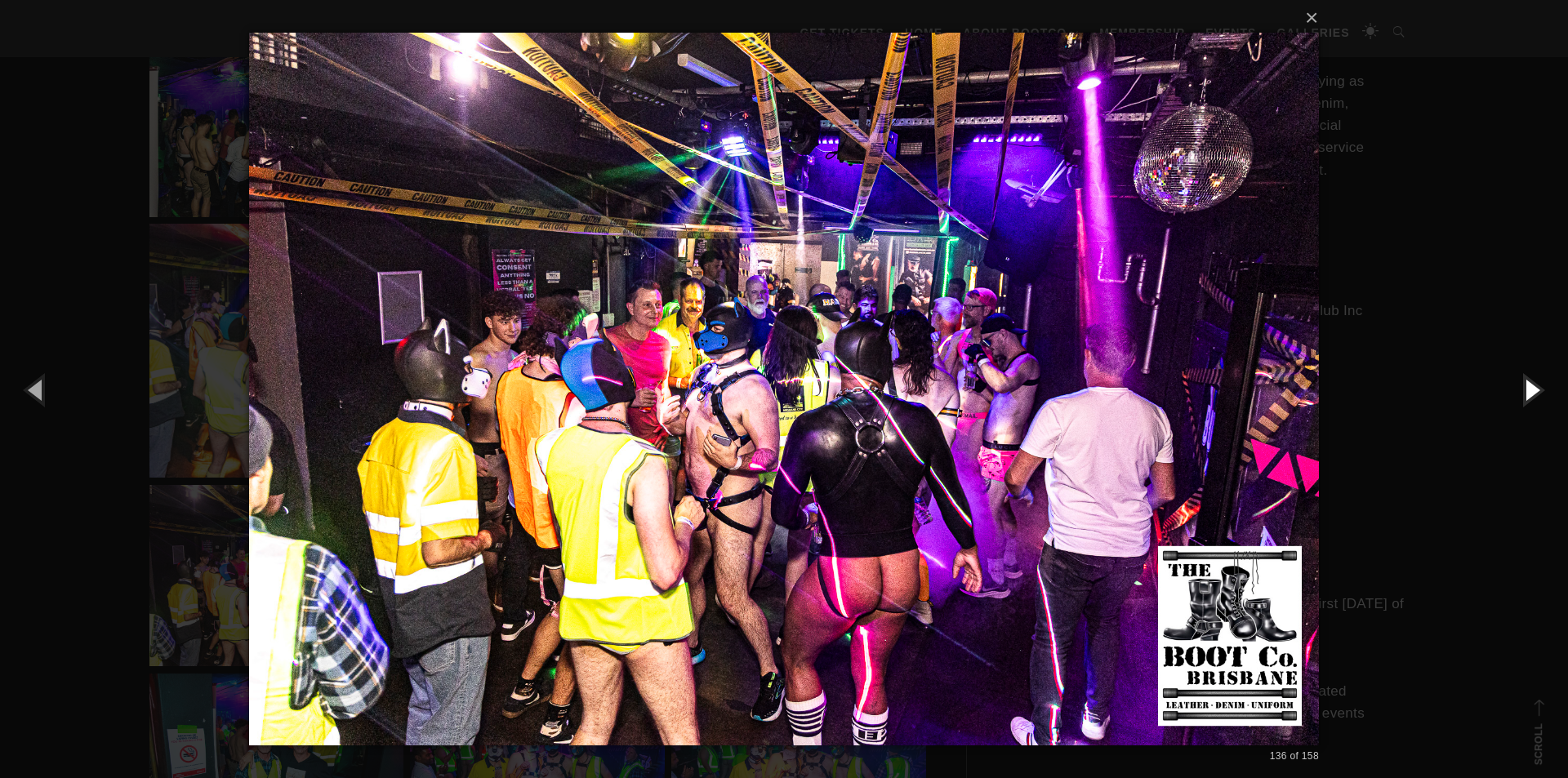
click at [1522, 404] on button "button" at bounding box center [1531, 389] width 74 height 90
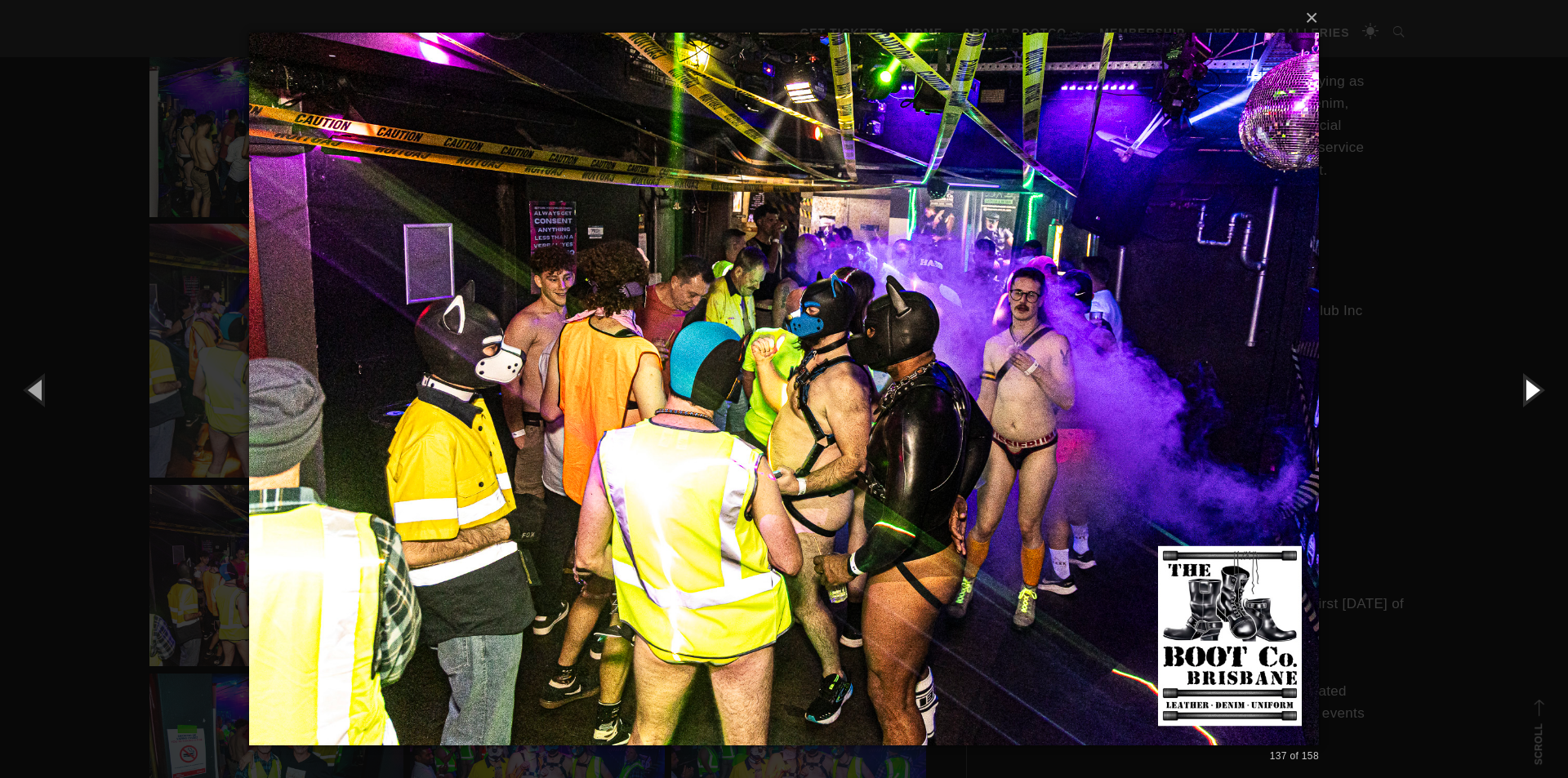
click at [1520, 408] on button "button" at bounding box center [1531, 389] width 74 height 90
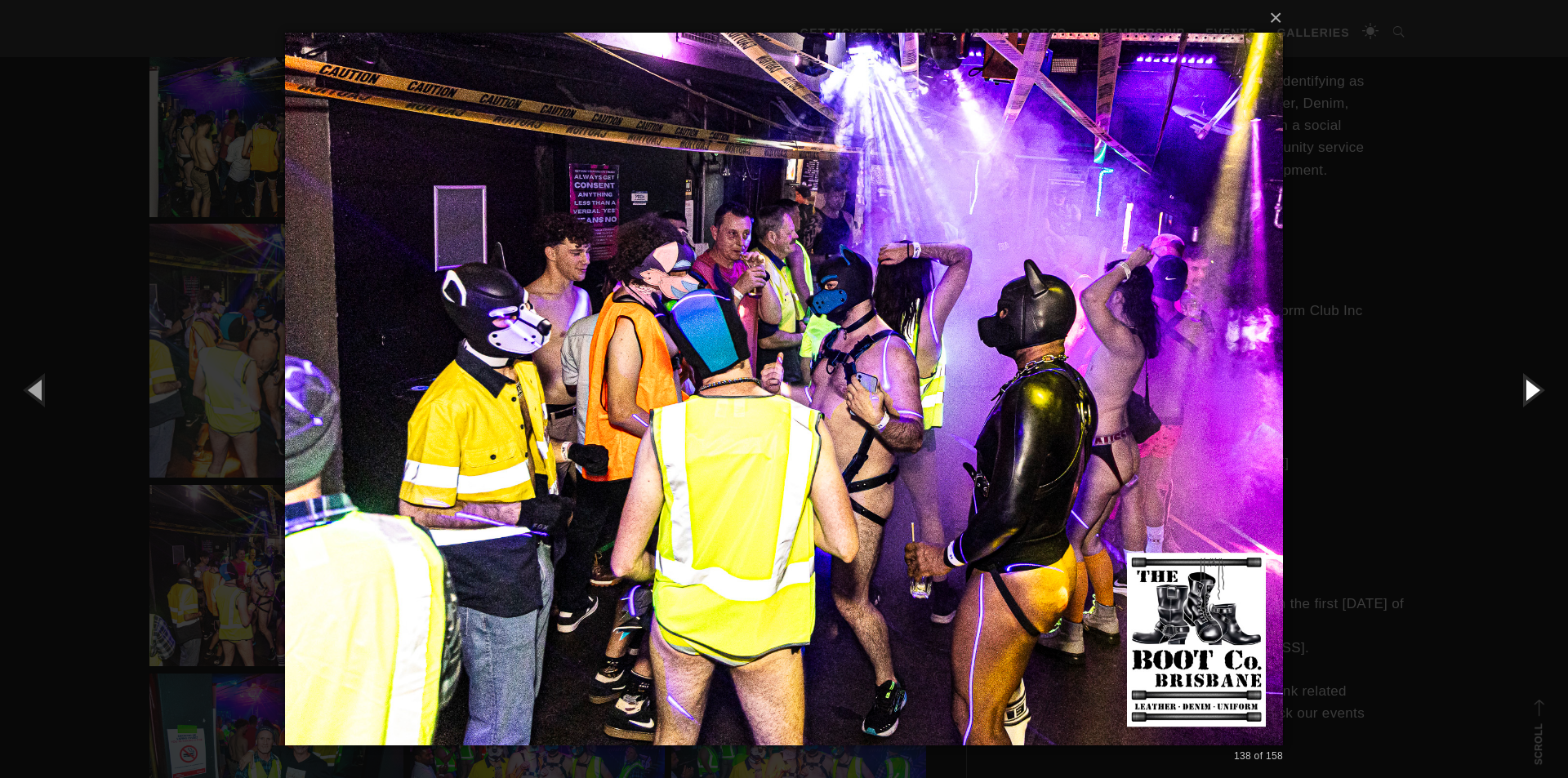
click at [1520, 409] on button "button" at bounding box center [1531, 389] width 74 height 90
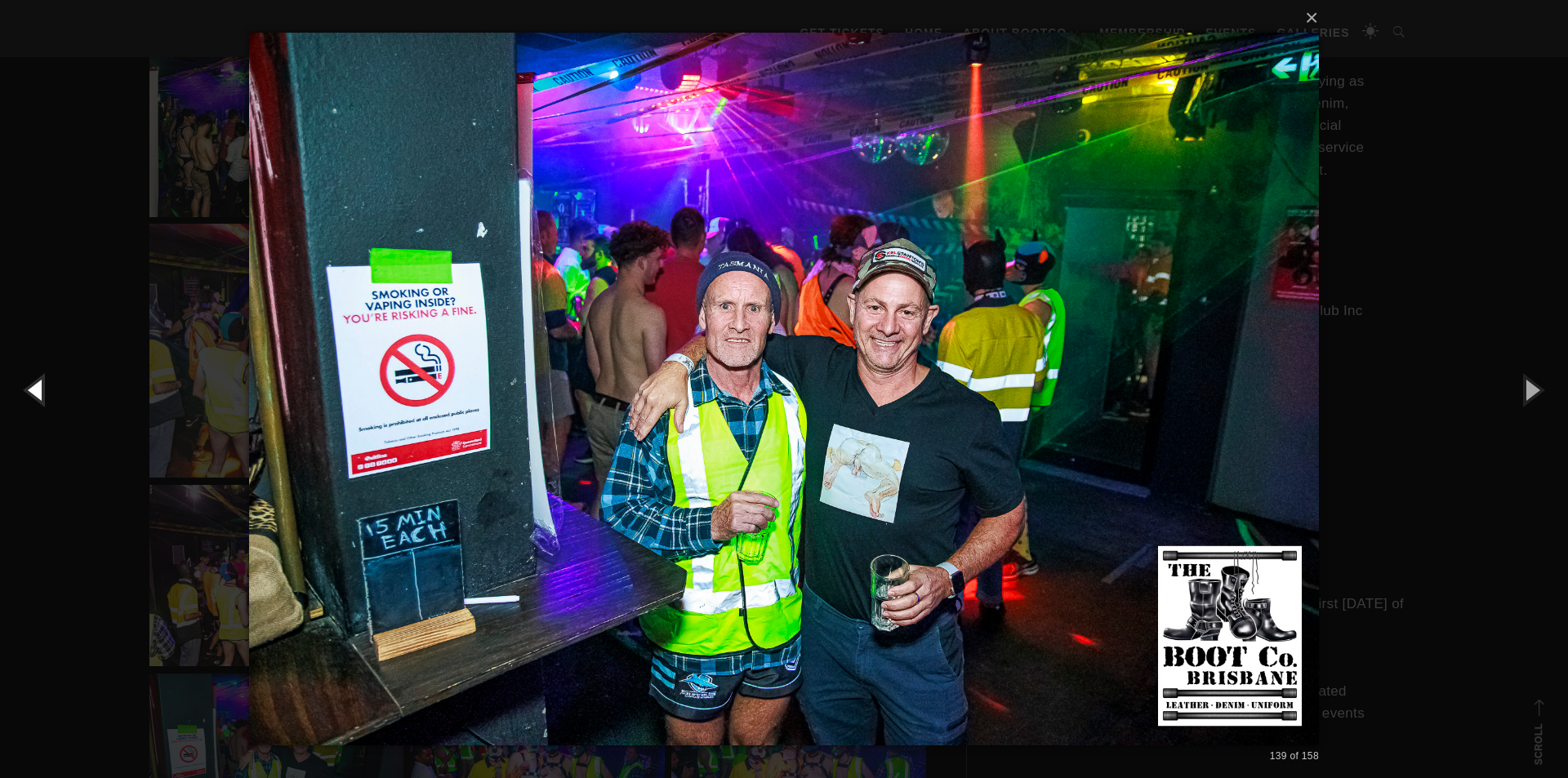
drag, startPoint x: 54, startPoint y: 394, endPoint x: 63, endPoint y: 380, distance: 16.6
click at [54, 393] on button "button" at bounding box center [36, 389] width 74 height 90
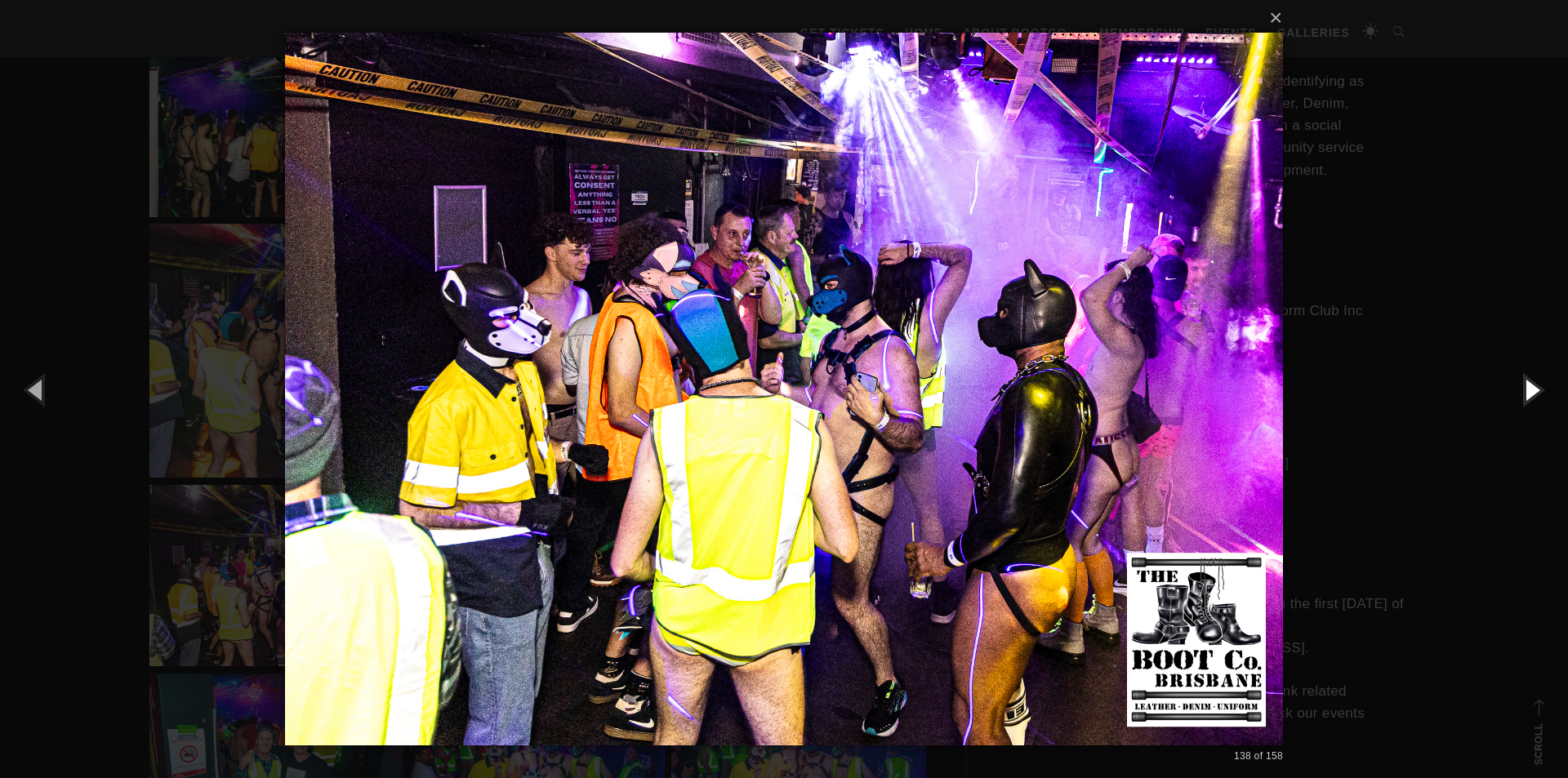
click at [1512, 384] on button "button" at bounding box center [1531, 389] width 74 height 90
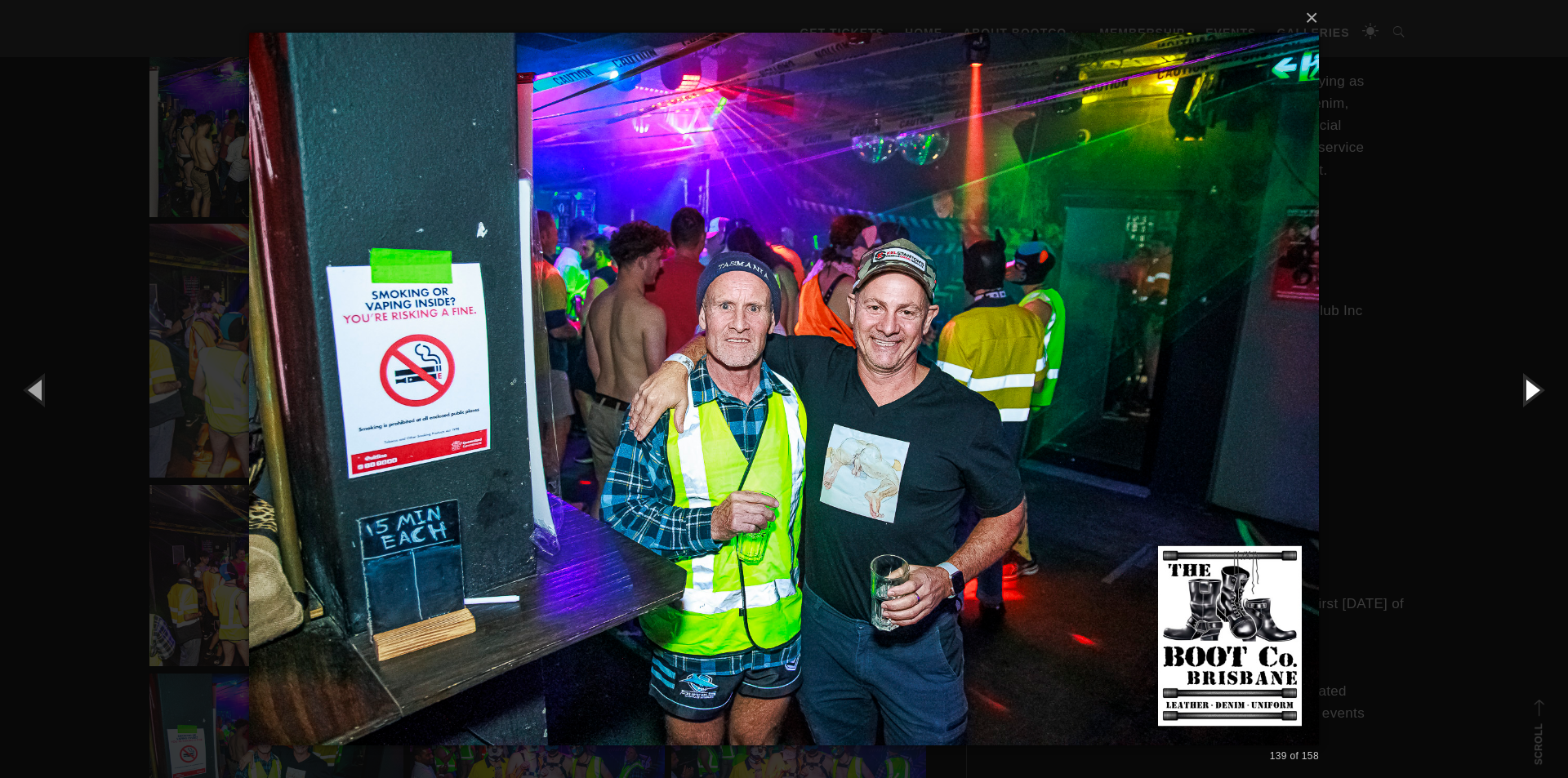
click at [1518, 388] on button "button" at bounding box center [1531, 389] width 74 height 90
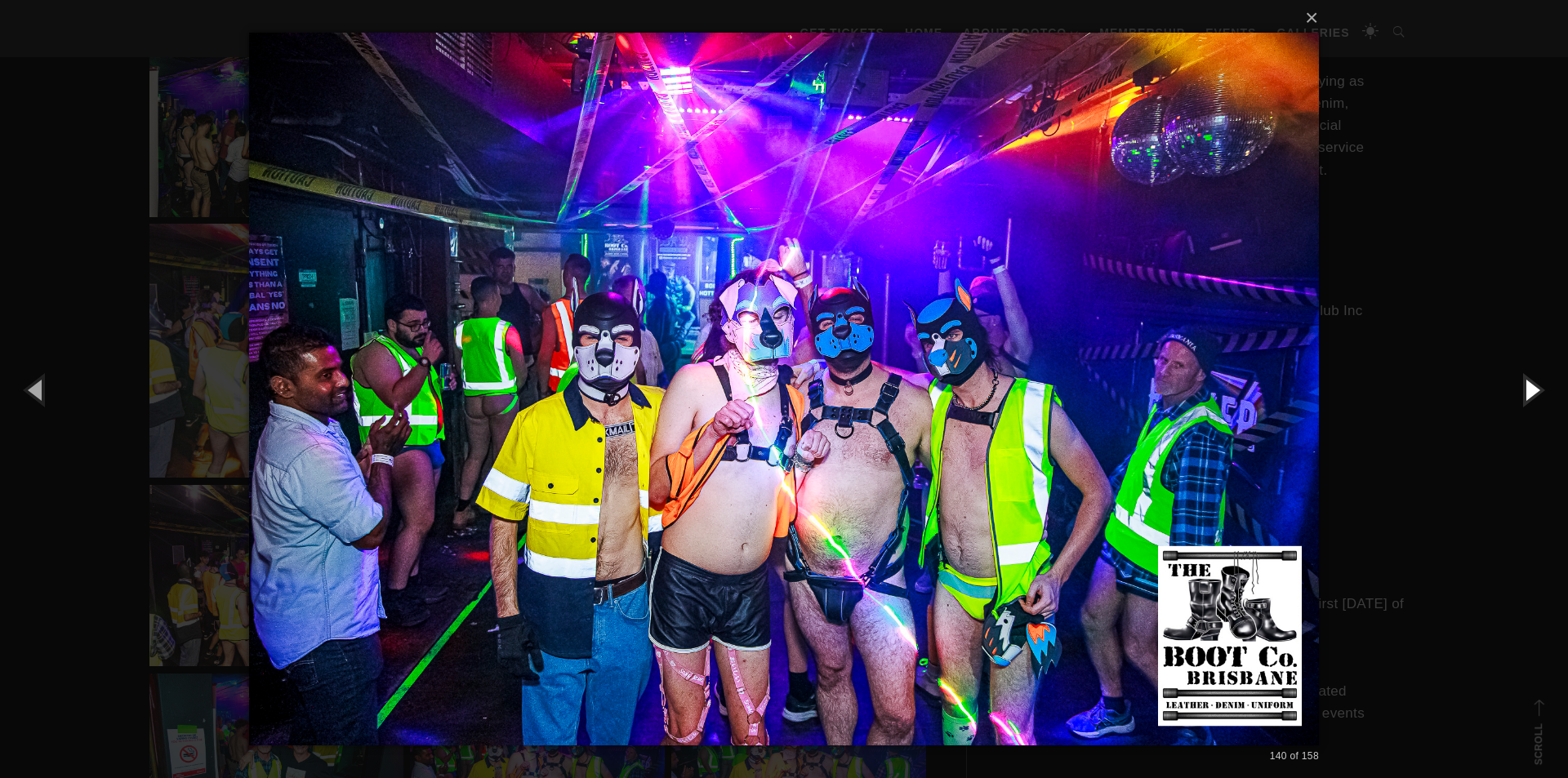
click at [1518, 388] on button "button" at bounding box center [1531, 389] width 74 height 90
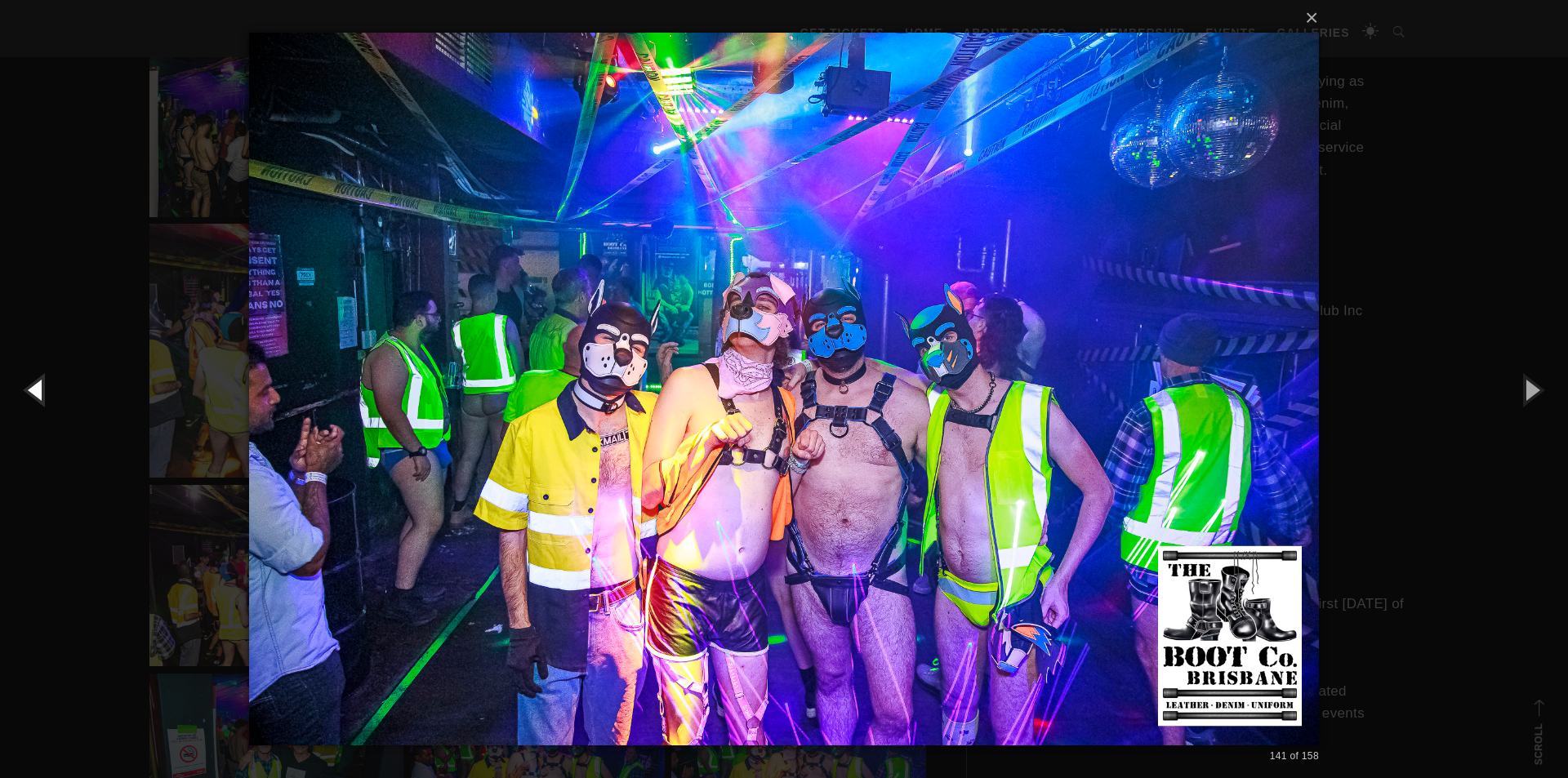
click at [44, 395] on button "button" at bounding box center [36, 389] width 74 height 90
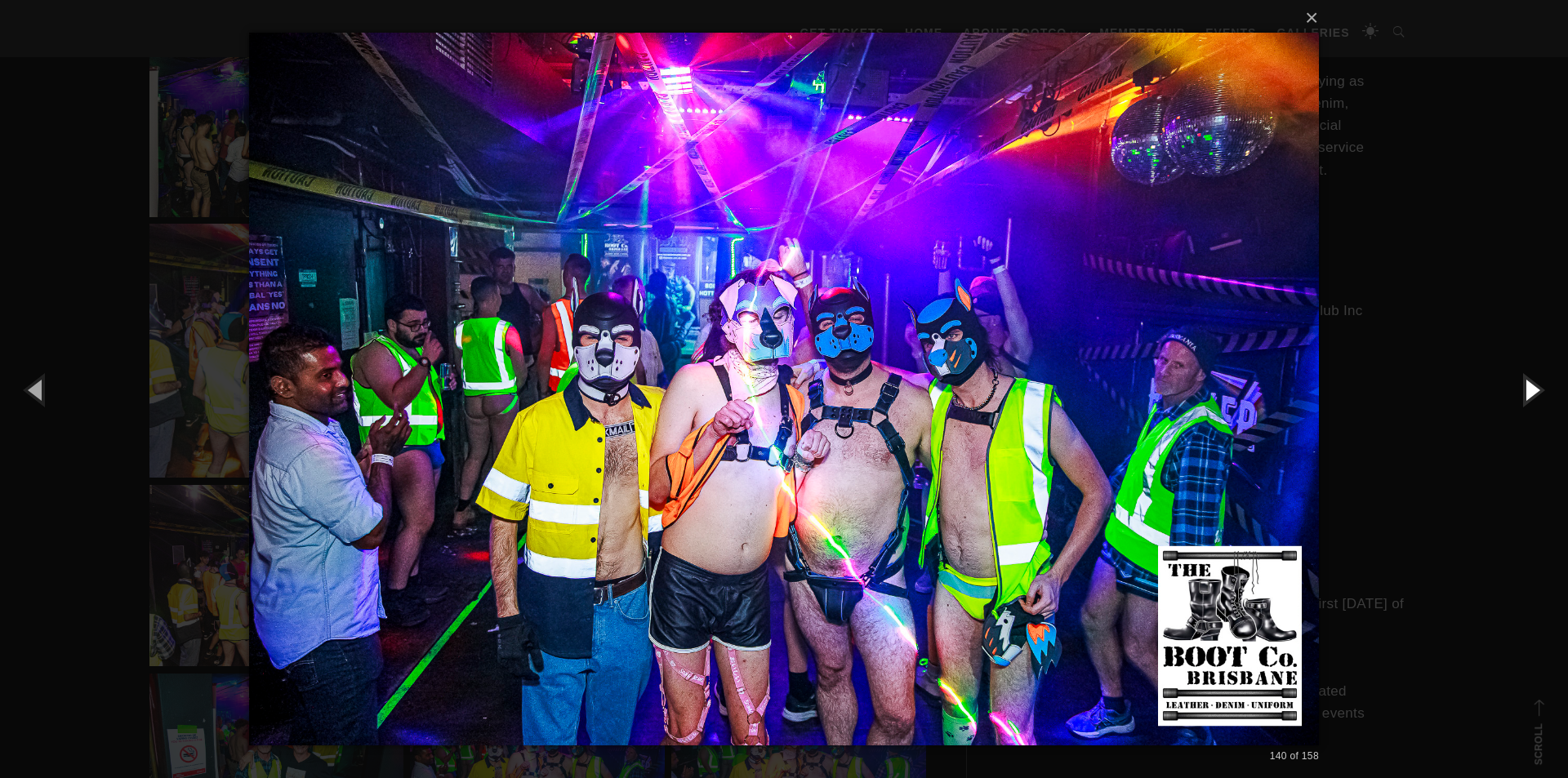
click at [1539, 399] on button "button" at bounding box center [1531, 389] width 74 height 90
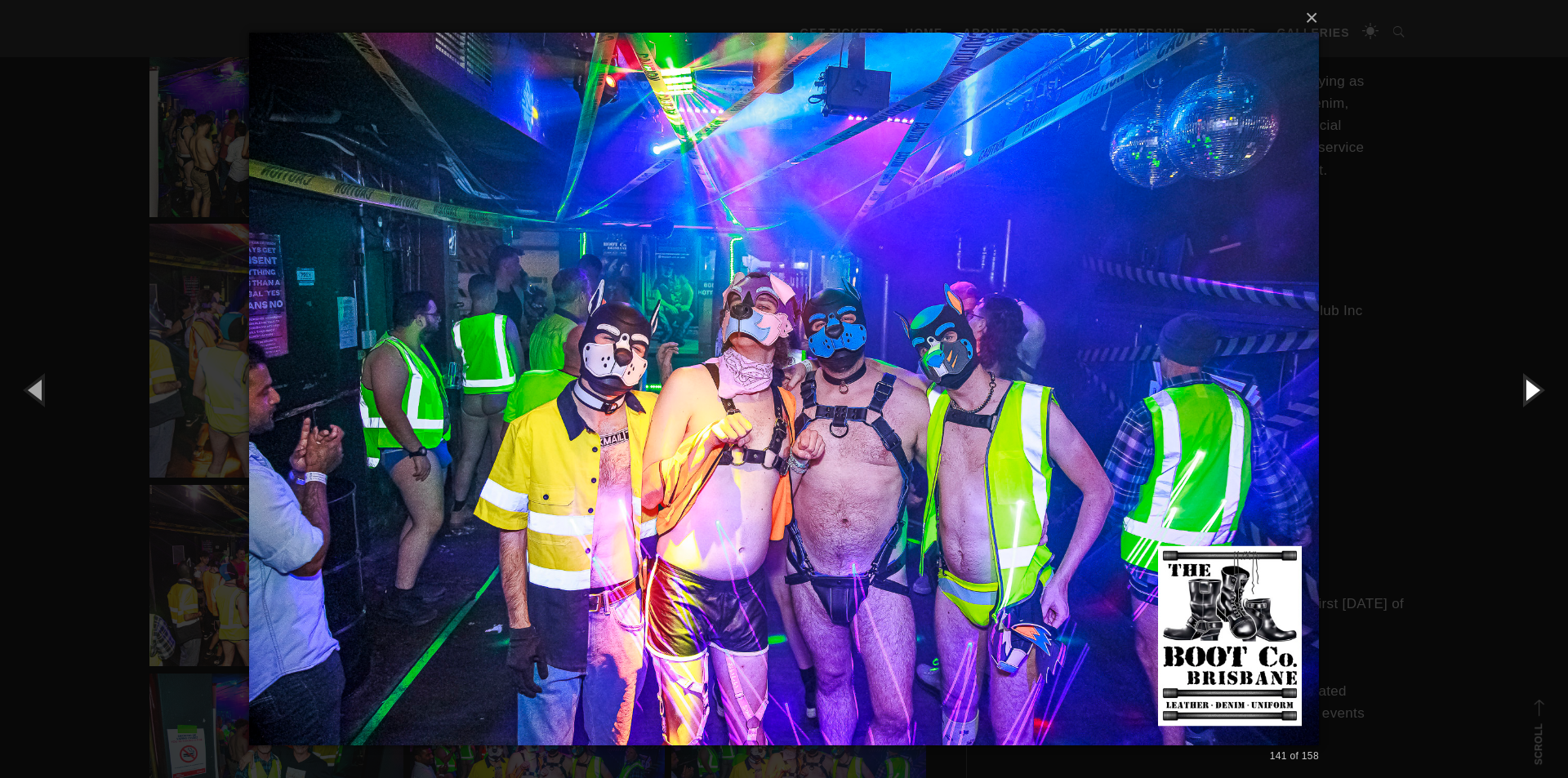
click at [1538, 399] on button "button" at bounding box center [1531, 389] width 74 height 90
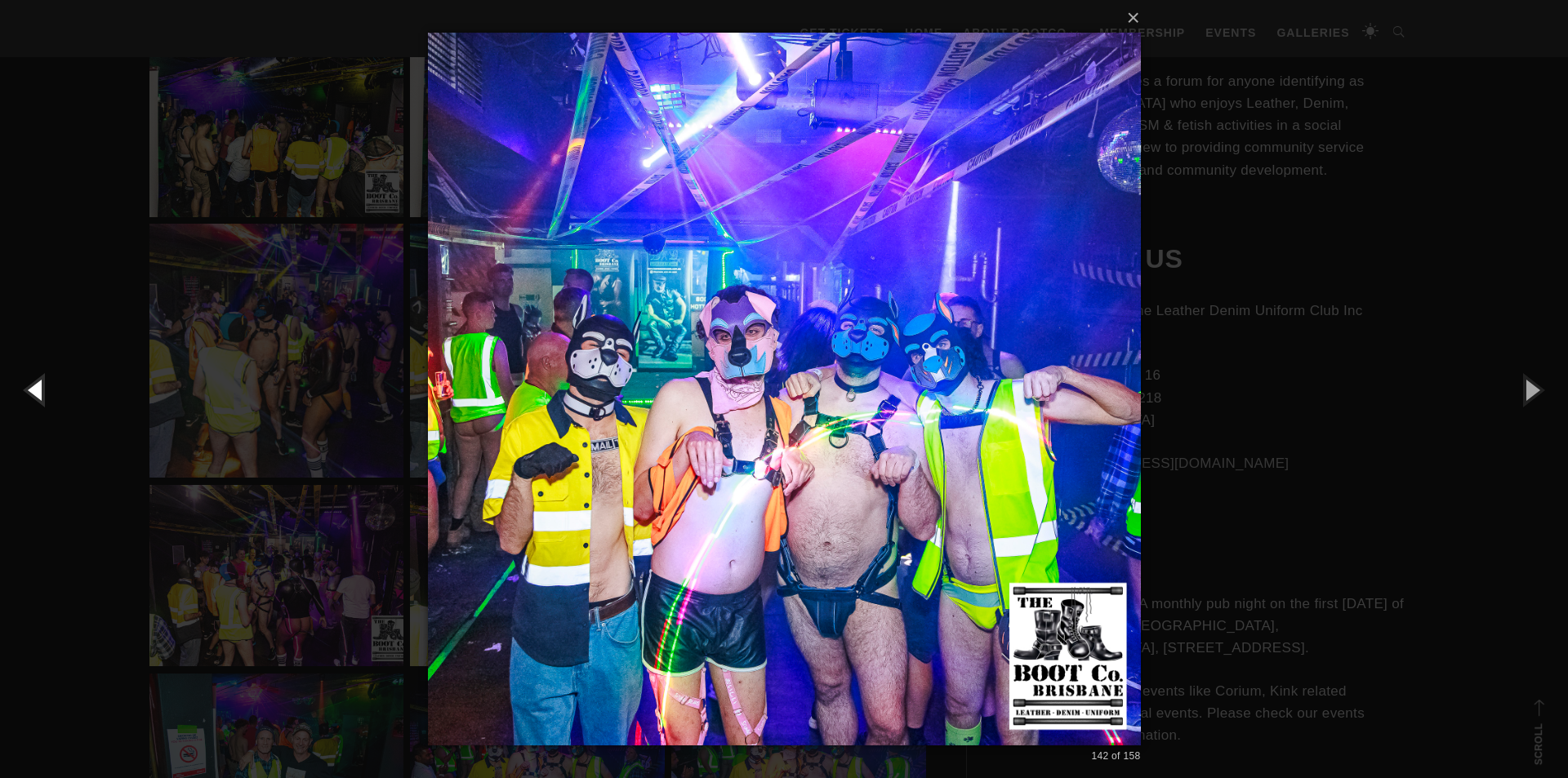
click at [23, 381] on button "button" at bounding box center [36, 389] width 74 height 90
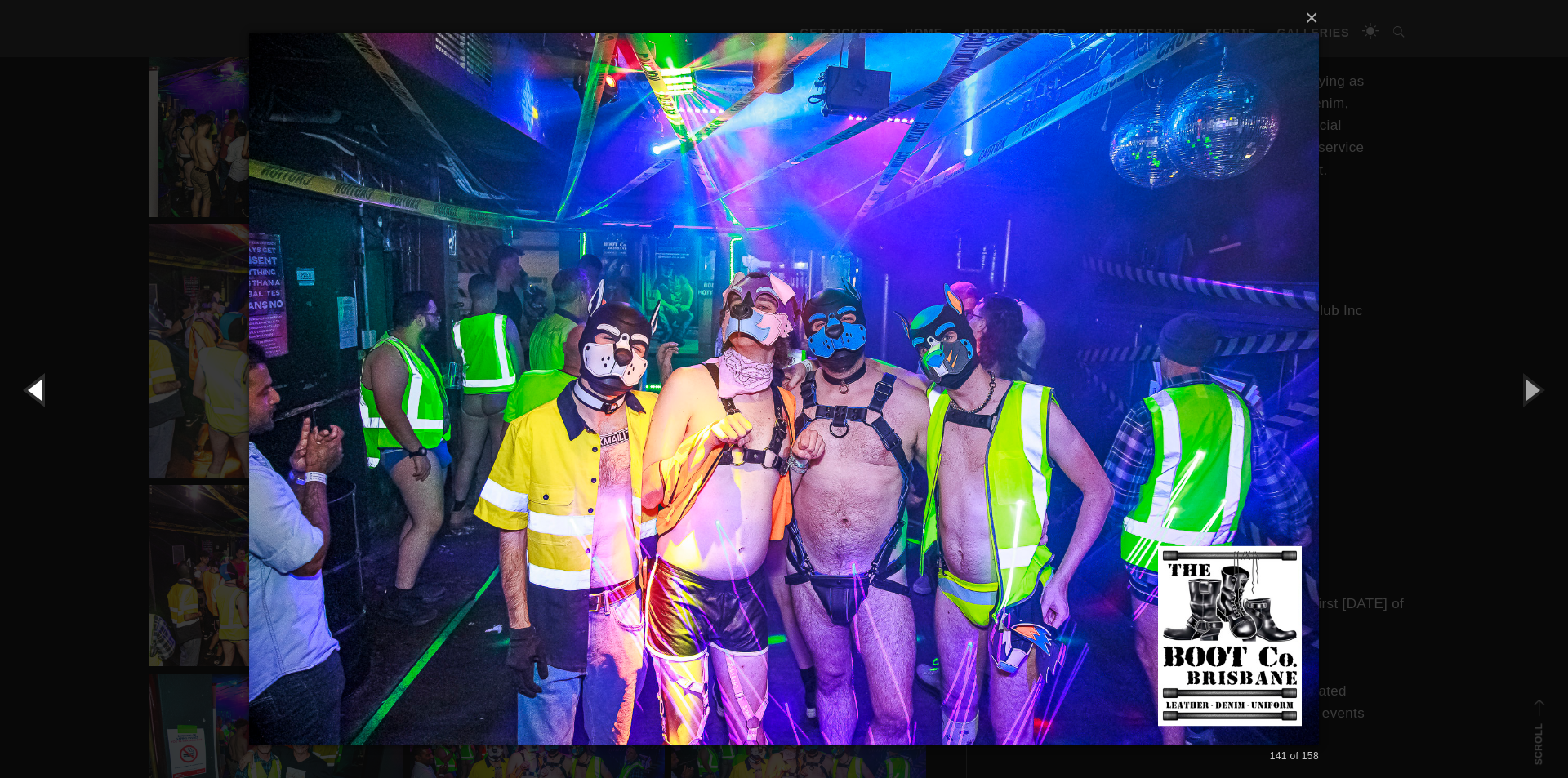
click at [23, 381] on button "button" at bounding box center [36, 389] width 74 height 90
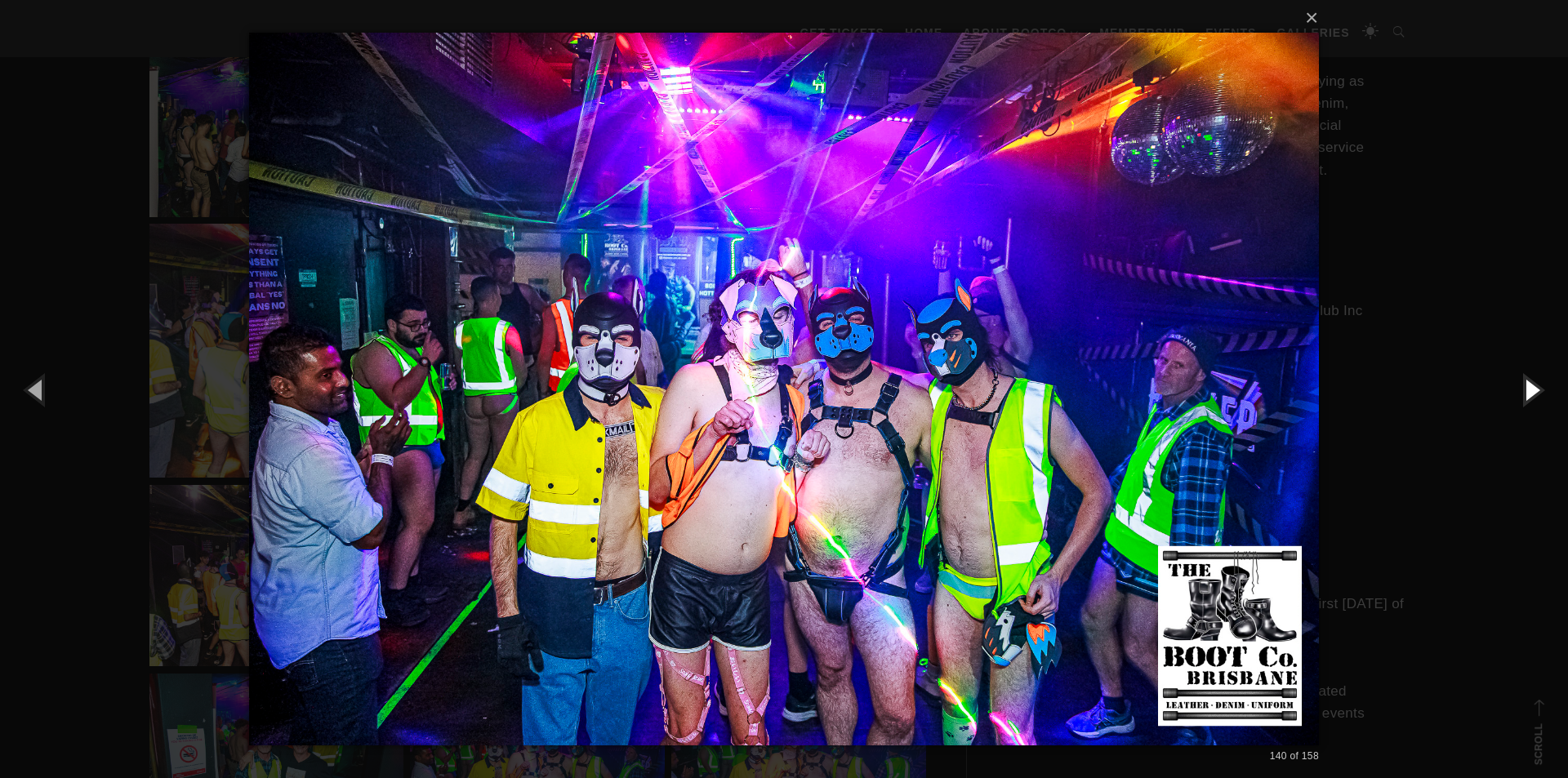
drag, startPoint x: 1519, startPoint y: 380, endPoint x: 1523, endPoint y: 373, distance: 8.1
click at [1519, 379] on button "button" at bounding box center [1531, 389] width 74 height 90
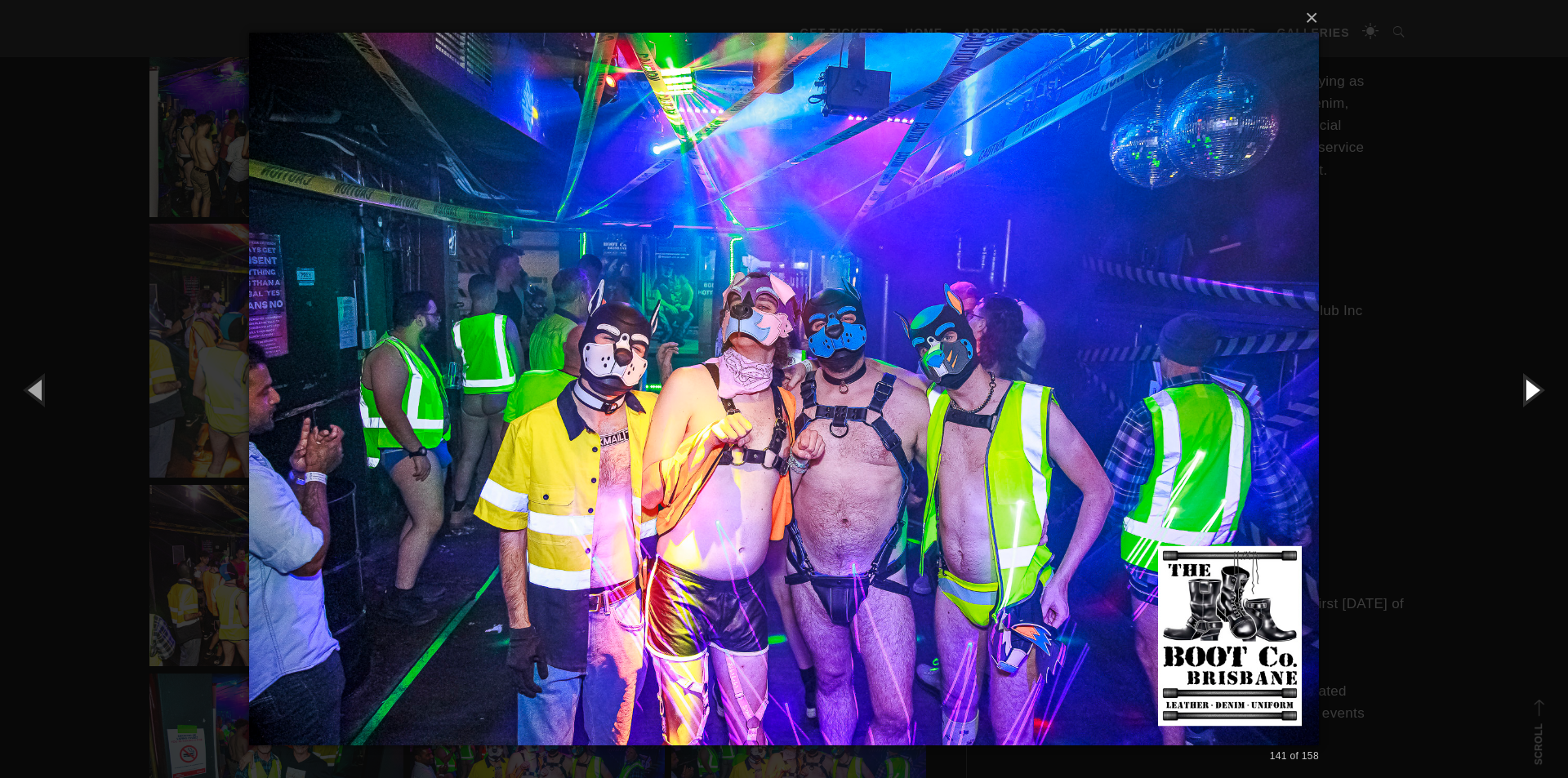
click at [1543, 400] on button "button" at bounding box center [1531, 389] width 74 height 90
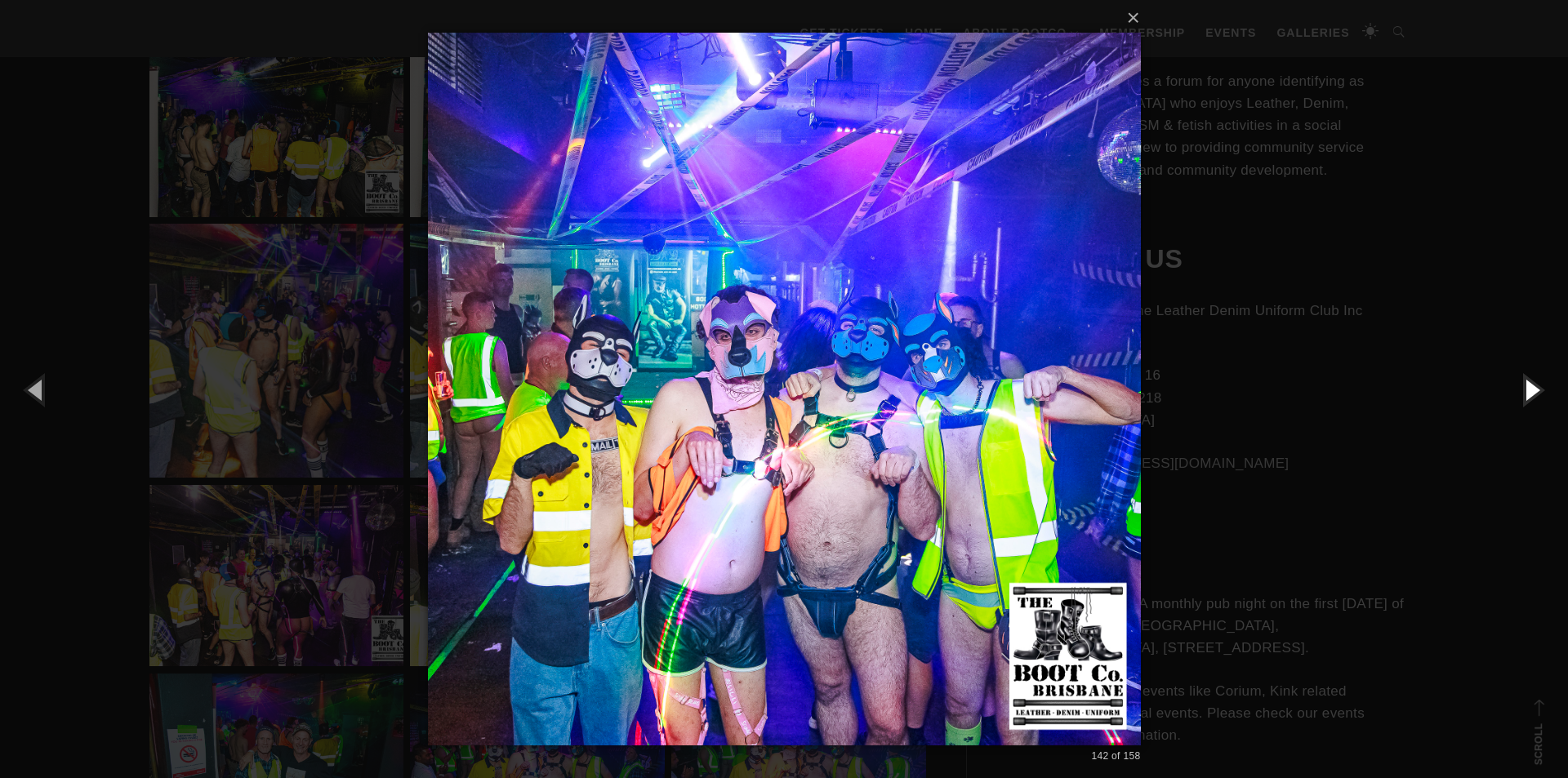
click at [1543, 400] on button "button" at bounding box center [1531, 389] width 74 height 90
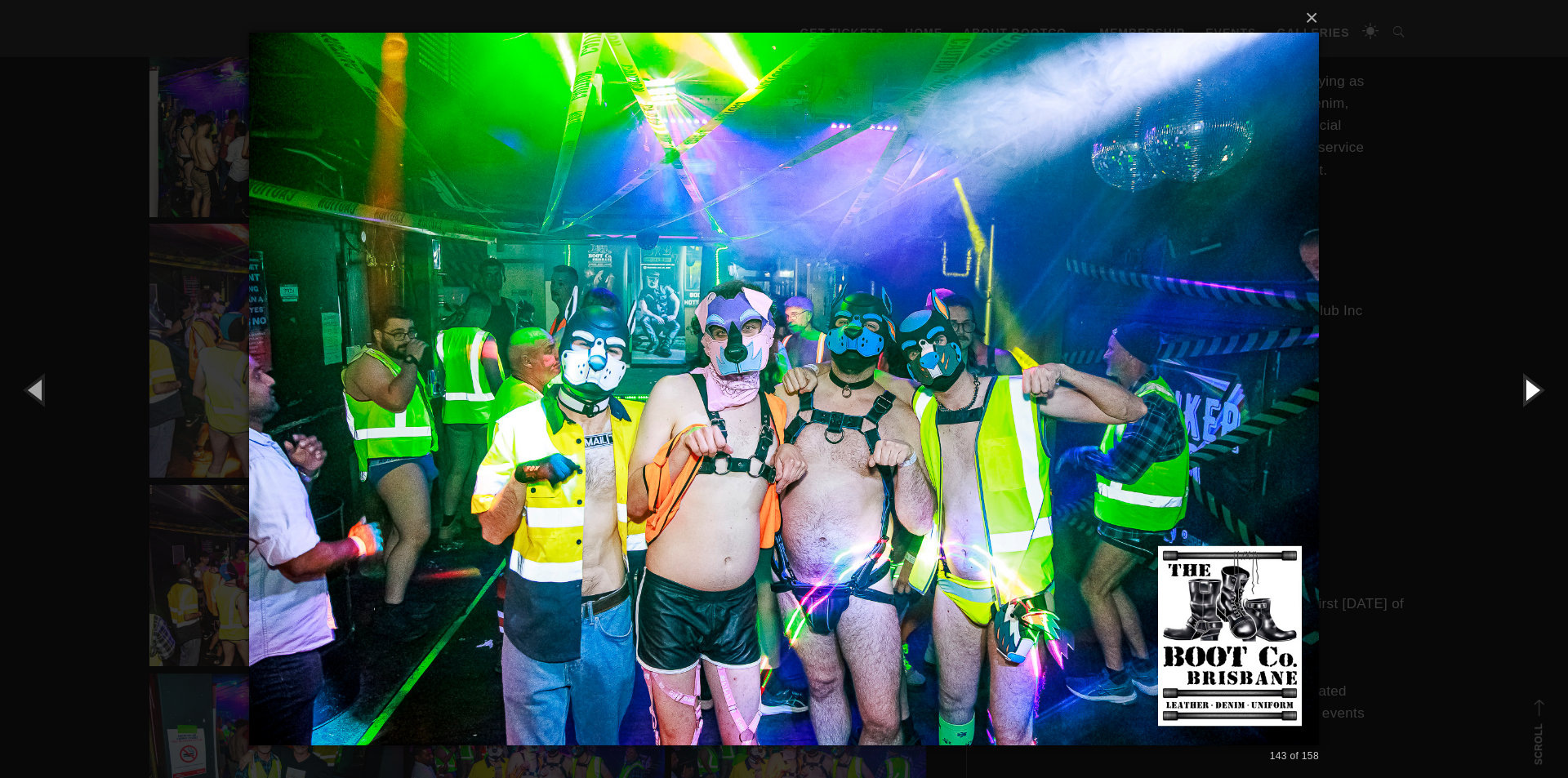
click at [1543, 400] on button "button" at bounding box center [1531, 389] width 74 height 90
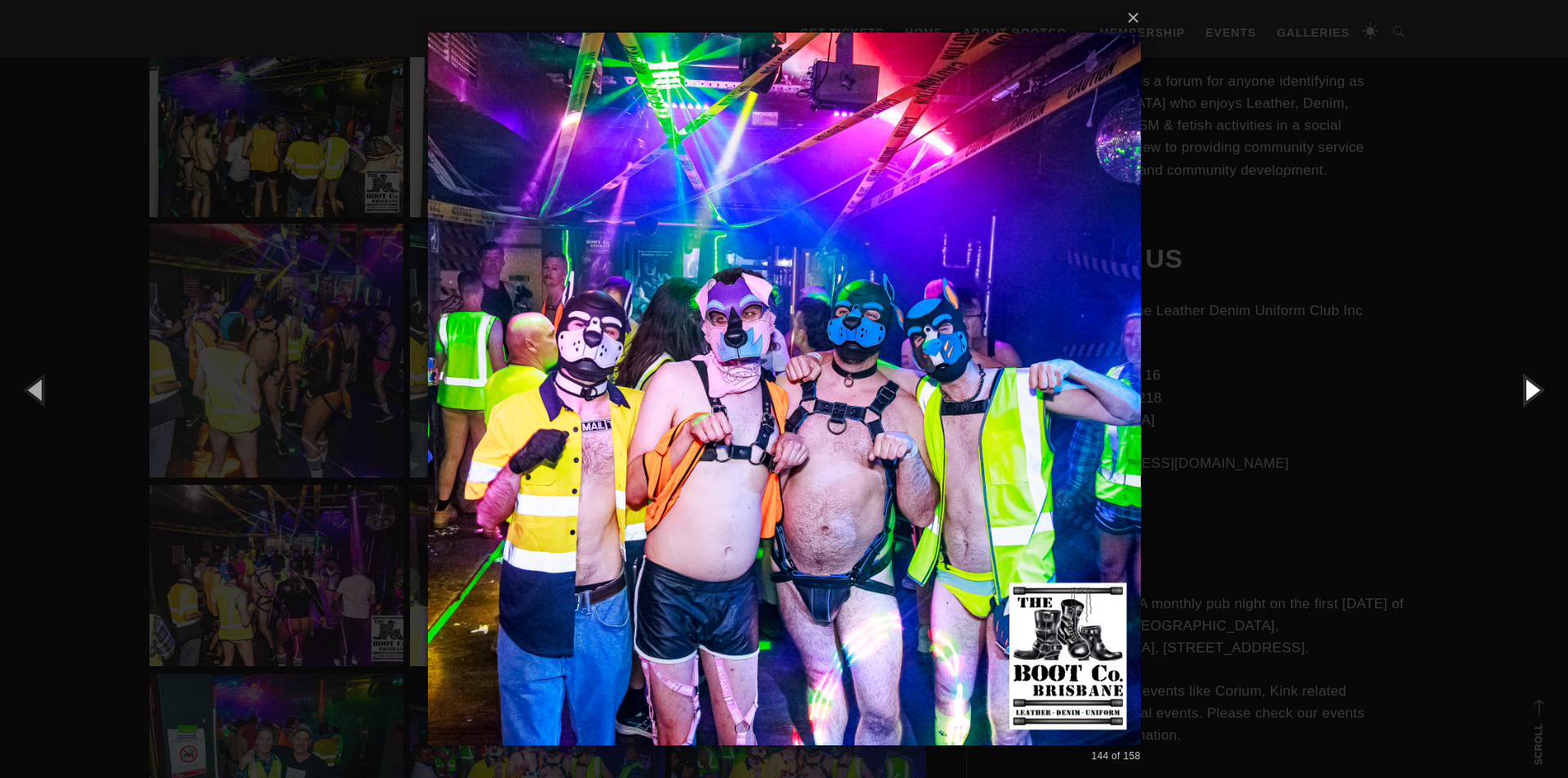
click at [1543, 400] on button "button" at bounding box center [1531, 389] width 74 height 90
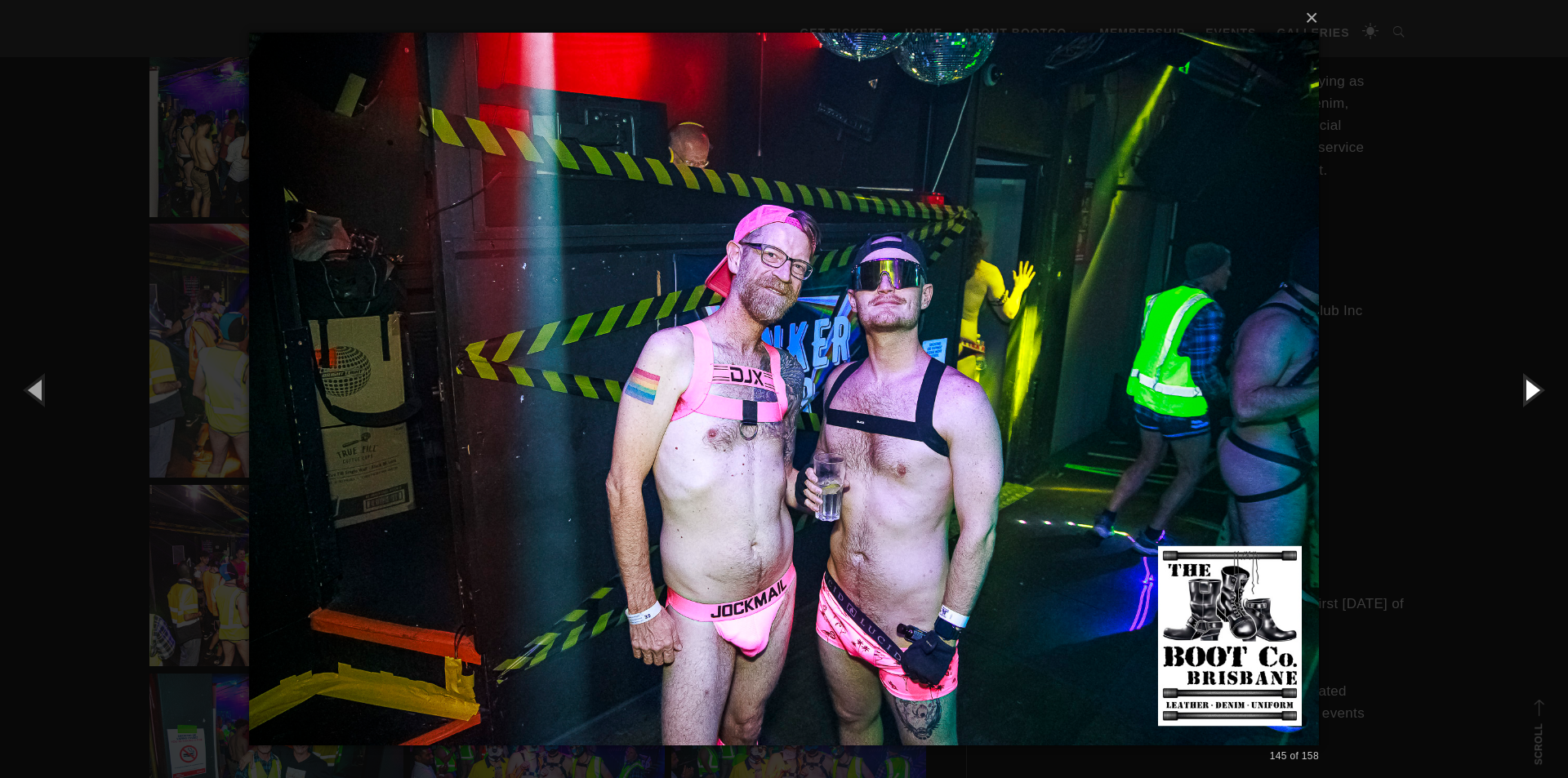
click at [1523, 405] on button "button" at bounding box center [1531, 389] width 74 height 90
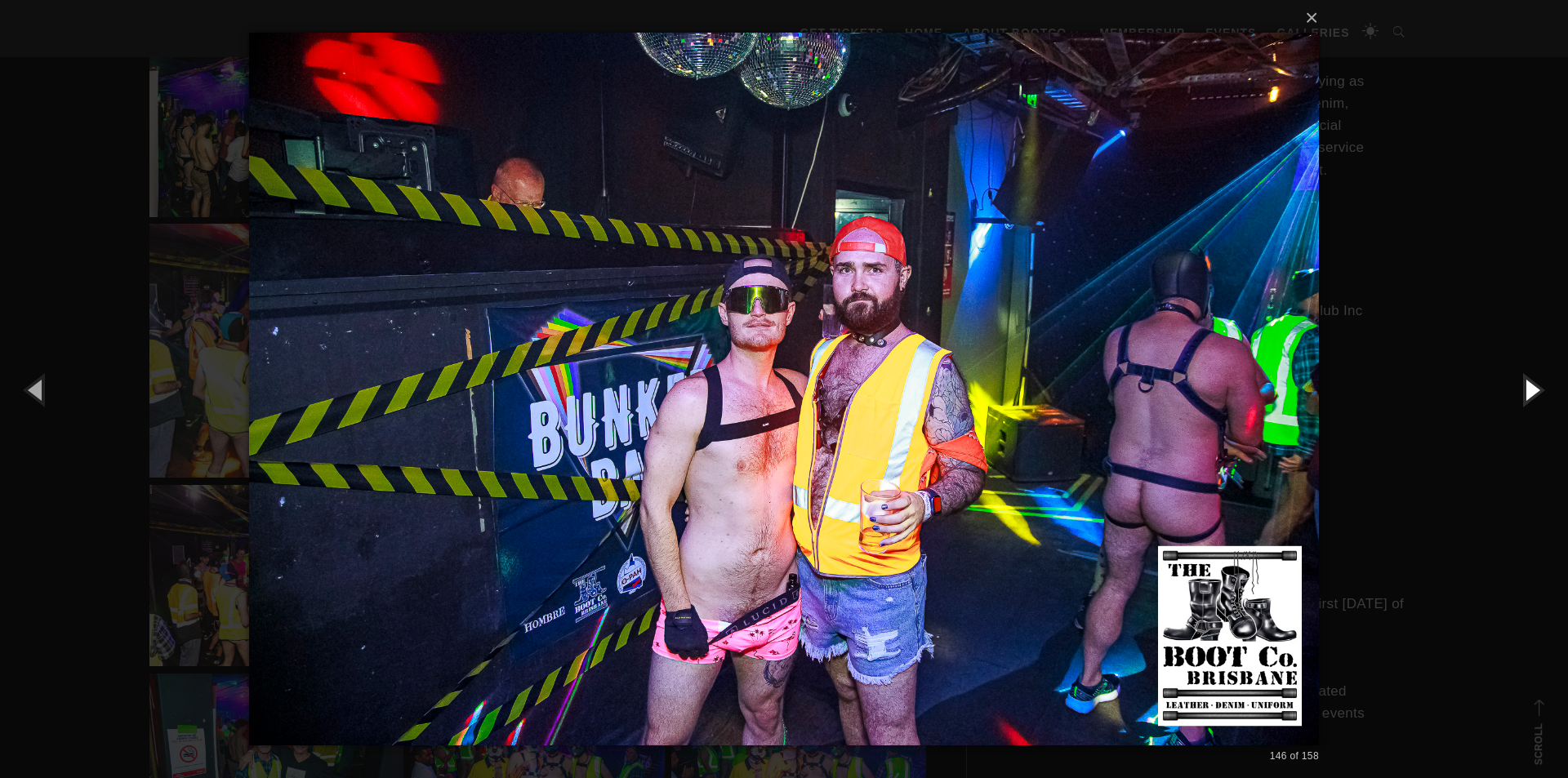
click at [1524, 404] on button "button" at bounding box center [1531, 389] width 74 height 90
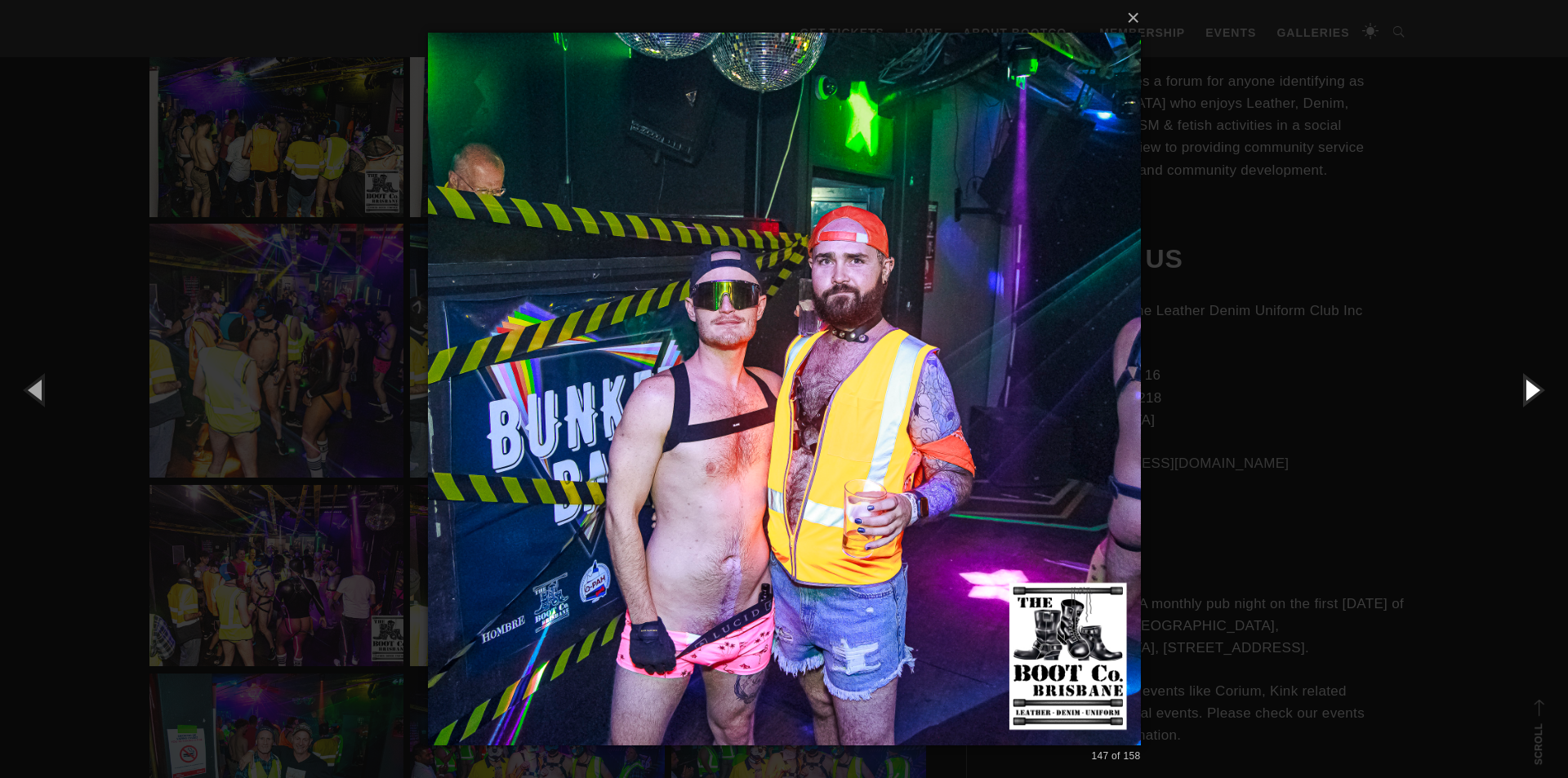
click at [1524, 404] on button "button" at bounding box center [1531, 389] width 74 height 90
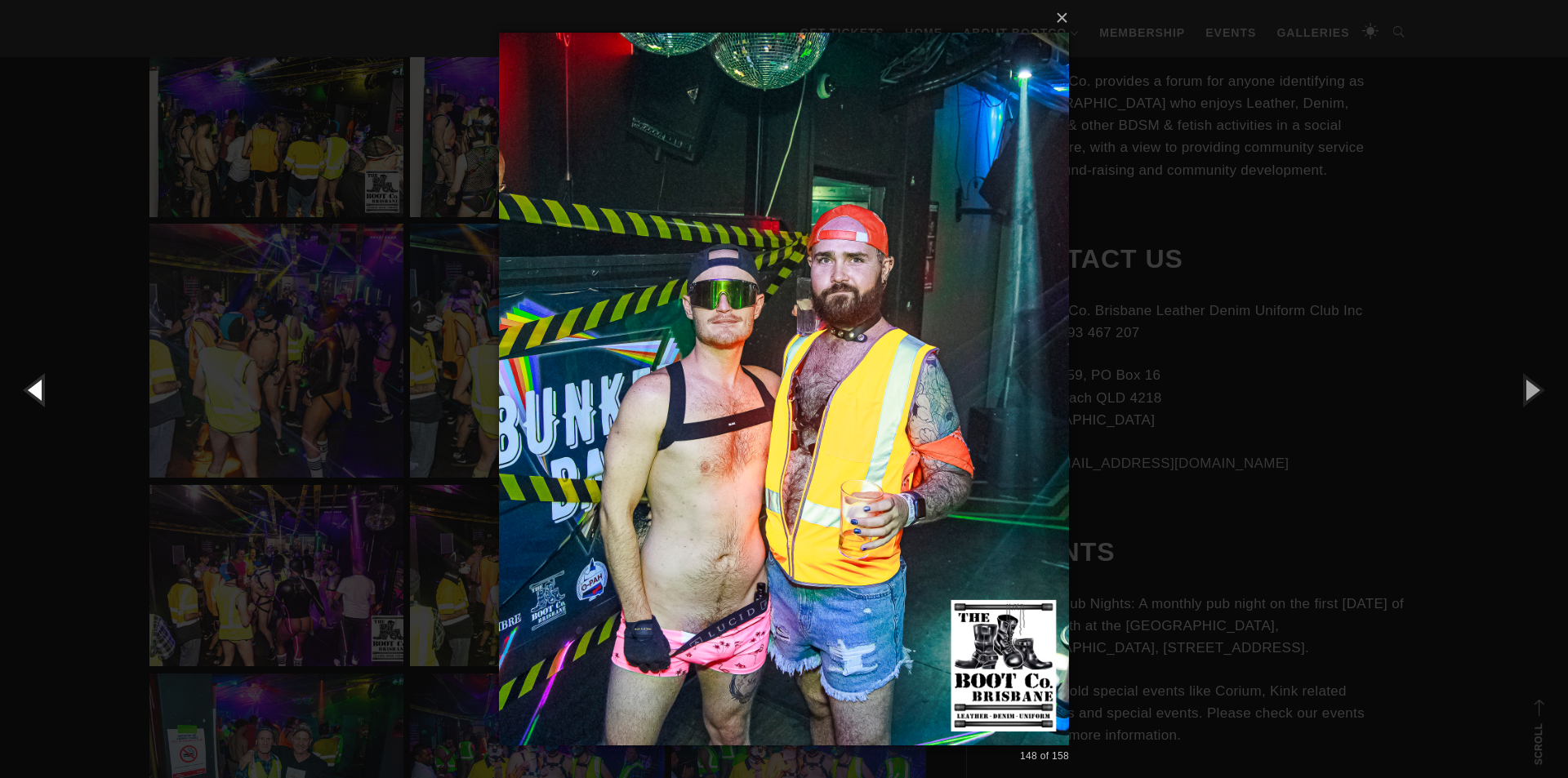
click at [45, 390] on button "button" at bounding box center [36, 389] width 74 height 90
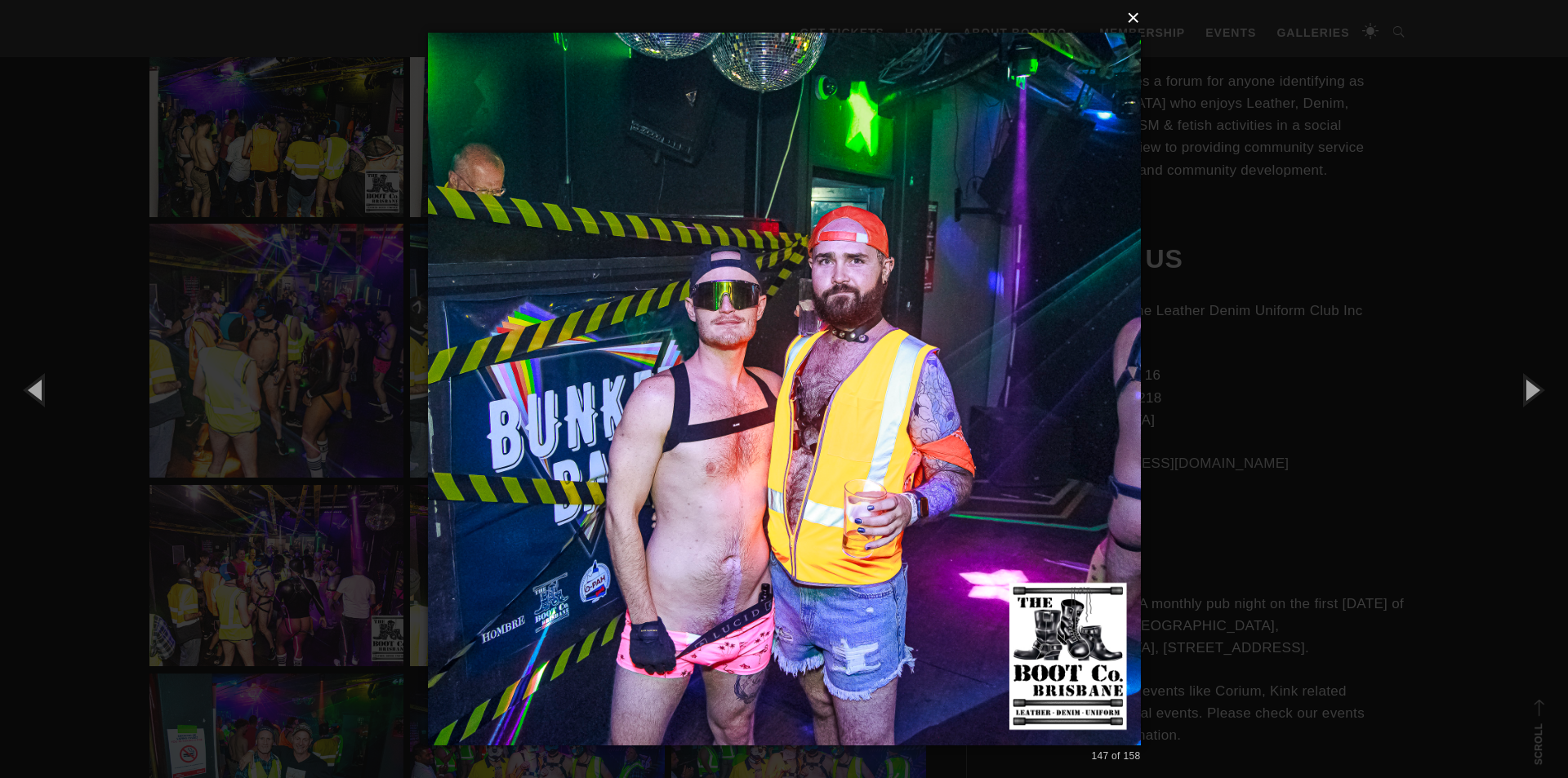
click at [1131, 32] on button "×" at bounding box center [789, 18] width 713 height 36
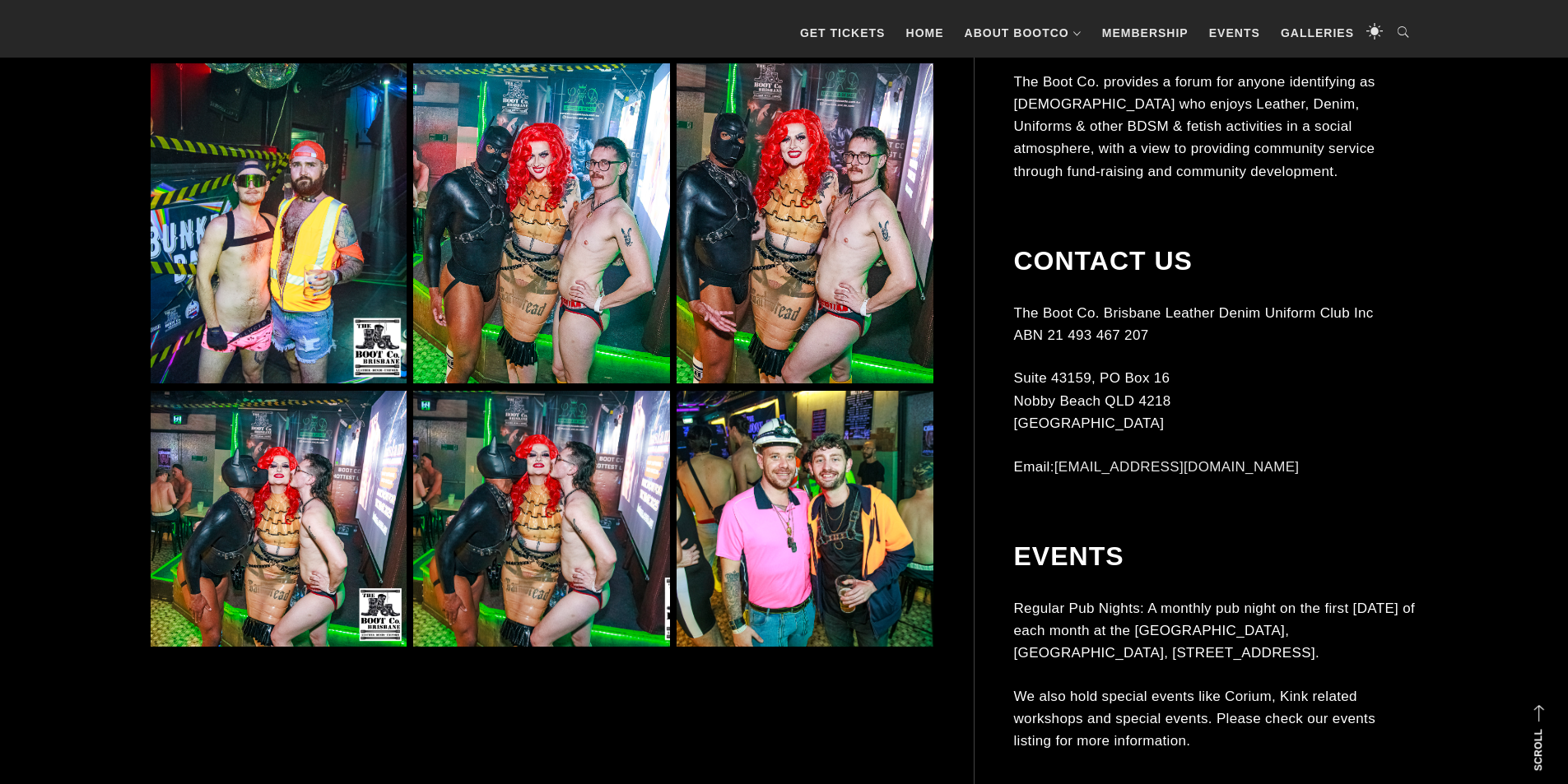
scroll to position [12998, 0]
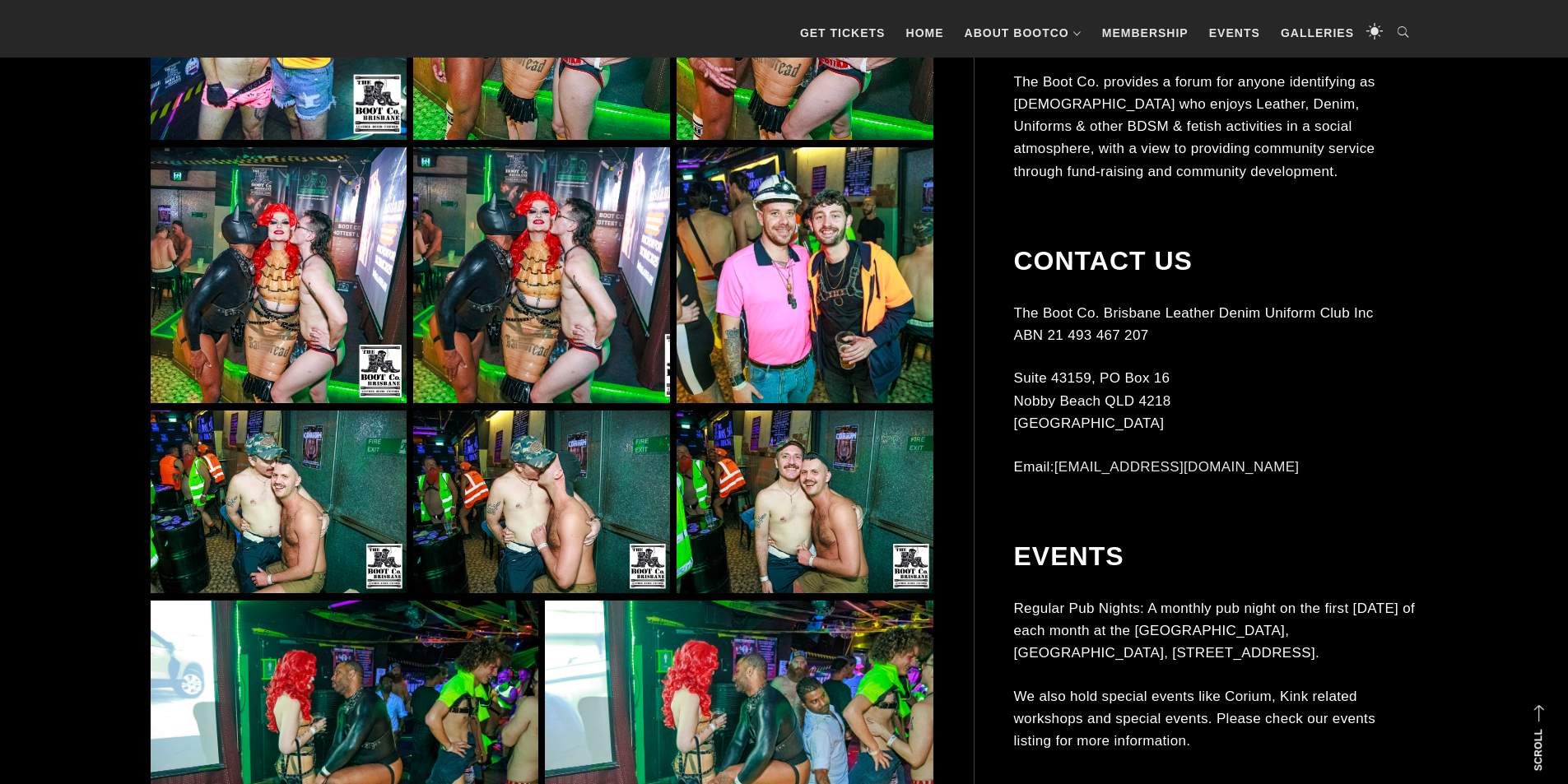
click at [847, 283] on img at bounding box center [805, 275] width 256 height 256
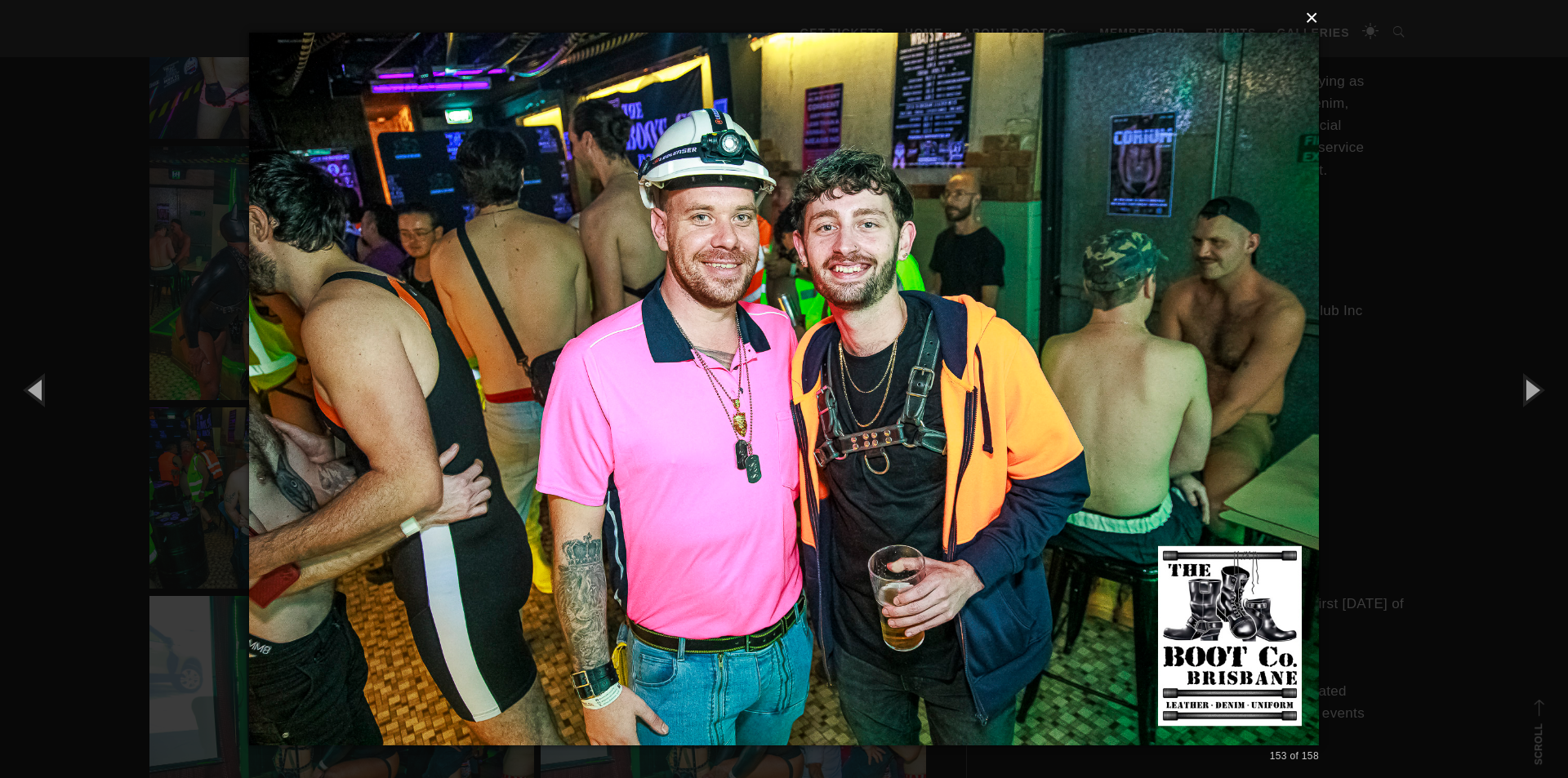
click at [1310, 18] on button "×" at bounding box center [789, 18] width 1070 height 36
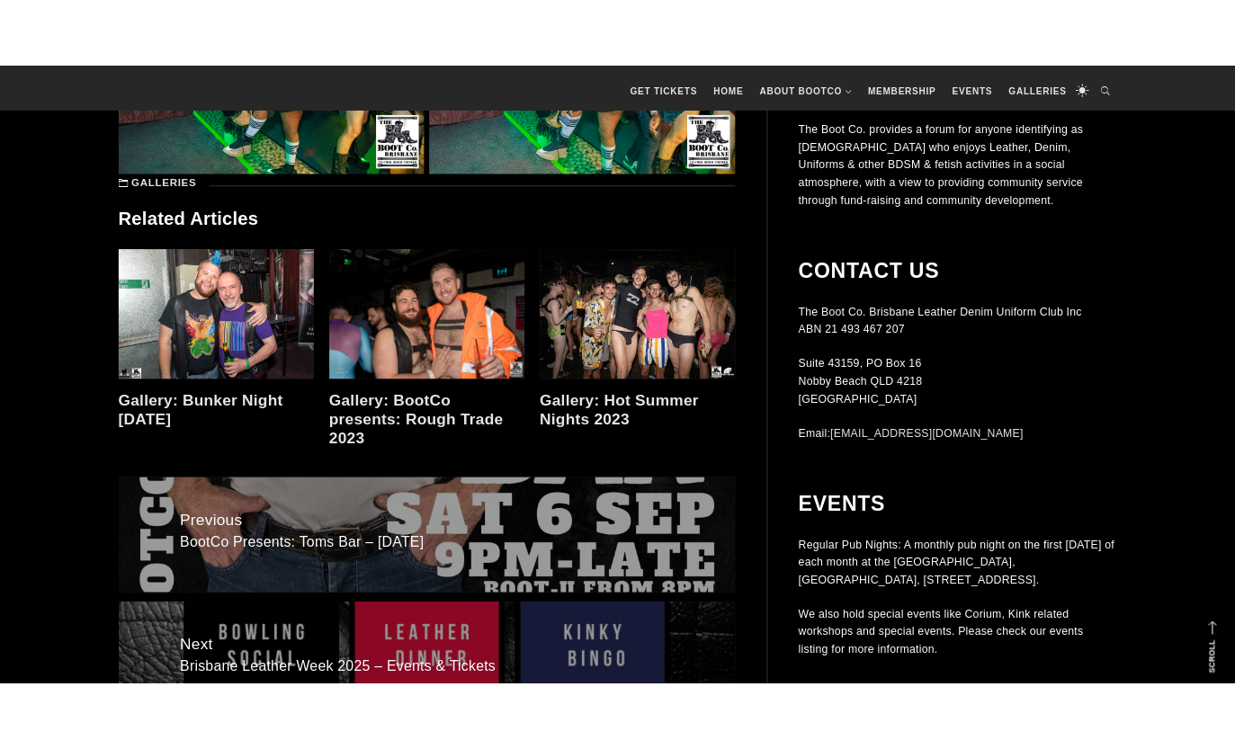
scroll to position [14914, 0]
